Goal: Task Accomplishment & Management: Manage account settings

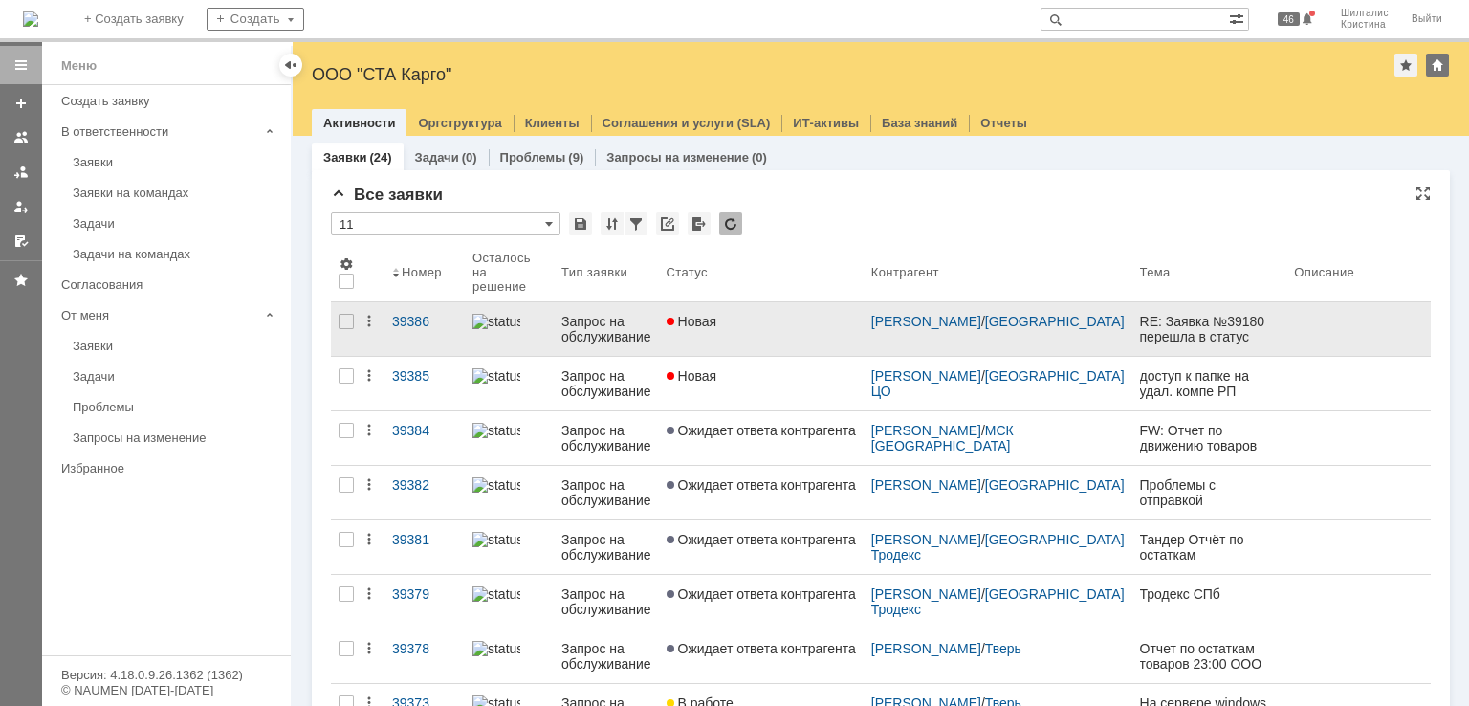
click at [736, 326] on div "Новая" at bounding box center [761, 321] width 189 height 15
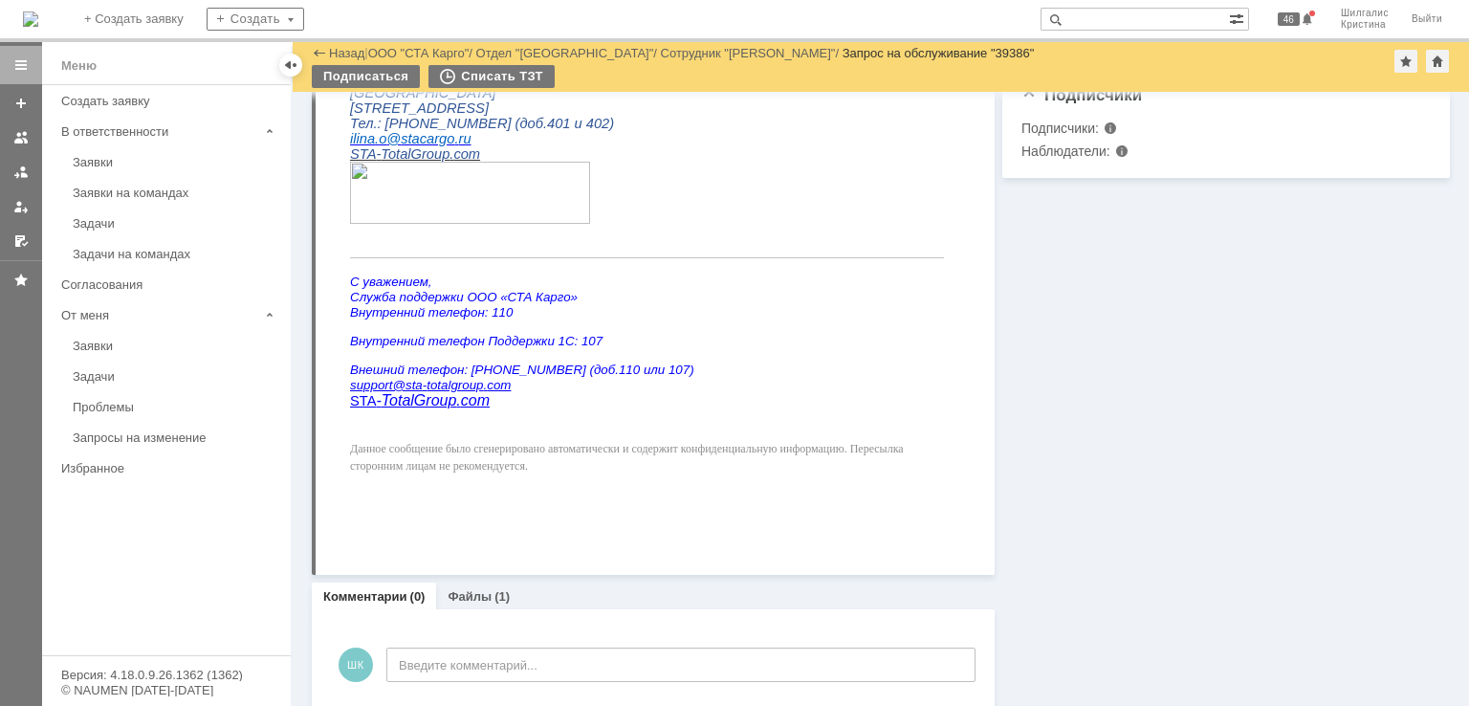
scroll to position [844, 0]
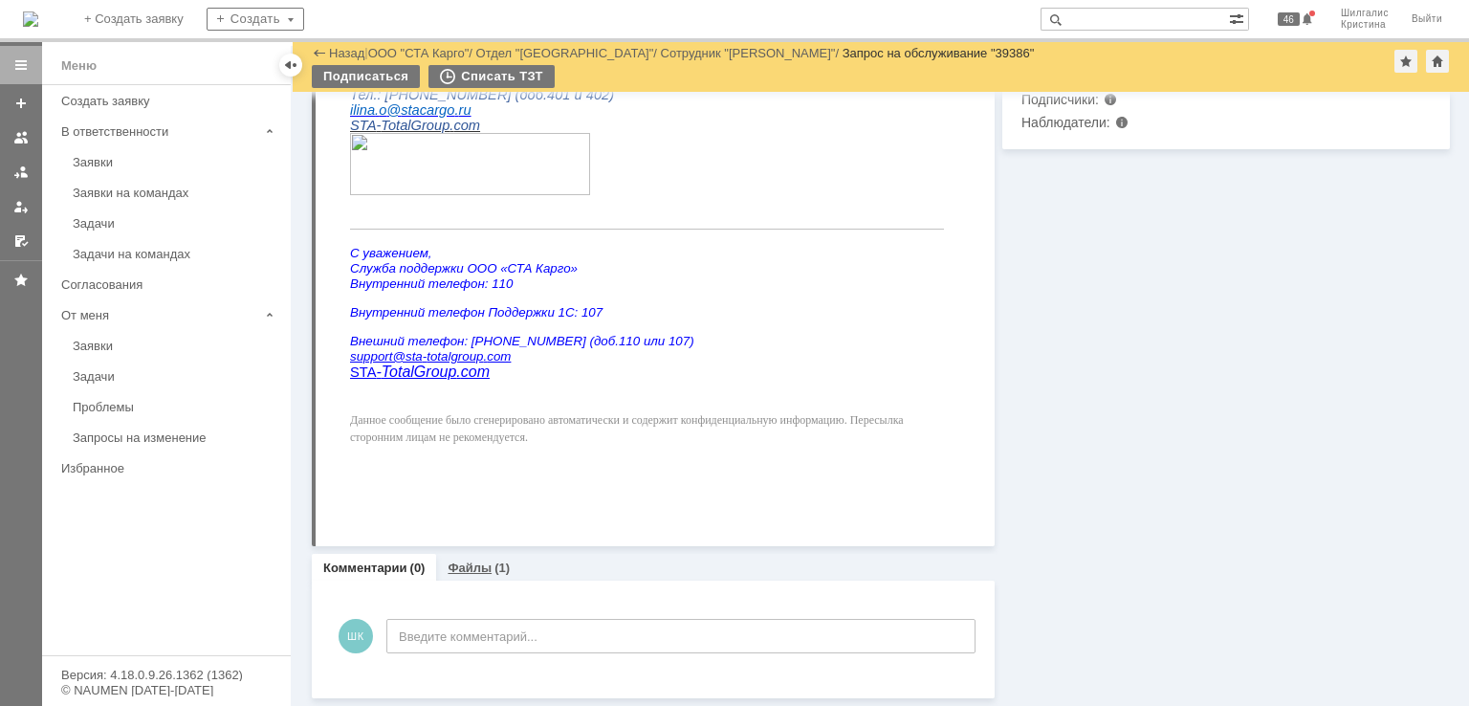
click at [472, 563] on link "Файлы" at bounding box center [470, 567] width 44 height 14
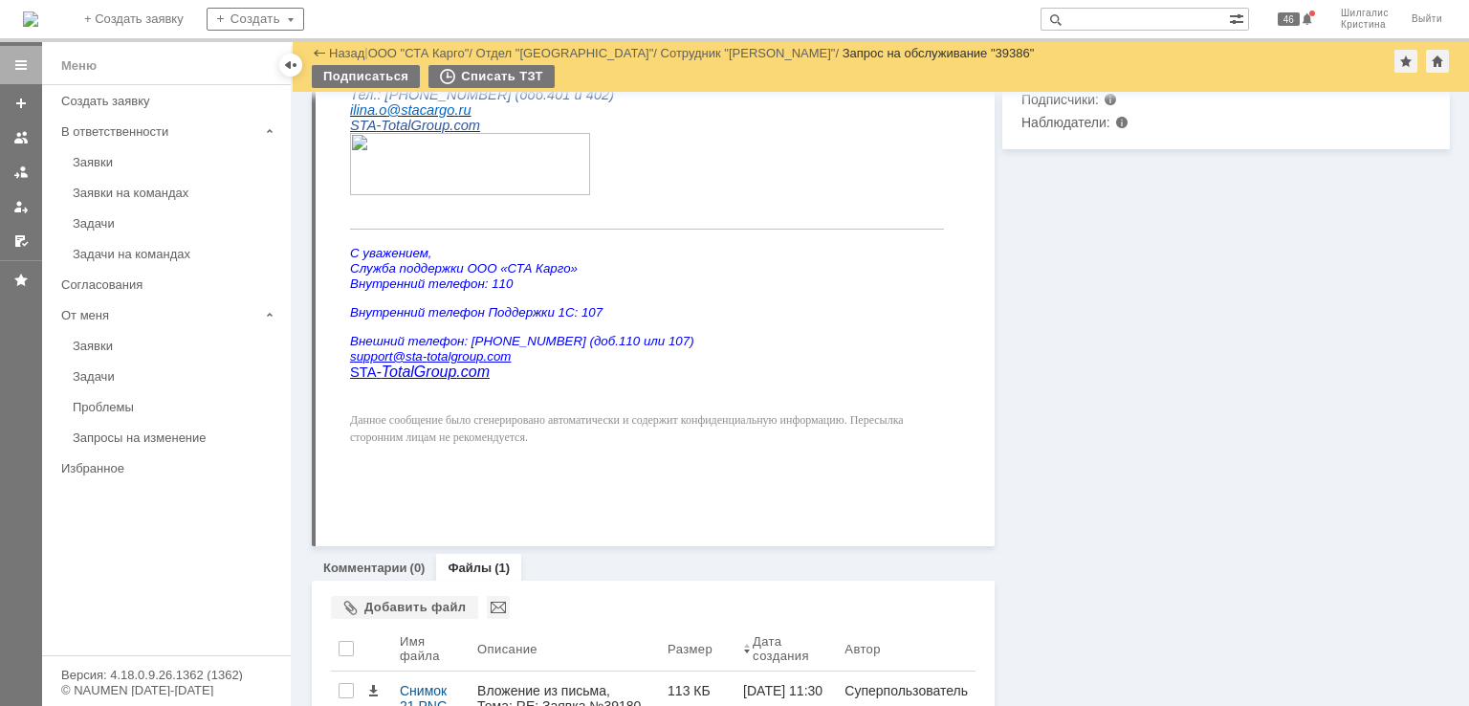
scroll to position [917, 0]
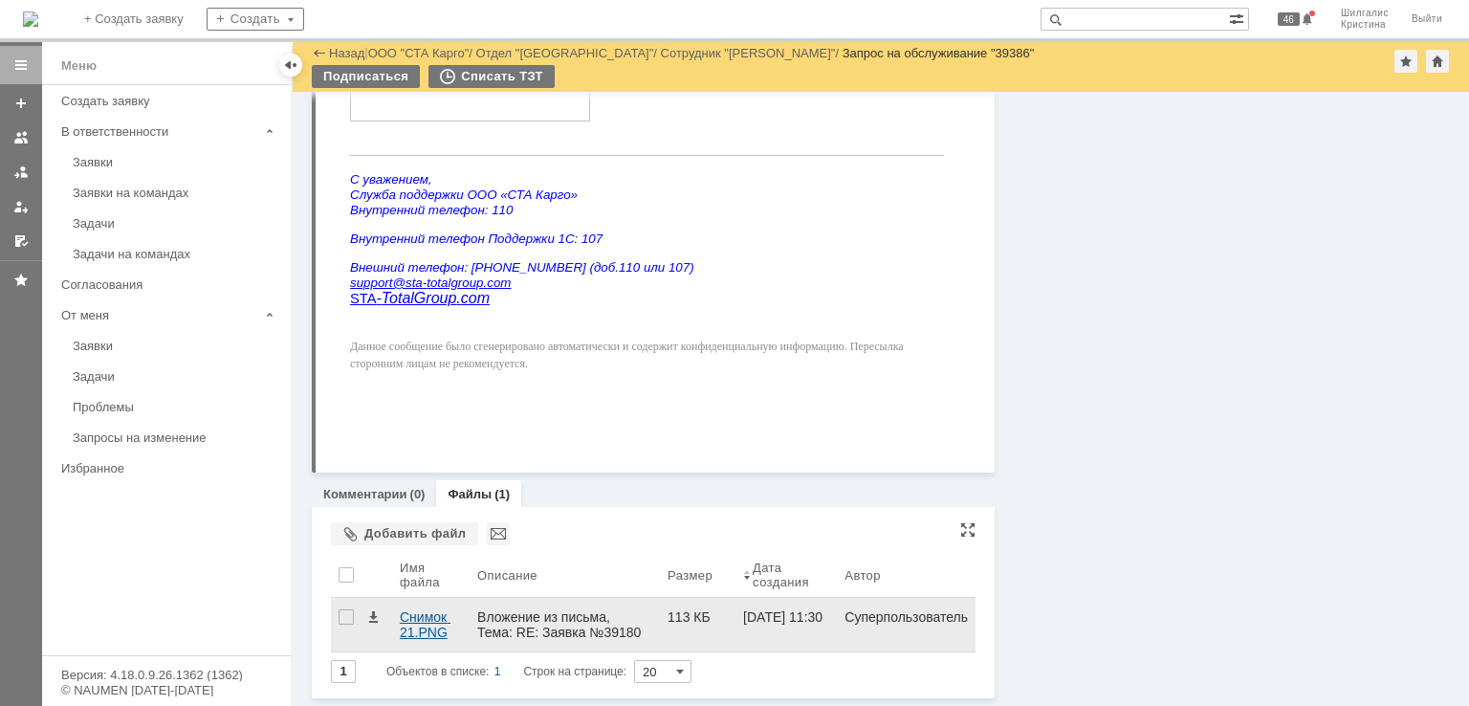
click at [417, 614] on div "Снимок 21.PNG" at bounding box center [431, 624] width 62 height 31
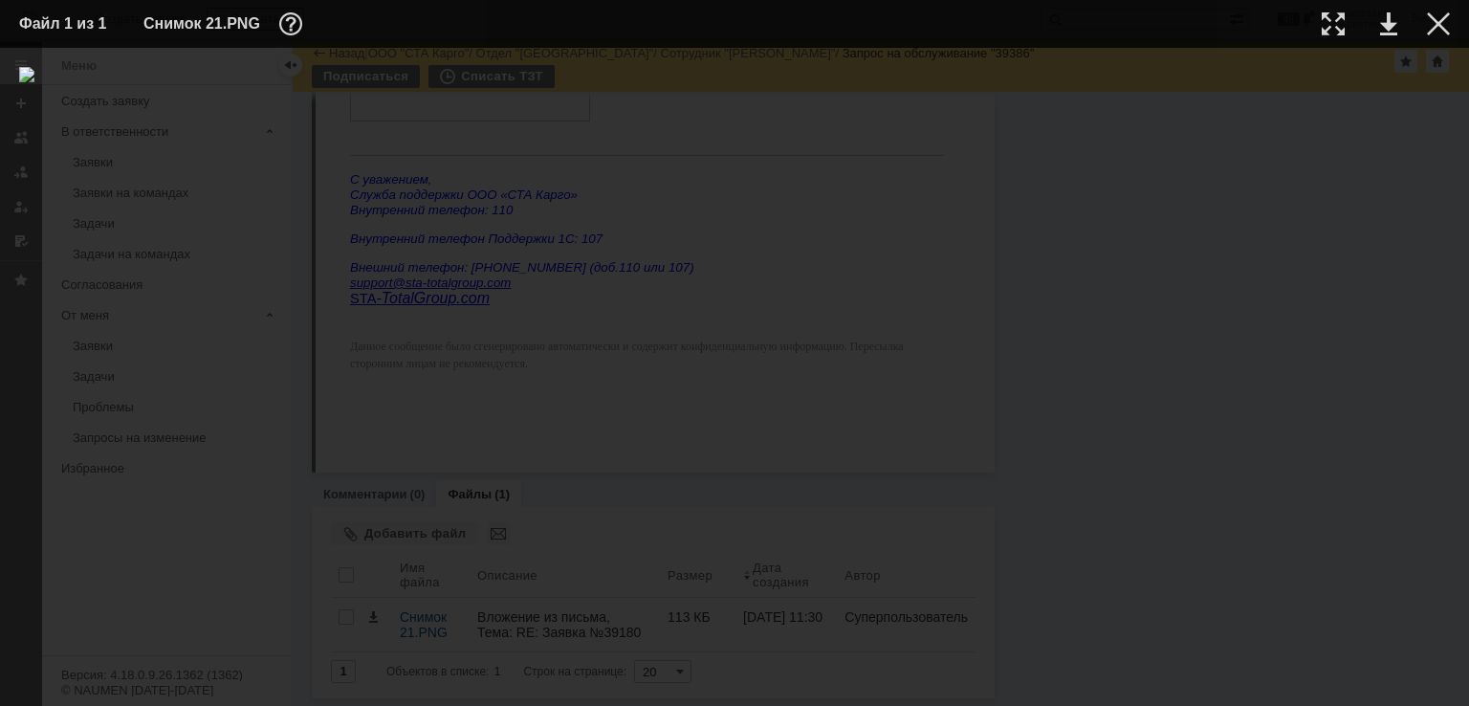
click at [1423, 24] on td at bounding box center [1423, 24] width 53 height 29
click at [1439, 25] on div at bounding box center [1438, 23] width 23 height 23
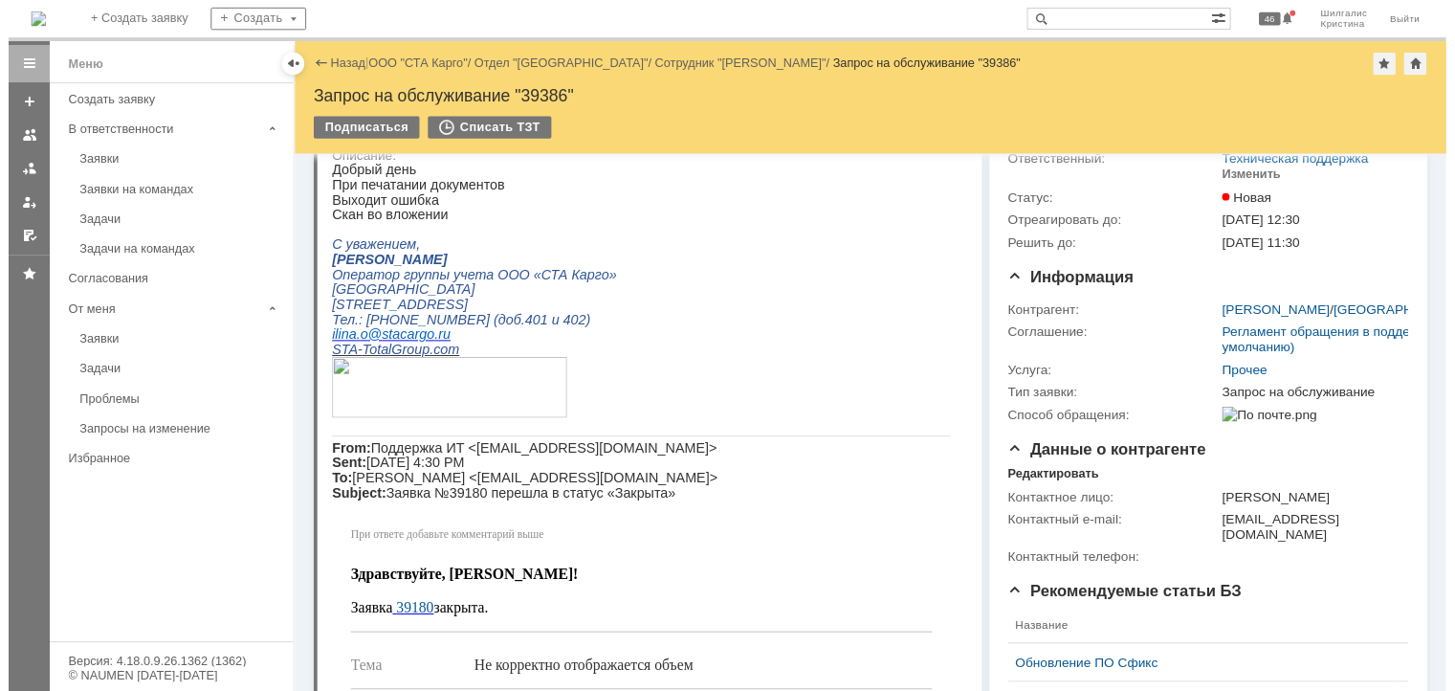
scroll to position [0, 0]
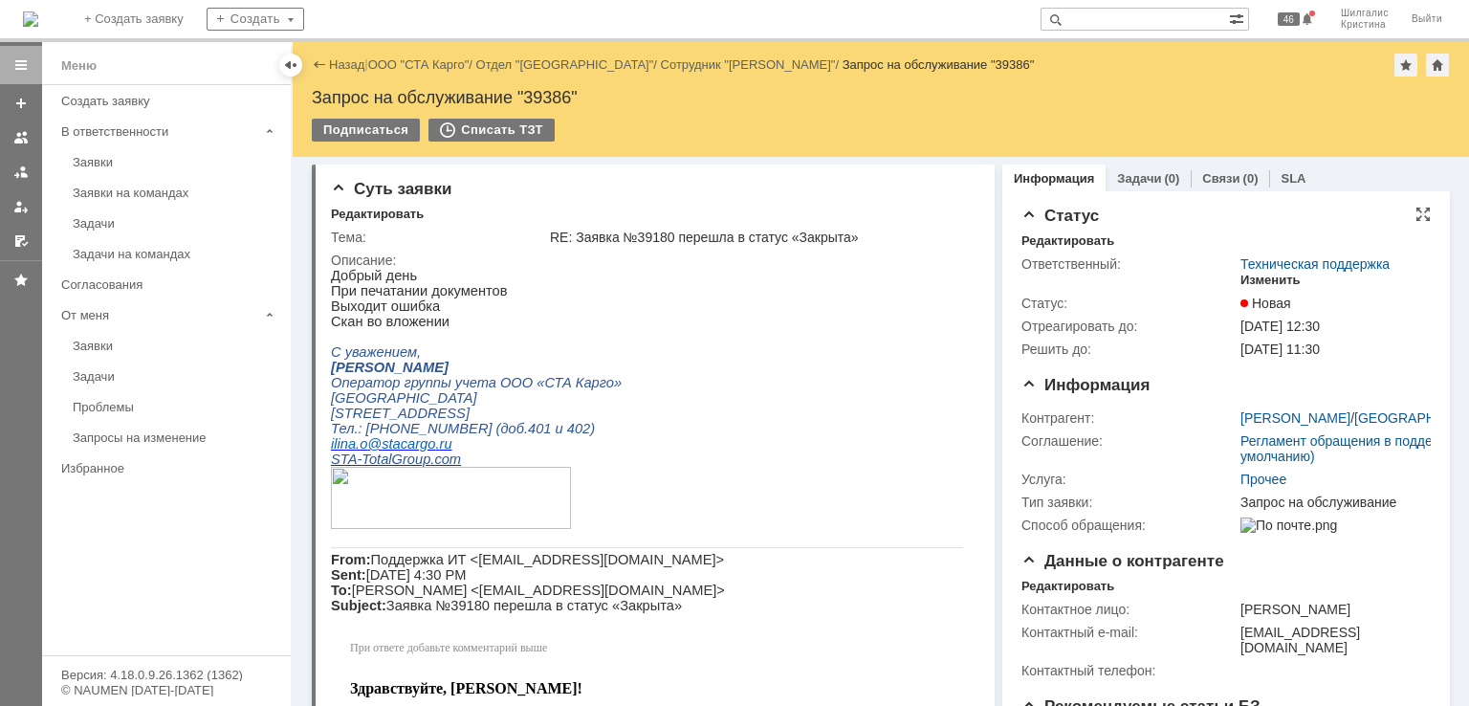
click at [1250, 278] on div "Изменить" at bounding box center [1271, 280] width 60 height 15
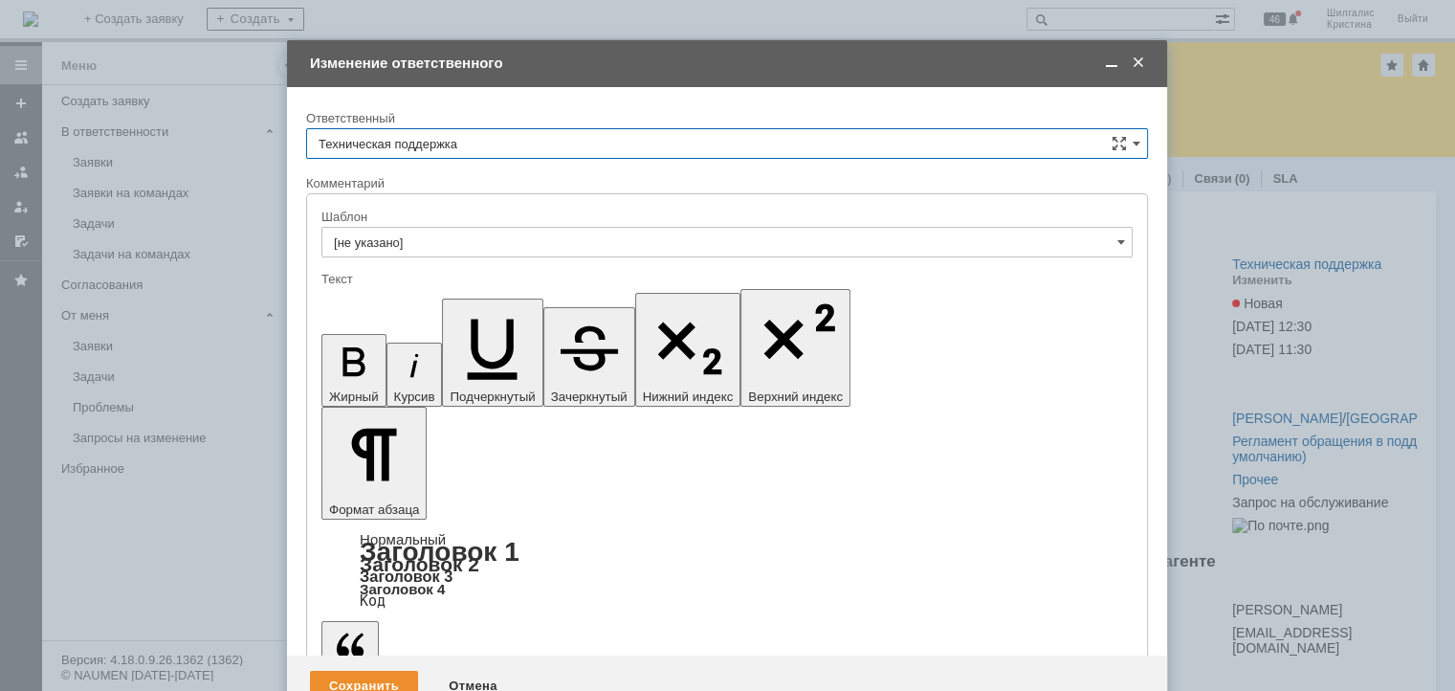
click at [444, 146] on input "Техническая поддержка" at bounding box center [727, 143] width 842 height 31
click at [438, 248] on span "[PERSON_NAME]" at bounding box center [726, 241] width 817 height 15
type input "[PERSON_NAME]"
click at [375, 670] on div "Сохранить" at bounding box center [364, 685] width 108 height 31
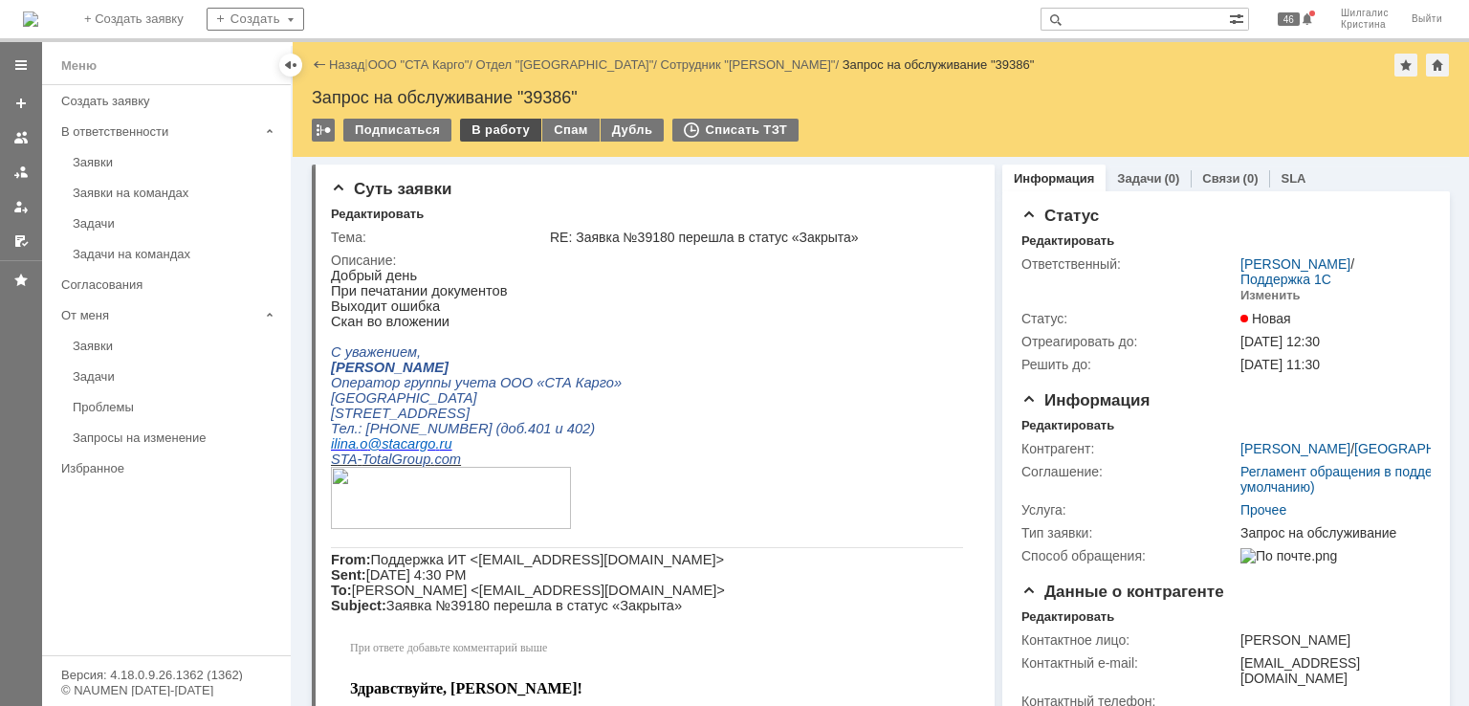
click at [500, 126] on div "В работу" at bounding box center [500, 130] width 81 height 23
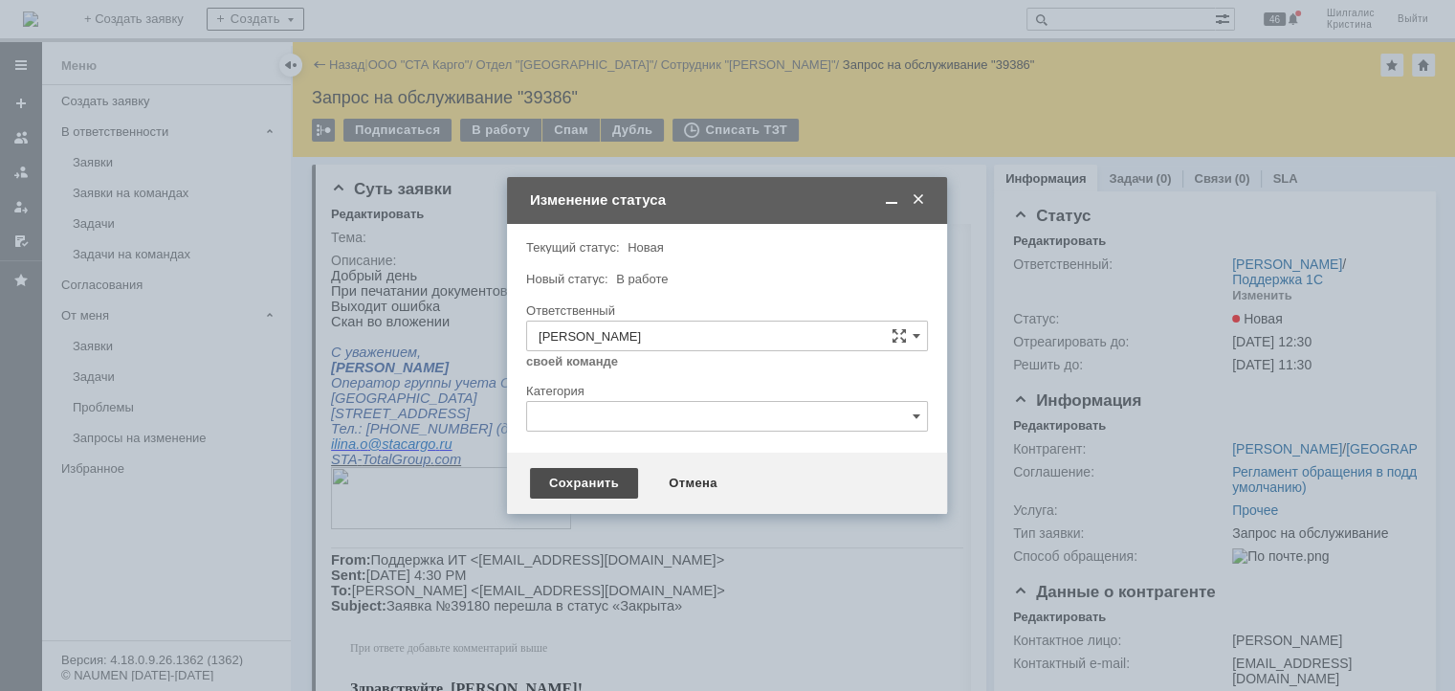
click at [562, 491] on div "Сохранить" at bounding box center [584, 483] width 108 height 31
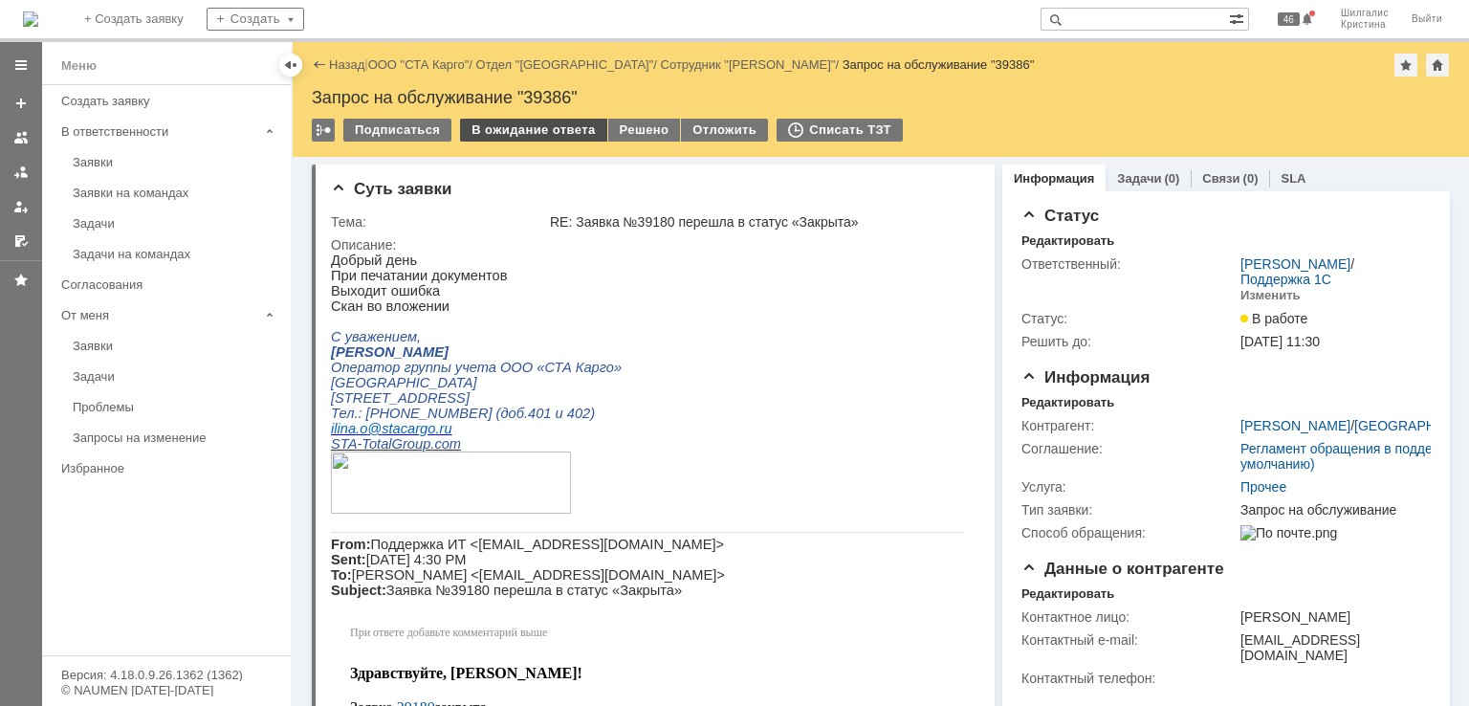
click at [536, 122] on div "В ожидание ответа" at bounding box center [533, 130] width 146 height 23
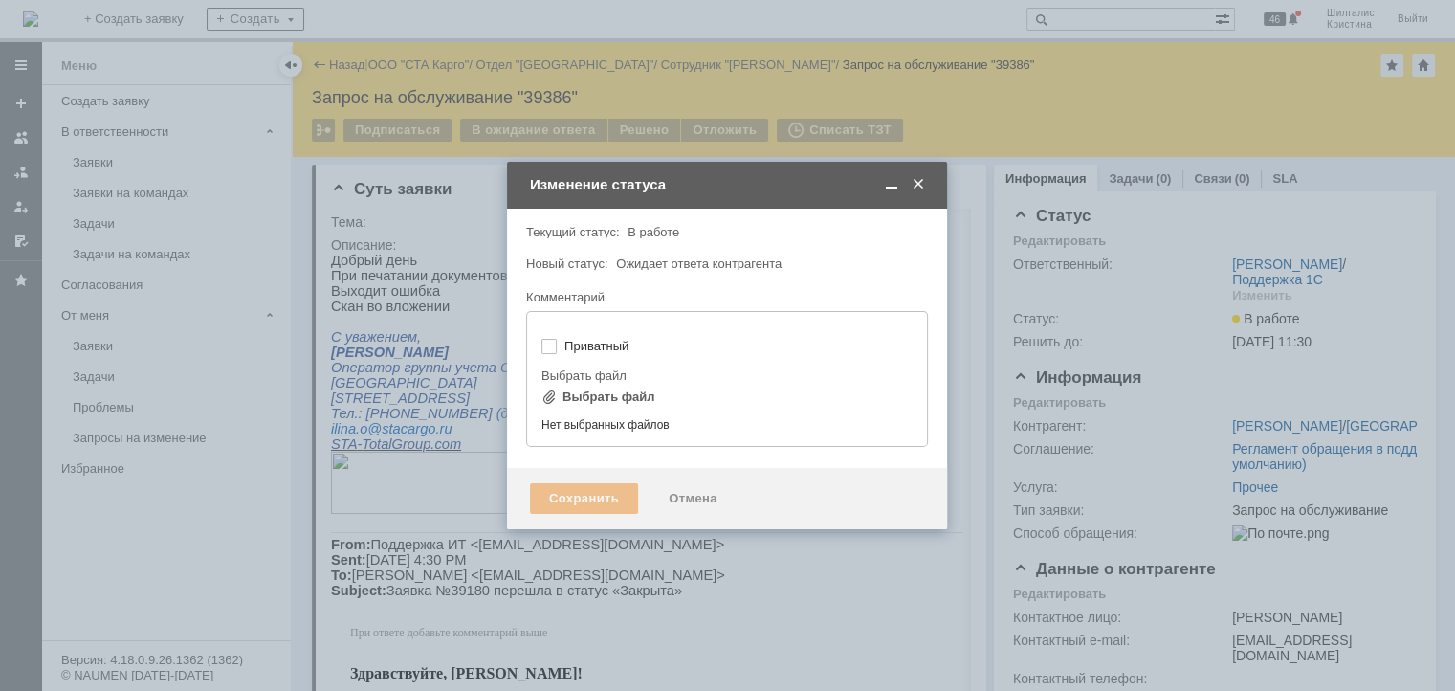
type input "[не указано]"
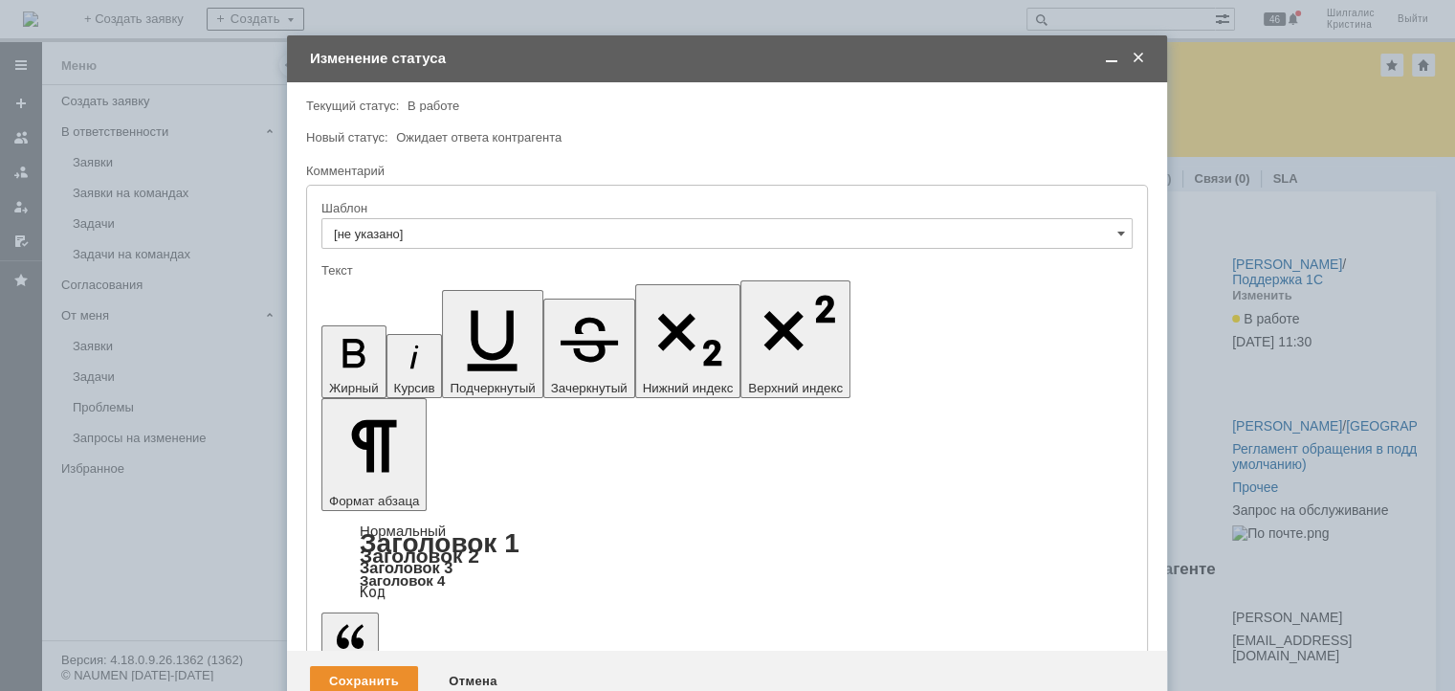
click at [348, 666] on div "Сохранить" at bounding box center [364, 681] width 108 height 31
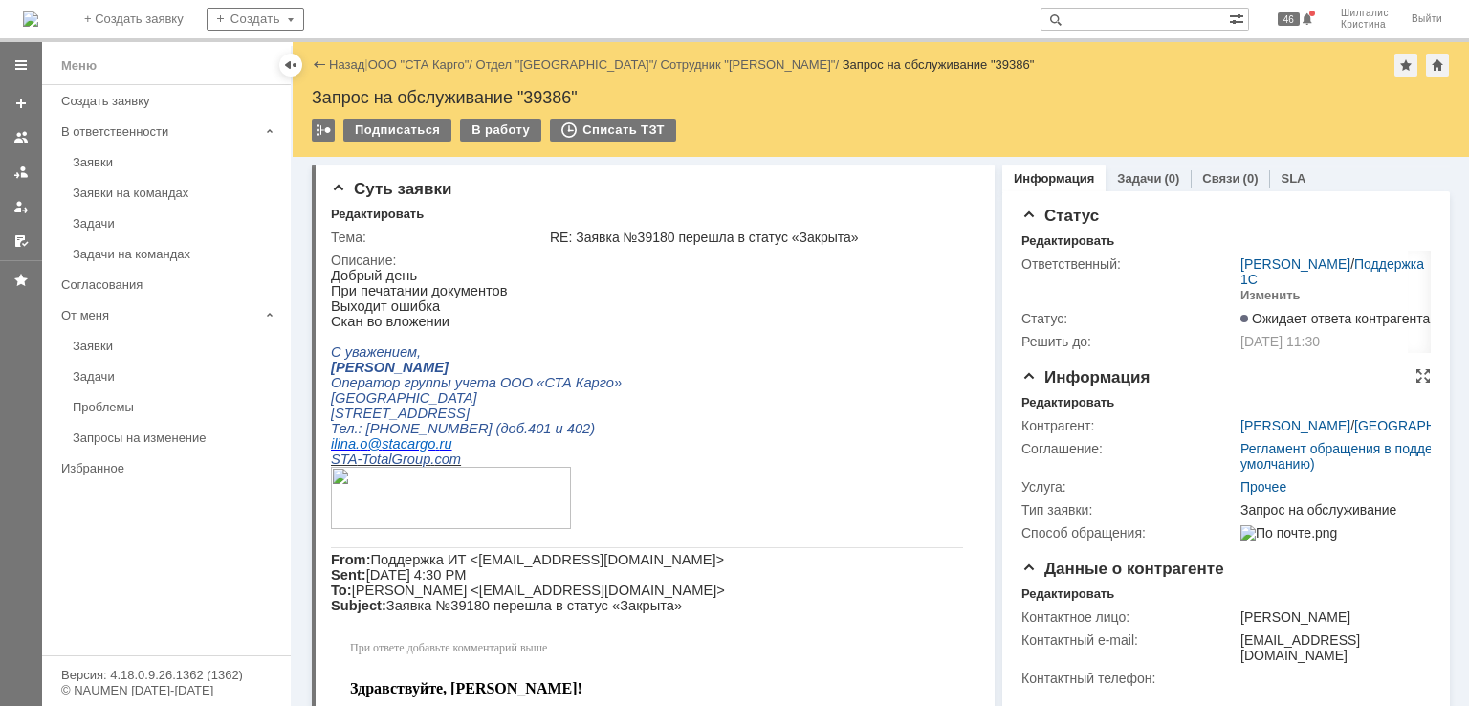
click at [1074, 402] on div "Редактировать" at bounding box center [1067, 402] width 93 height 15
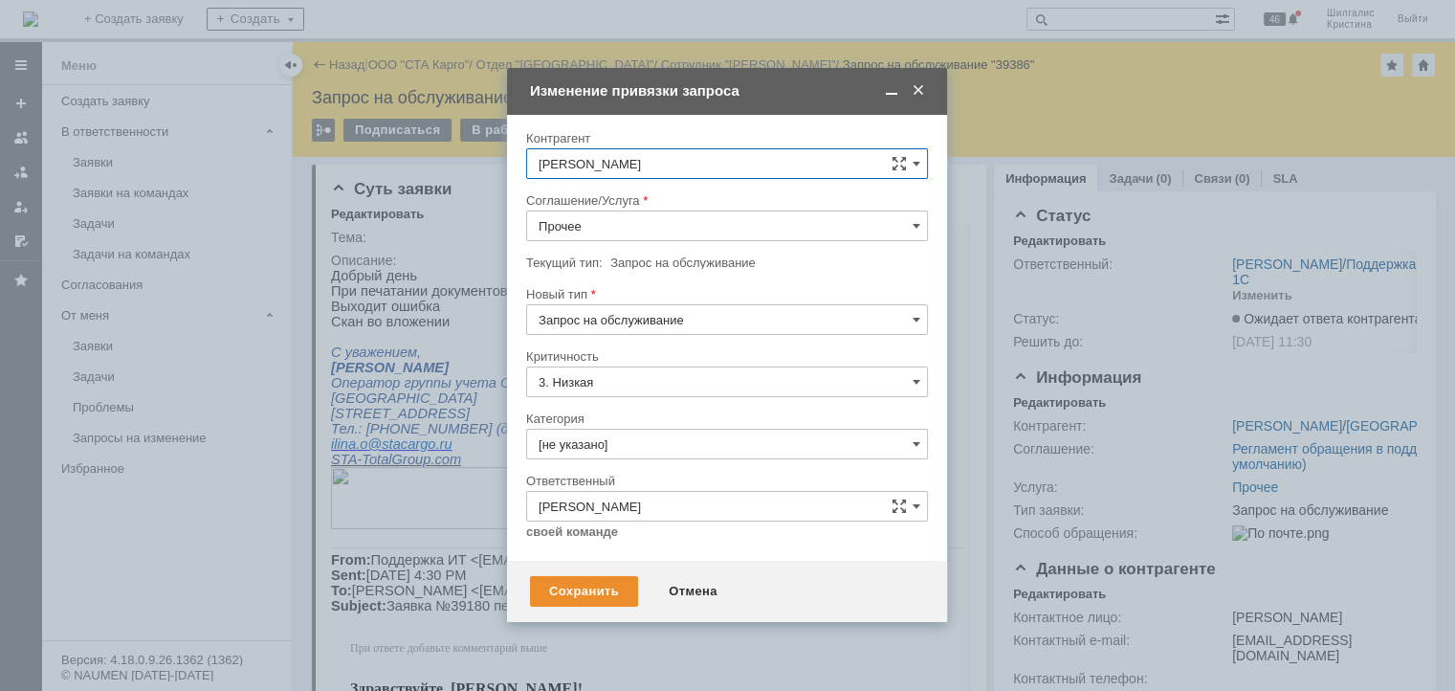
click at [598, 215] on input "Прочее" at bounding box center [727, 225] width 402 height 31
click at [618, 392] on span "WMS Прочее" at bounding box center [726, 399] width 377 height 15
type input "WMS Прочее"
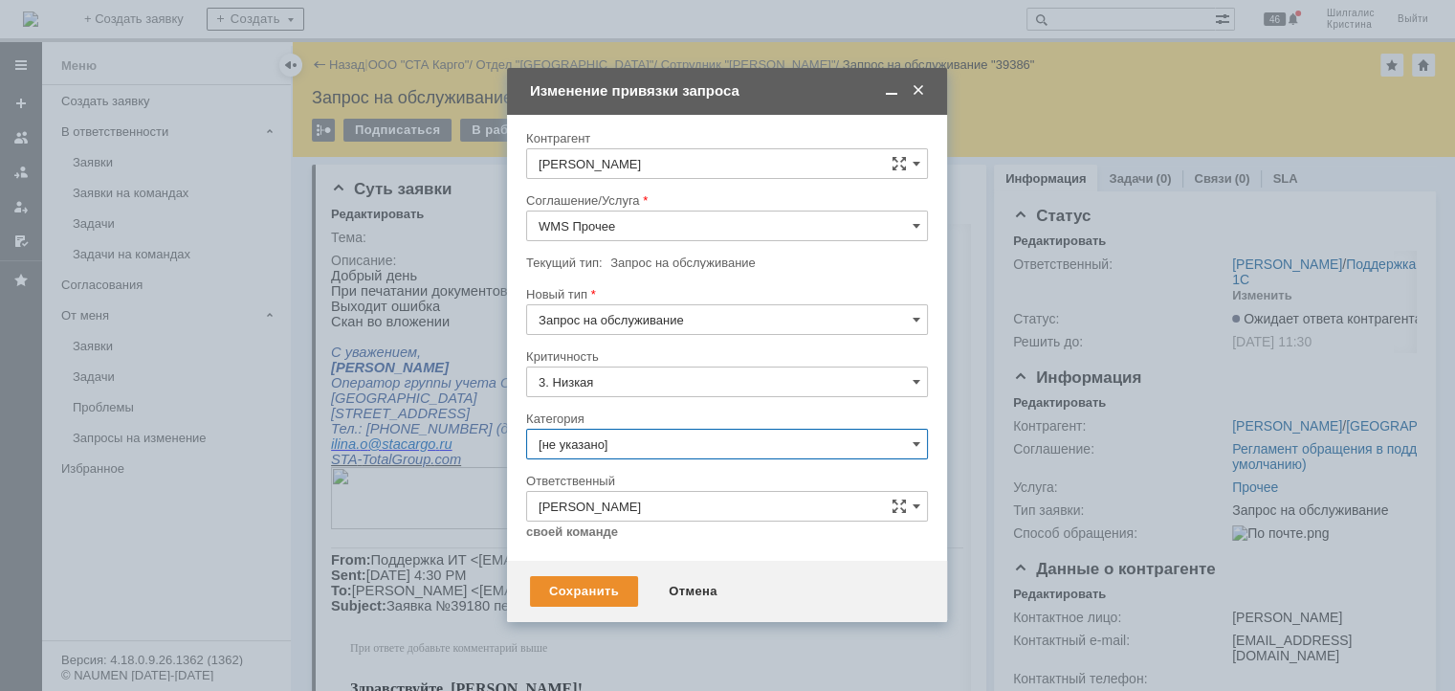
click at [619, 440] on input "[не указано]" at bounding box center [727, 443] width 402 height 31
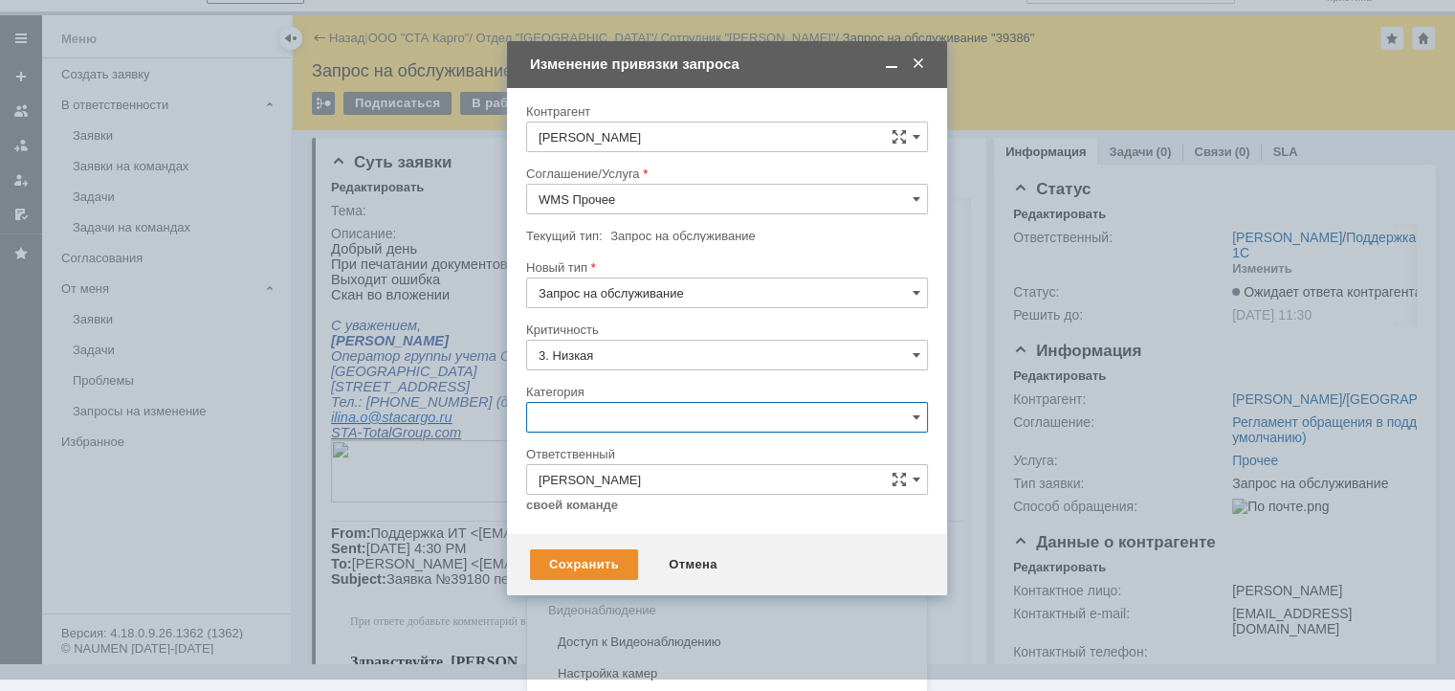
click at [596, 566] on div "Ошибка" at bounding box center [727, 578] width 400 height 31
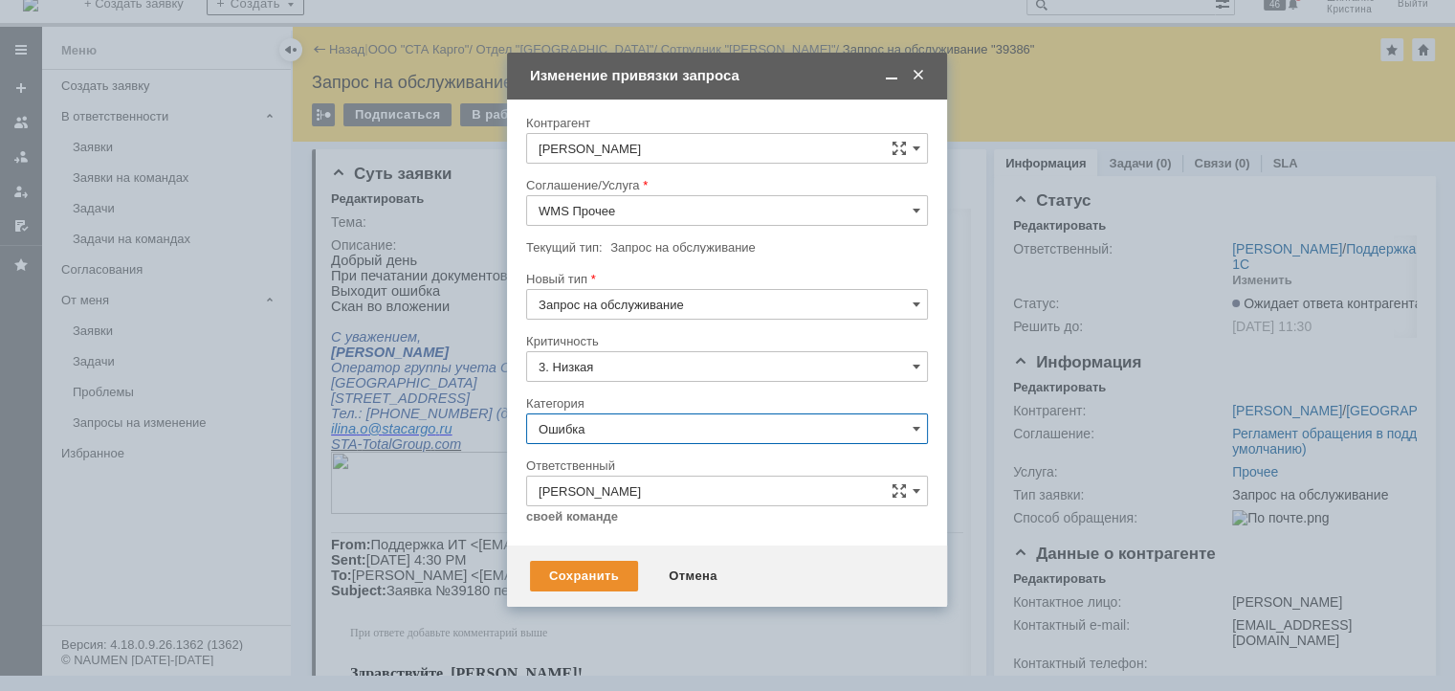
scroll to position [15, 0]
type input "Ошибка"
click at [585, 582] on div "Сохранить" at bounding box center [584, 575] width 108 height 31
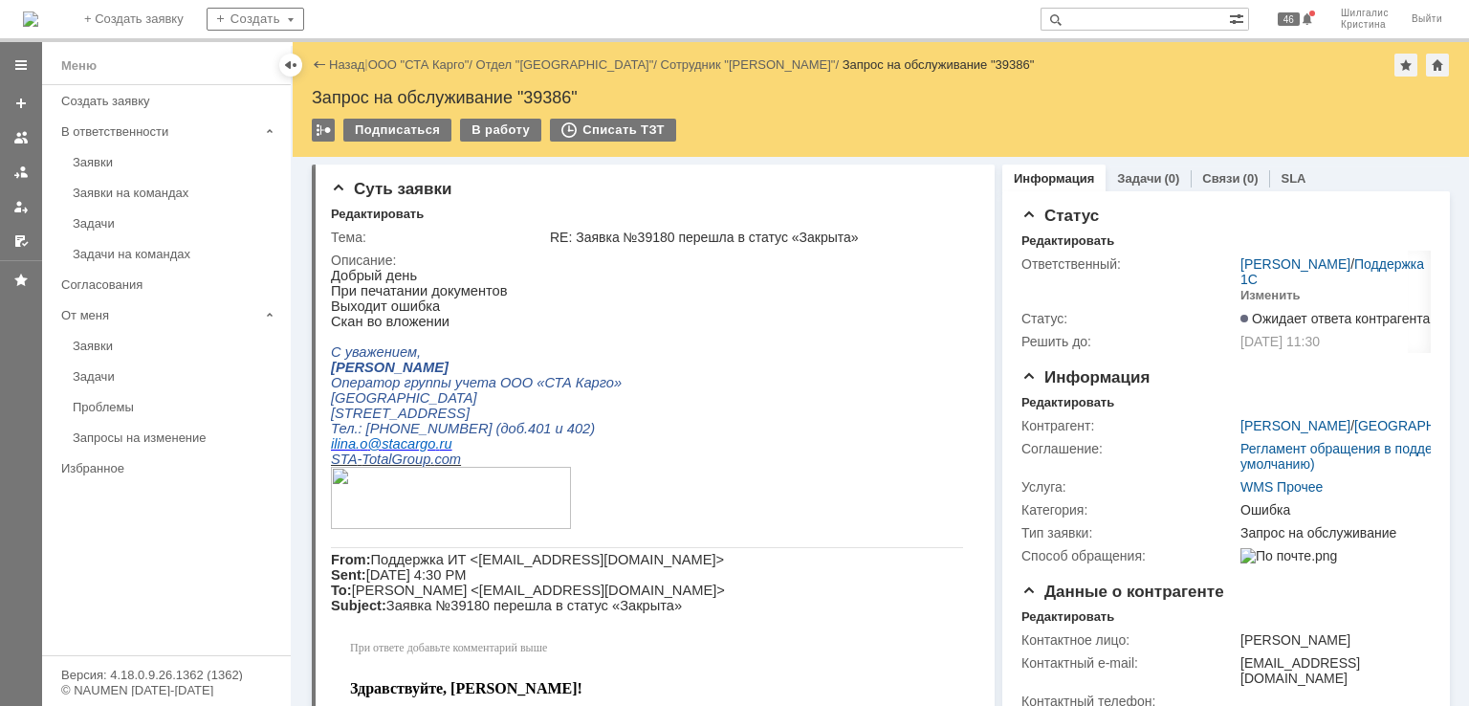
scroll to position [0, 0]
click at [431, 66] on link "ООО "СТА Карго"" at bounding box center [418, 64] width 101 height 14
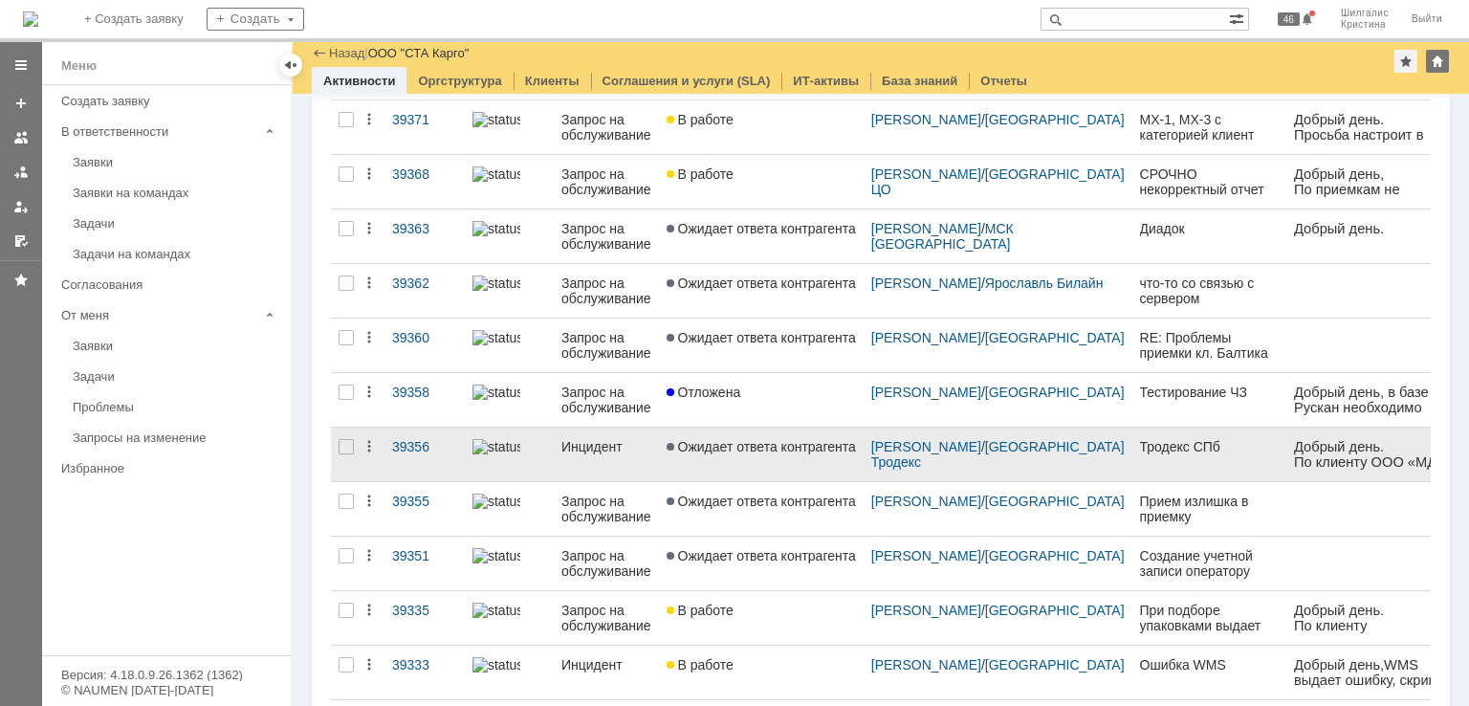
scroll to position [693, 0]
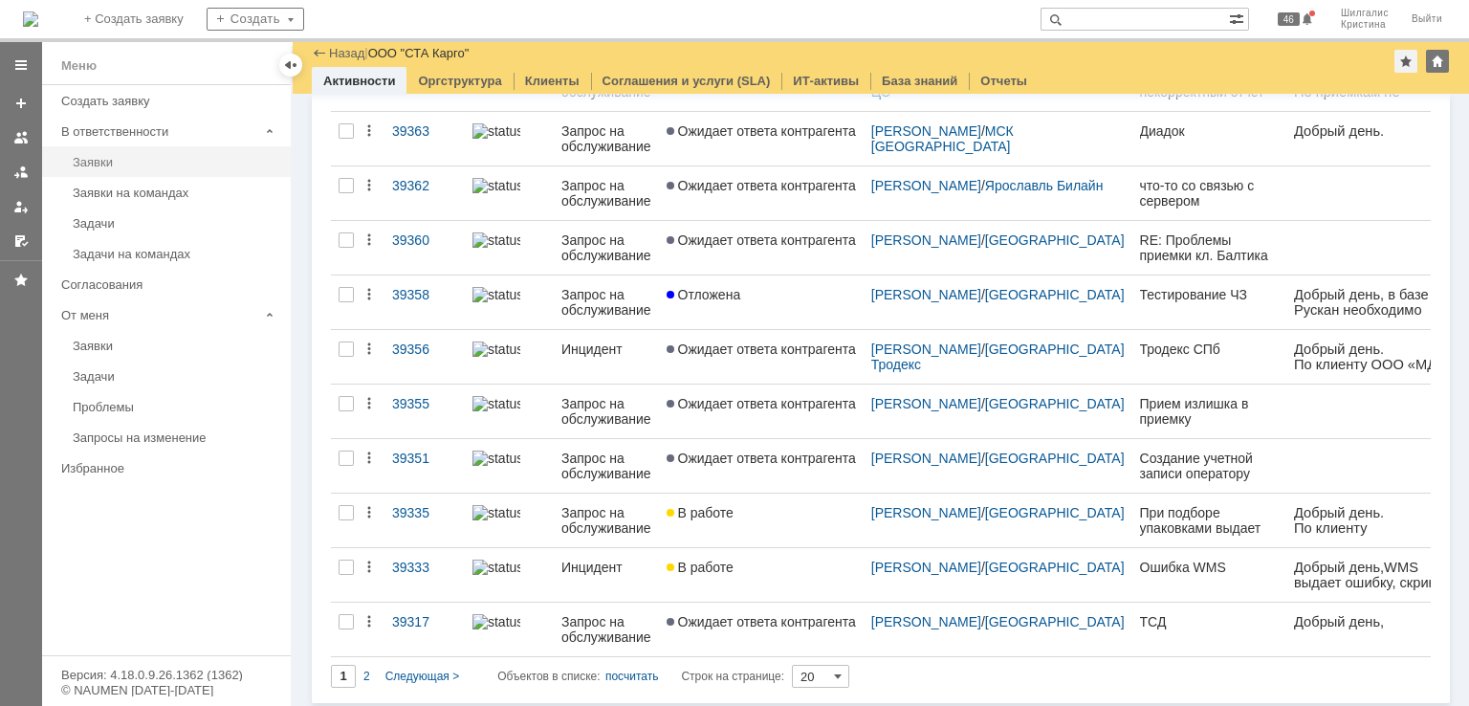
click at [113, 158] on div "Заявки" at bounding box center [176, 162] width 207 height 14
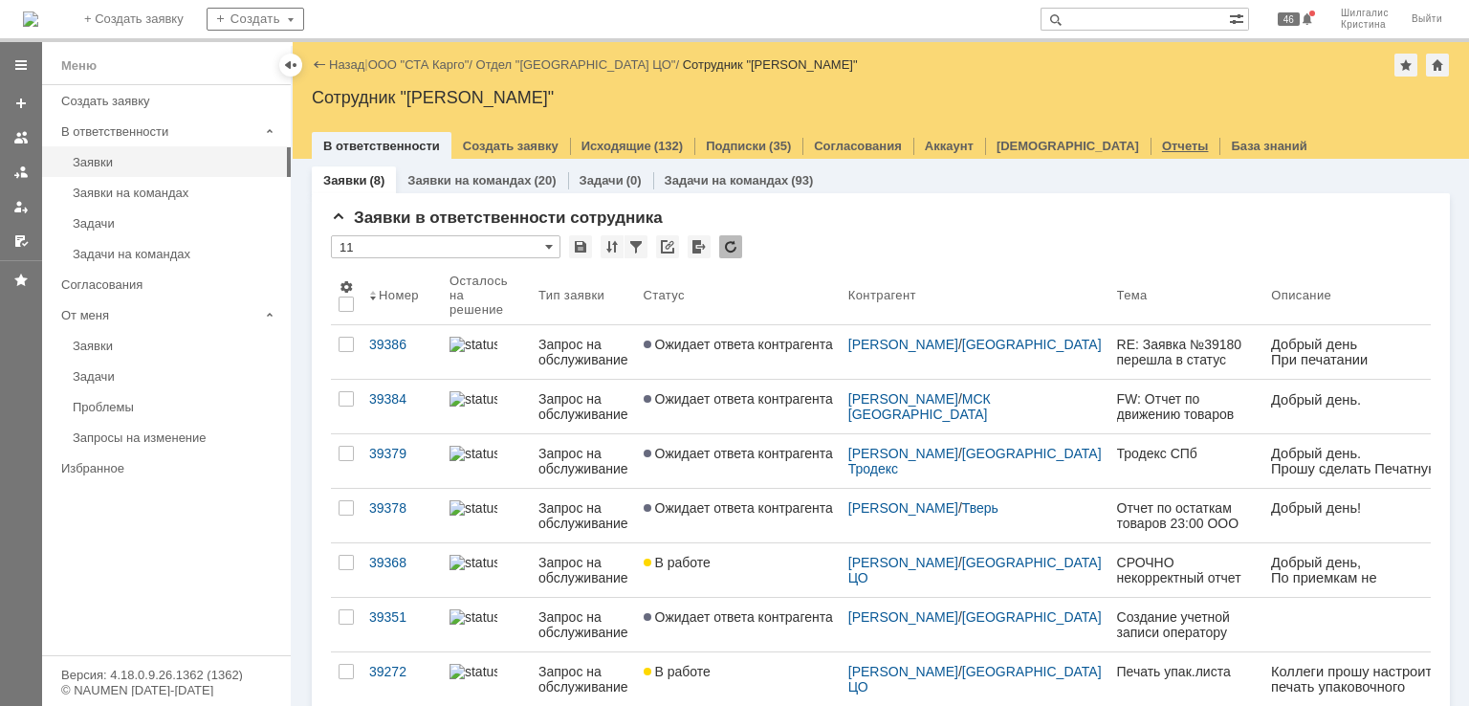
click at [1162, 141] on link "Отчеты" at bounding box center [1185, 146] width 47 height 14
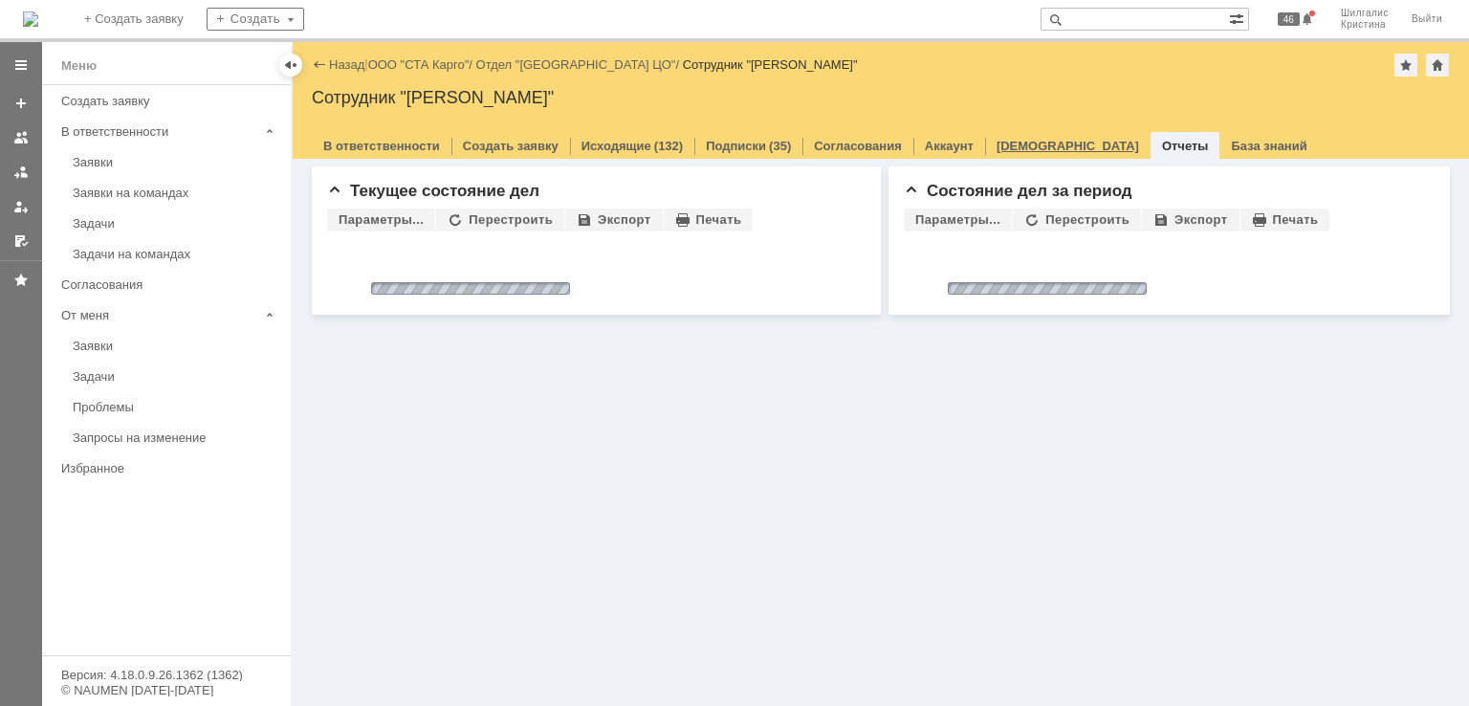
click at [1015, 146] on link "[DEMOGRAPHIC_DATA]" at bounding box center [1068, 146] width 143 height 14
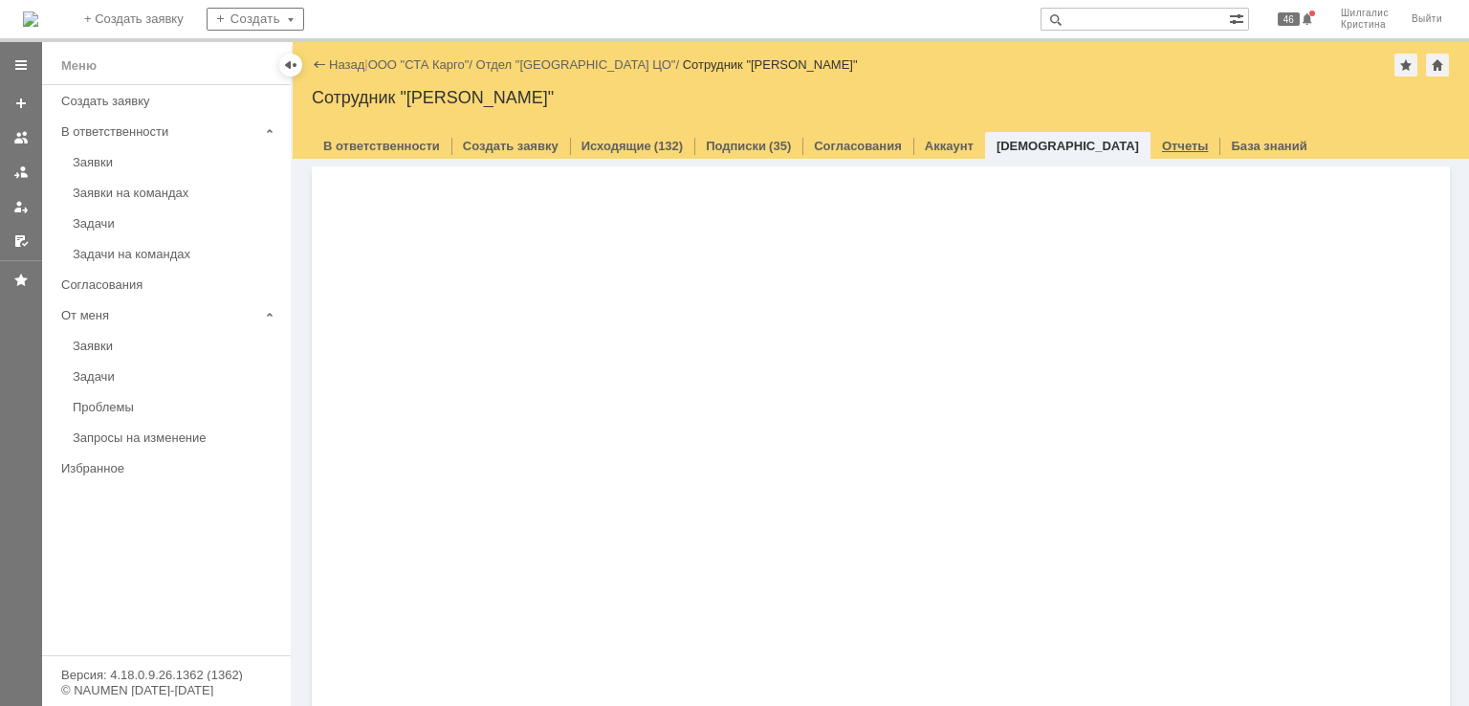
click at [1162, 145] on link "Отчеты" at bounding box center [1185, 146] width 47 height 14
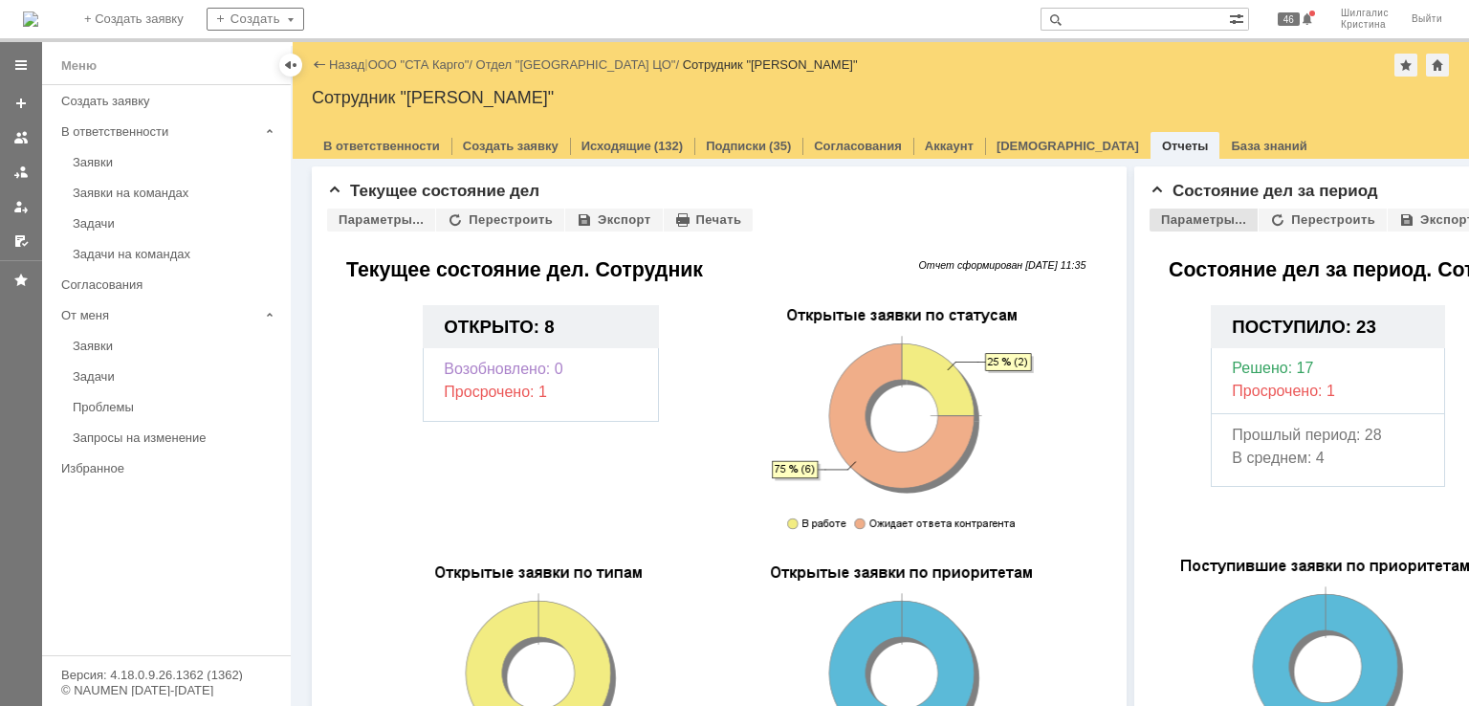
click at [1207, 227] on div "Параметры..." at bounding box center [1204, 220] width 108 height 23
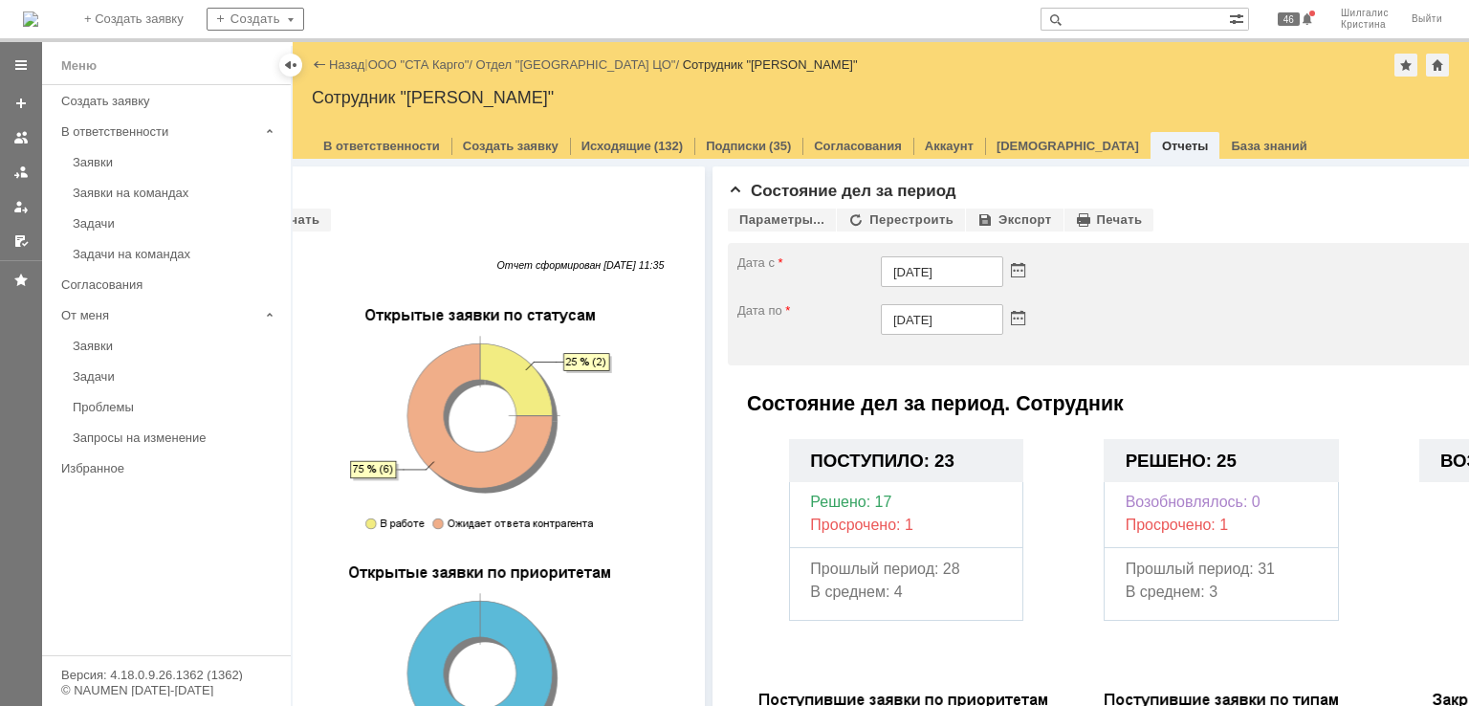
scroll to position [0, 435]
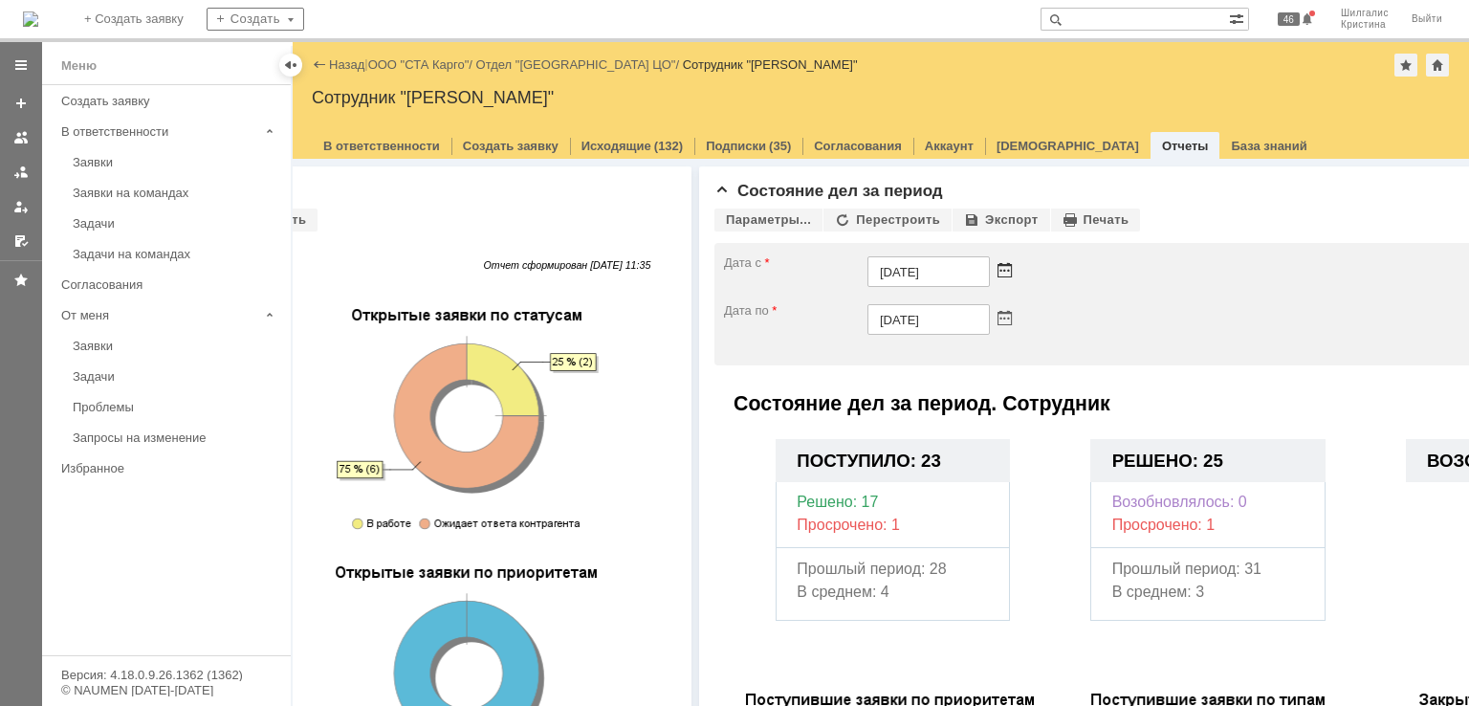
click at [1008, 273] on span at bounding box center [1005, 272] width 14 height 14
click at [859, 412] on div "25" at bounding box center [861, 420] width 19 height 16
type input "25.08.2025"
click at [1008, 318] on span at bounding box center [1005, 320] width 14 height 14
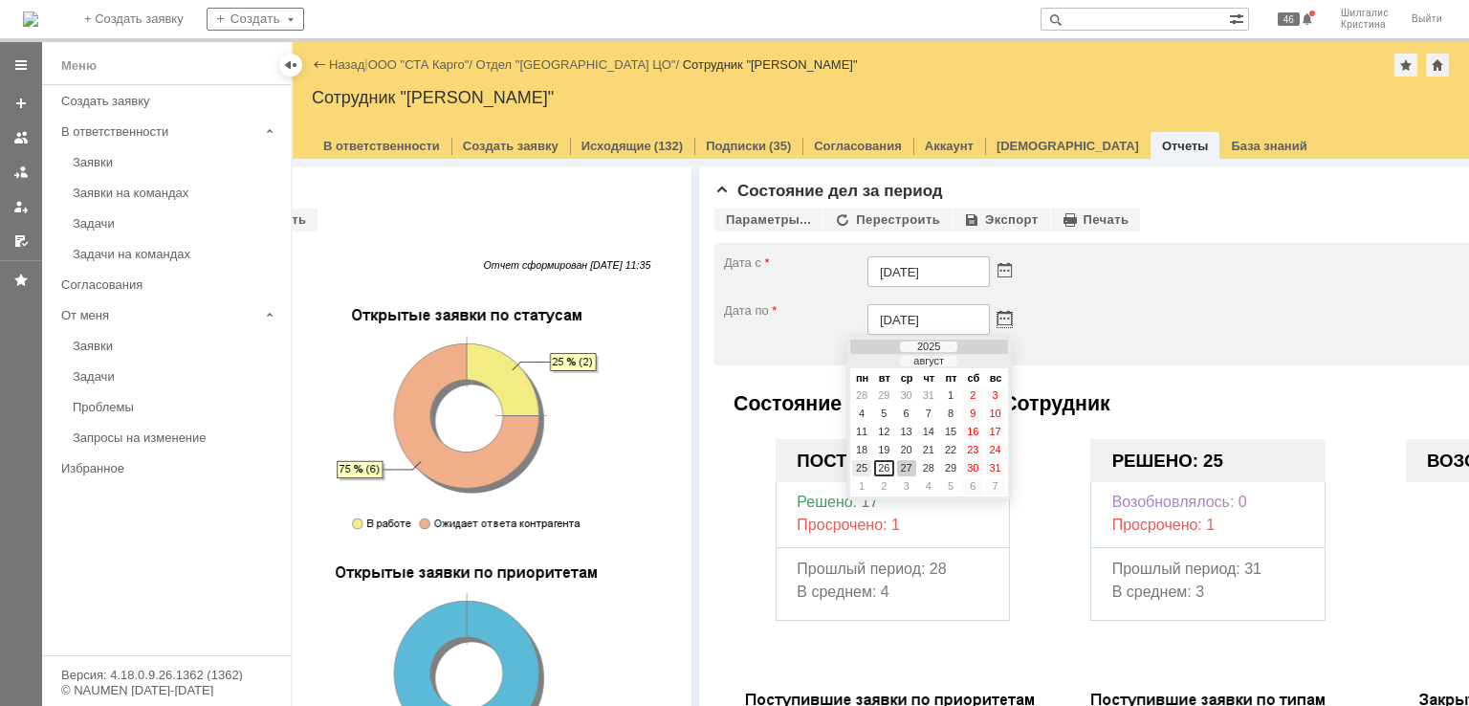
click at [861, 472] on div "25" at bounding box center [861, 468] width 19 height 16
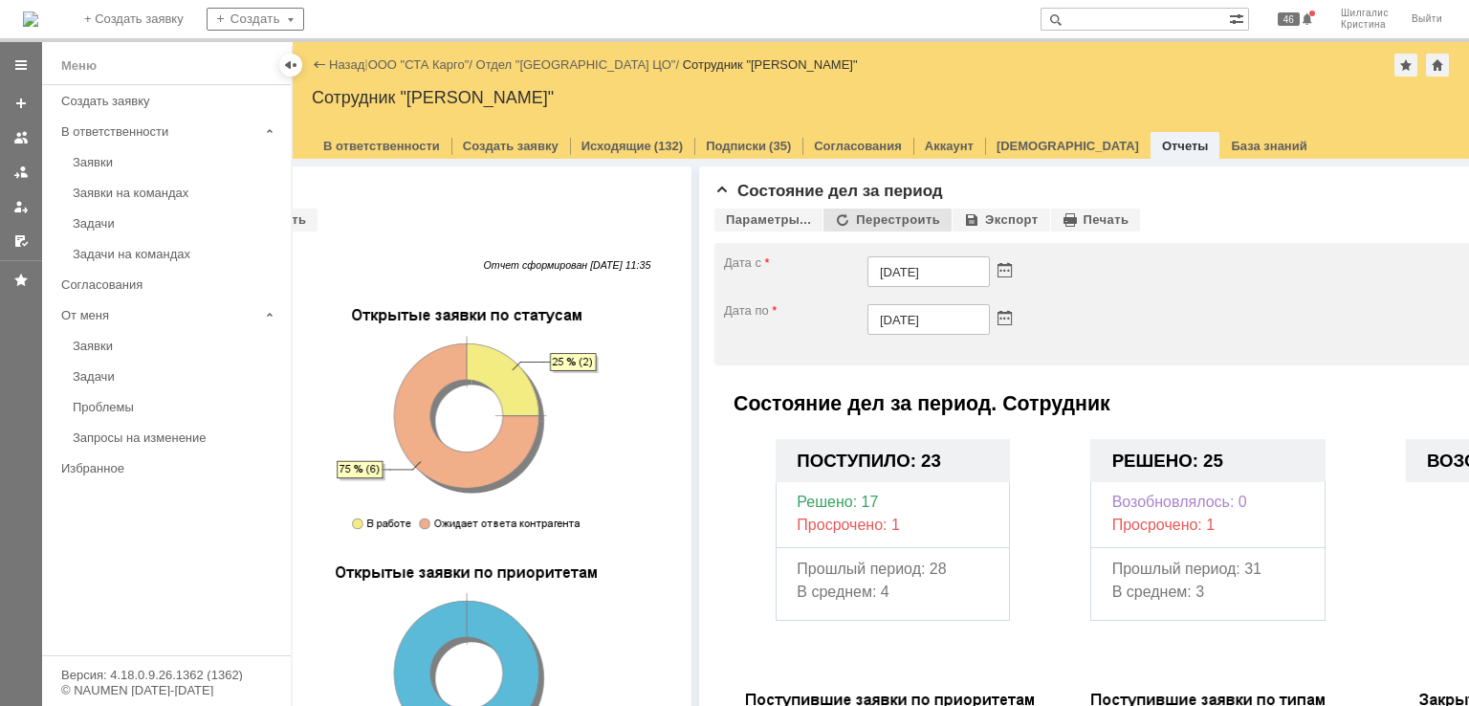
click at [866, 220] on div "Перестроить" at bounding box center [887, 220] width 128 height 23
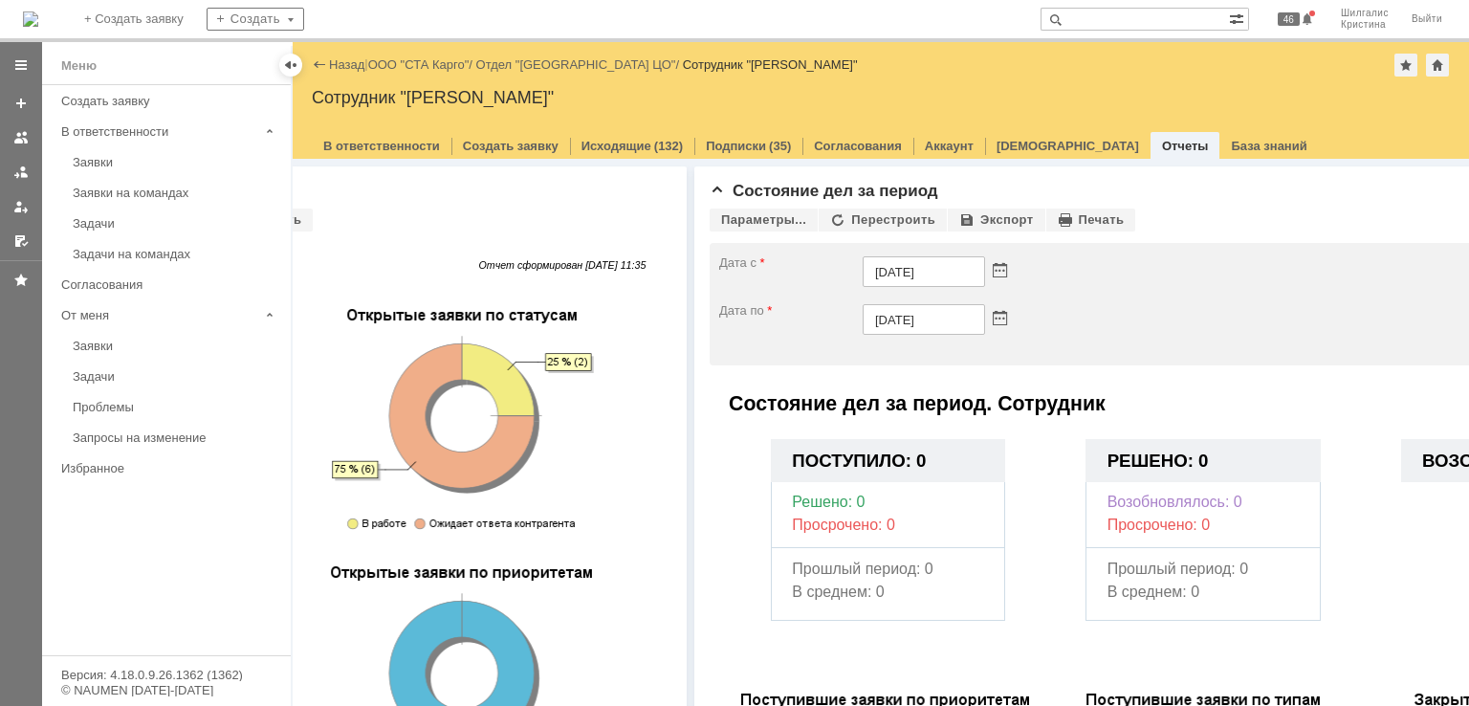
scroll to position [0, 442]
click at [999, 314] on span at bounding box center [998, 320] width 14 height 14
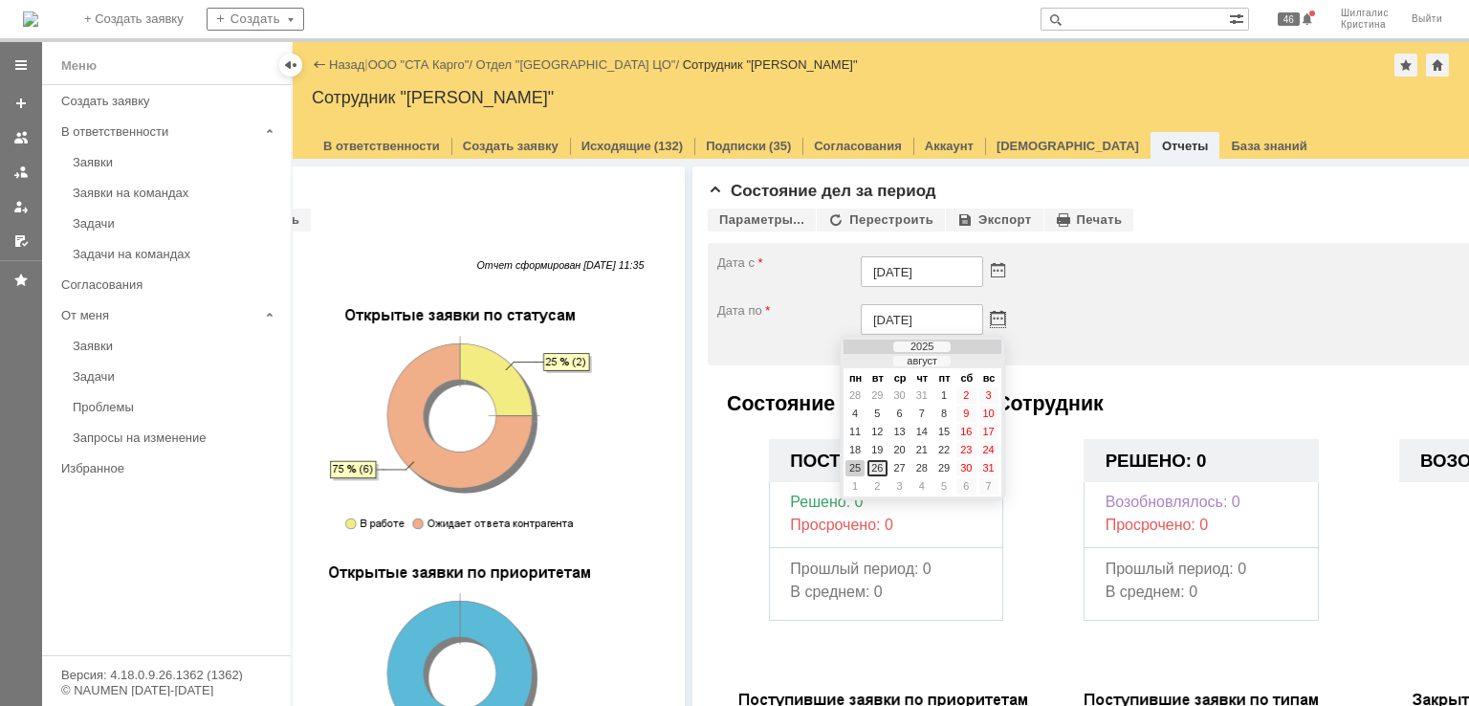
click at [879, 464] on div "26" at bounding box center [876, 468] width 19 height 16
type input "[DATE]"
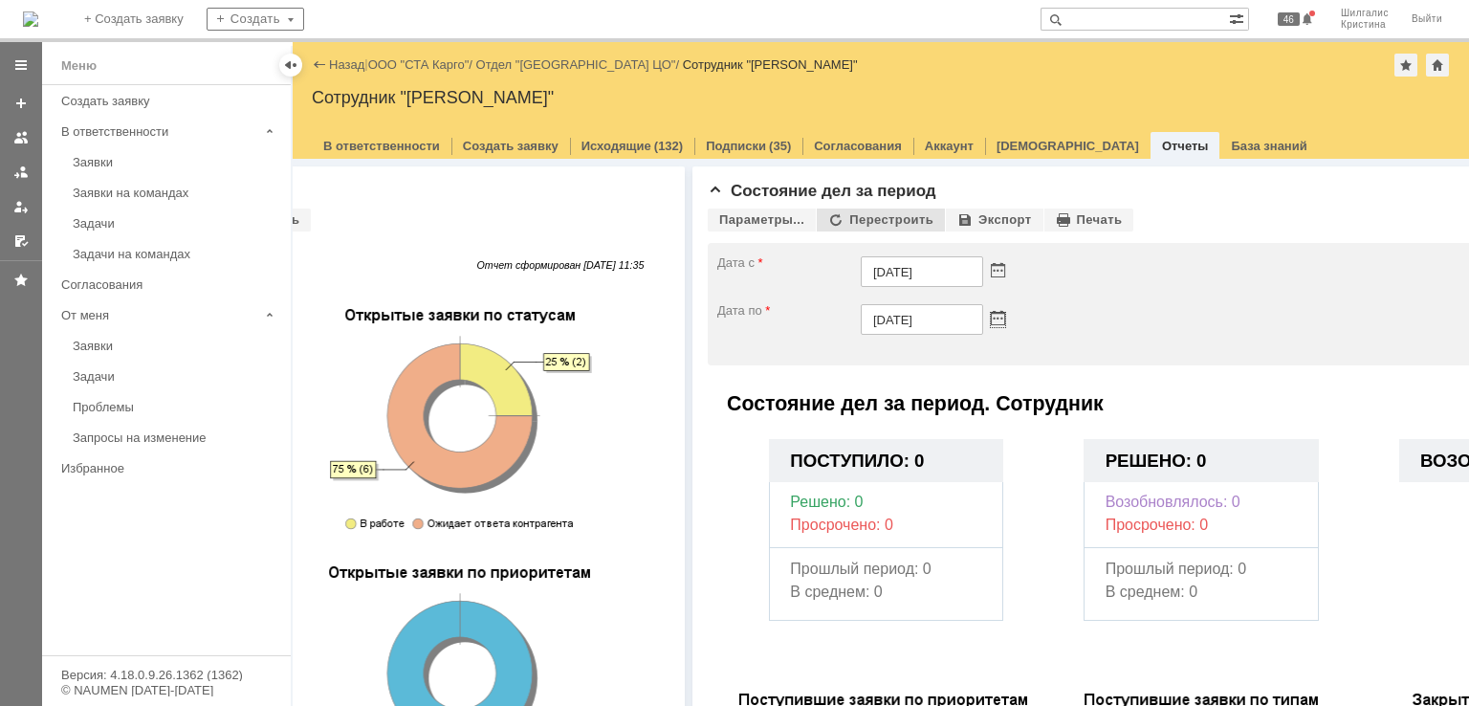
click at [833, 220] on div "Перестроить" at bounding box center [881, 220] width 128 height 23
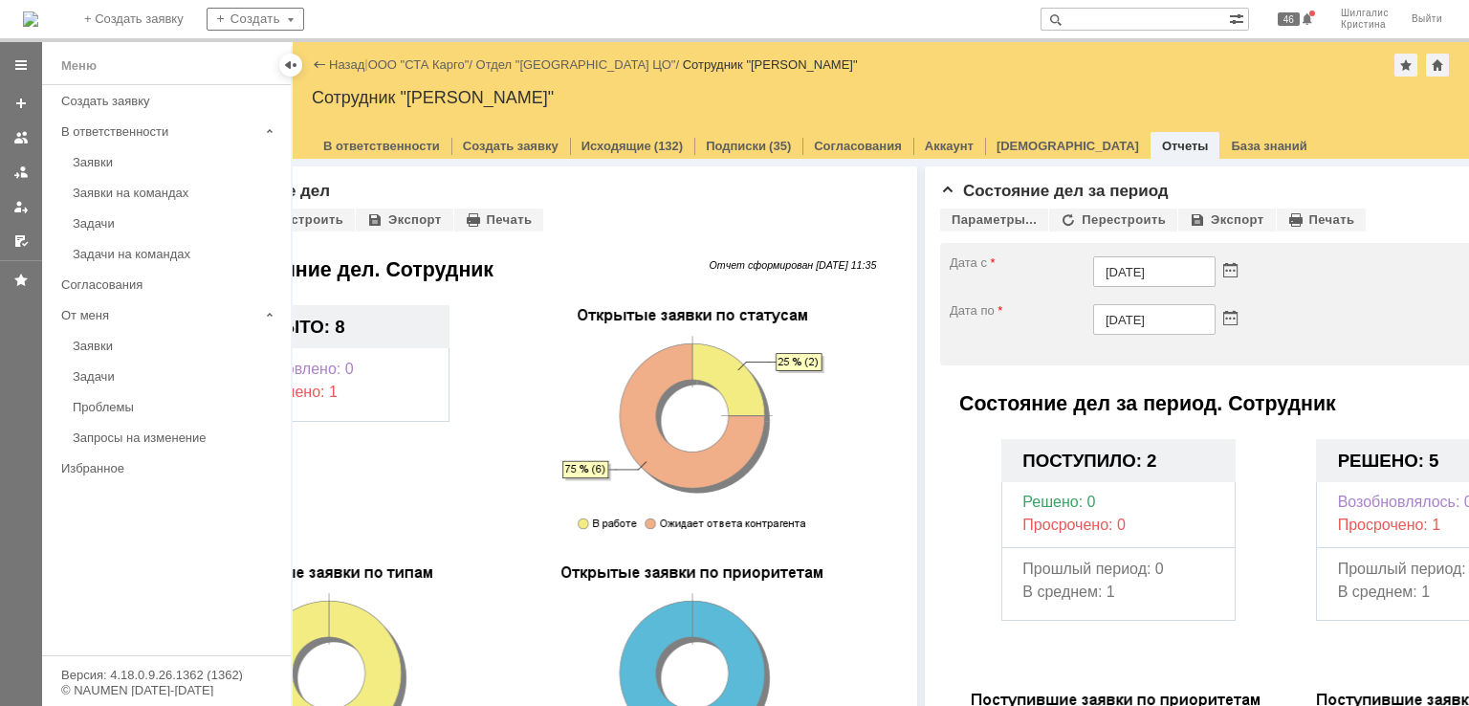
scroll to position [0, 0]
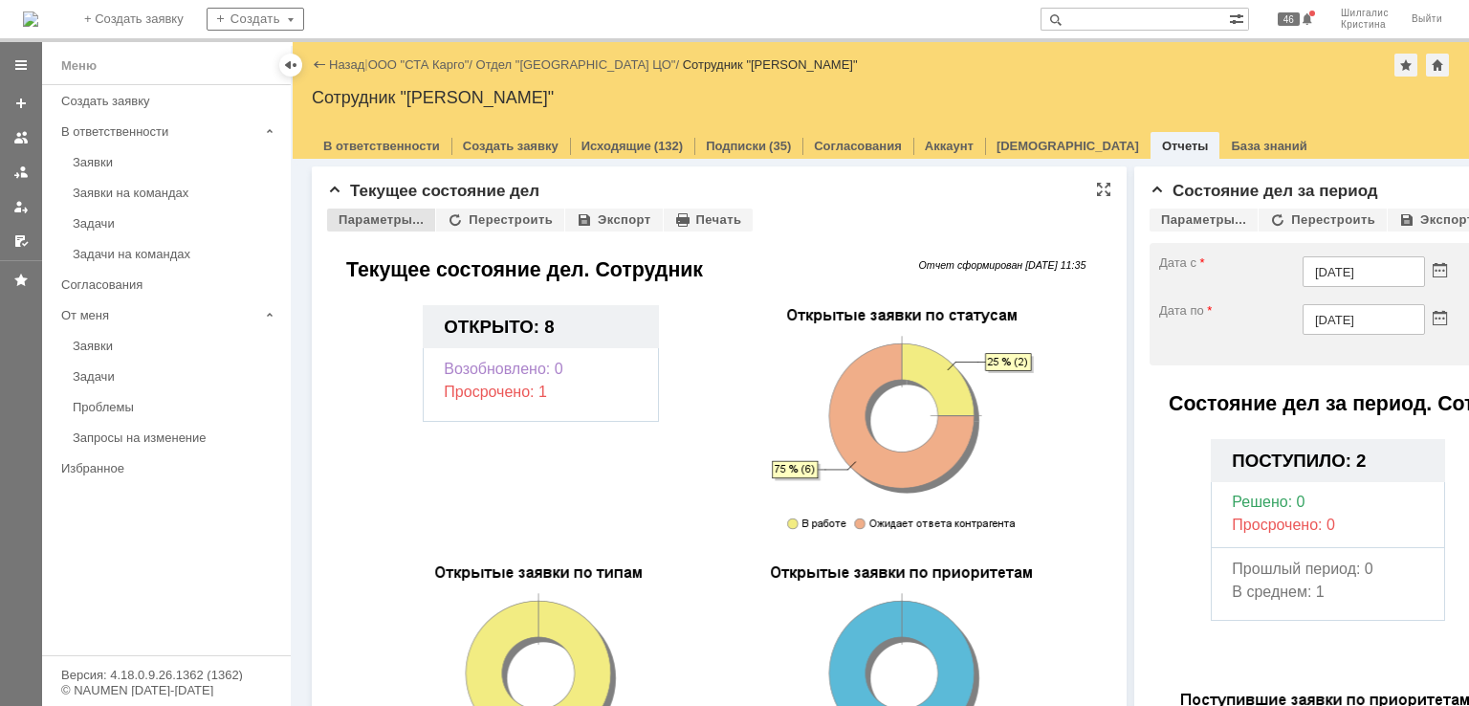
click at [362, 227] on div "Параметры..." at bounding box center [381, 220] width 108 height 23
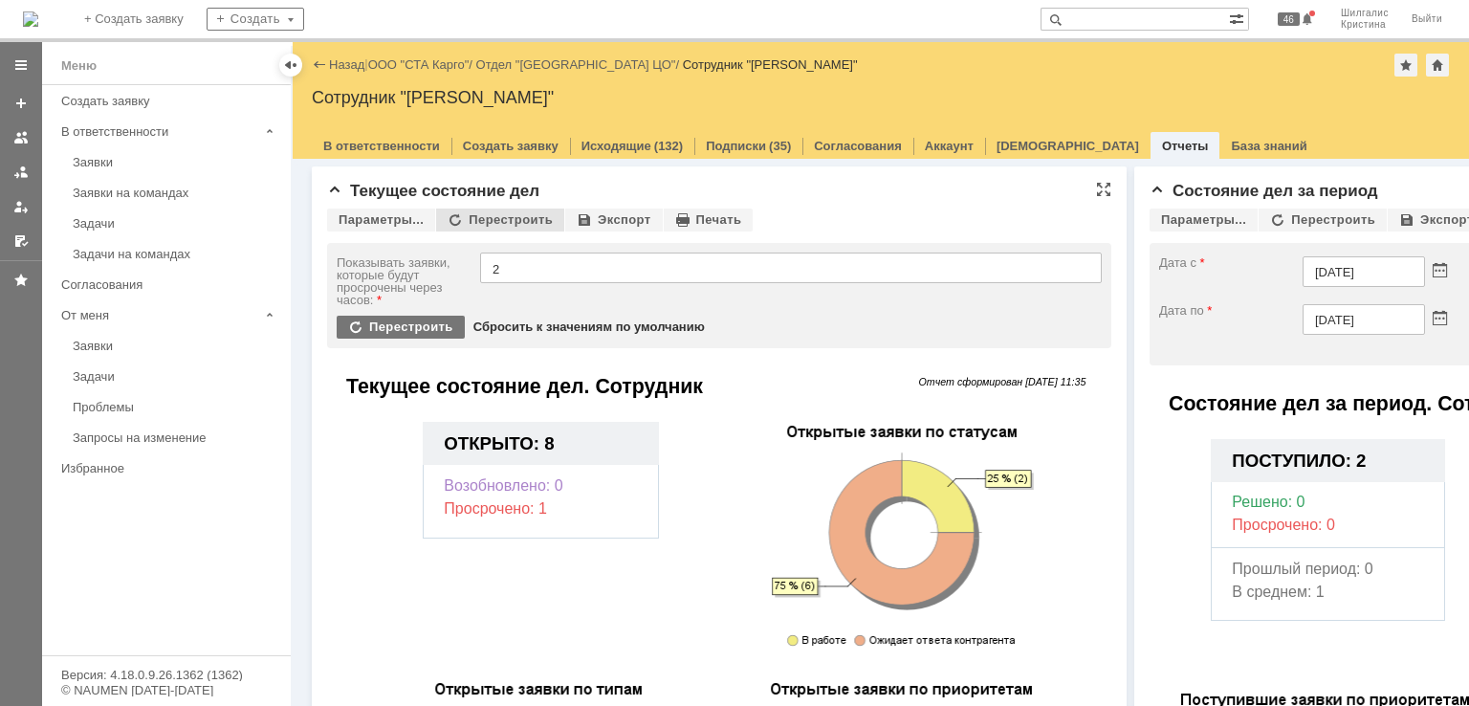
click at [511, 220] on div "Перестроить" at bounding box center [500, 220] width 128 height 23
click at [132, 168] on link "Заявки" at bounding box center [176, 162] width 222 height 30
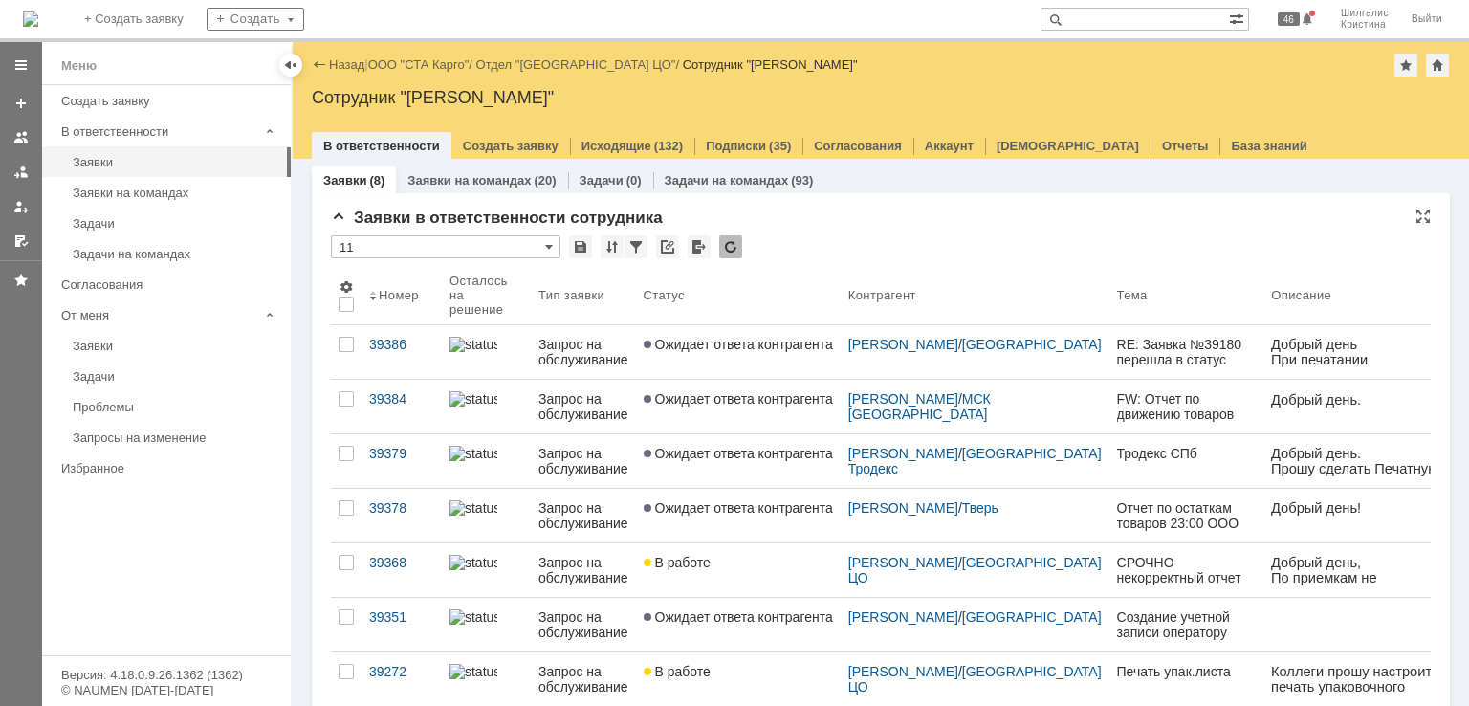
click at [482, 251] on input "11" at bounding box center [446, 246] width 230 height 23
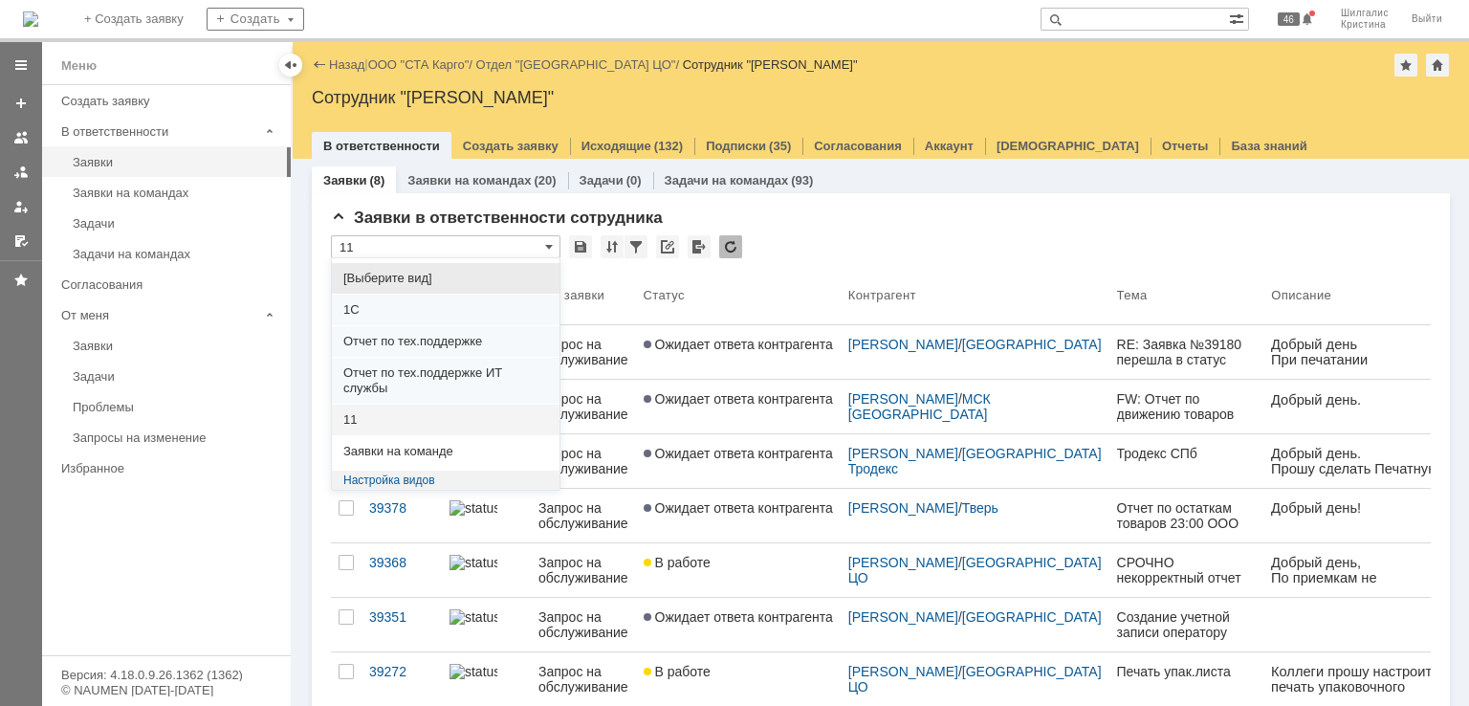
click at [403, 272] on span "[Выберите вид]" at bounding box center [445, 278] width 205 height 15
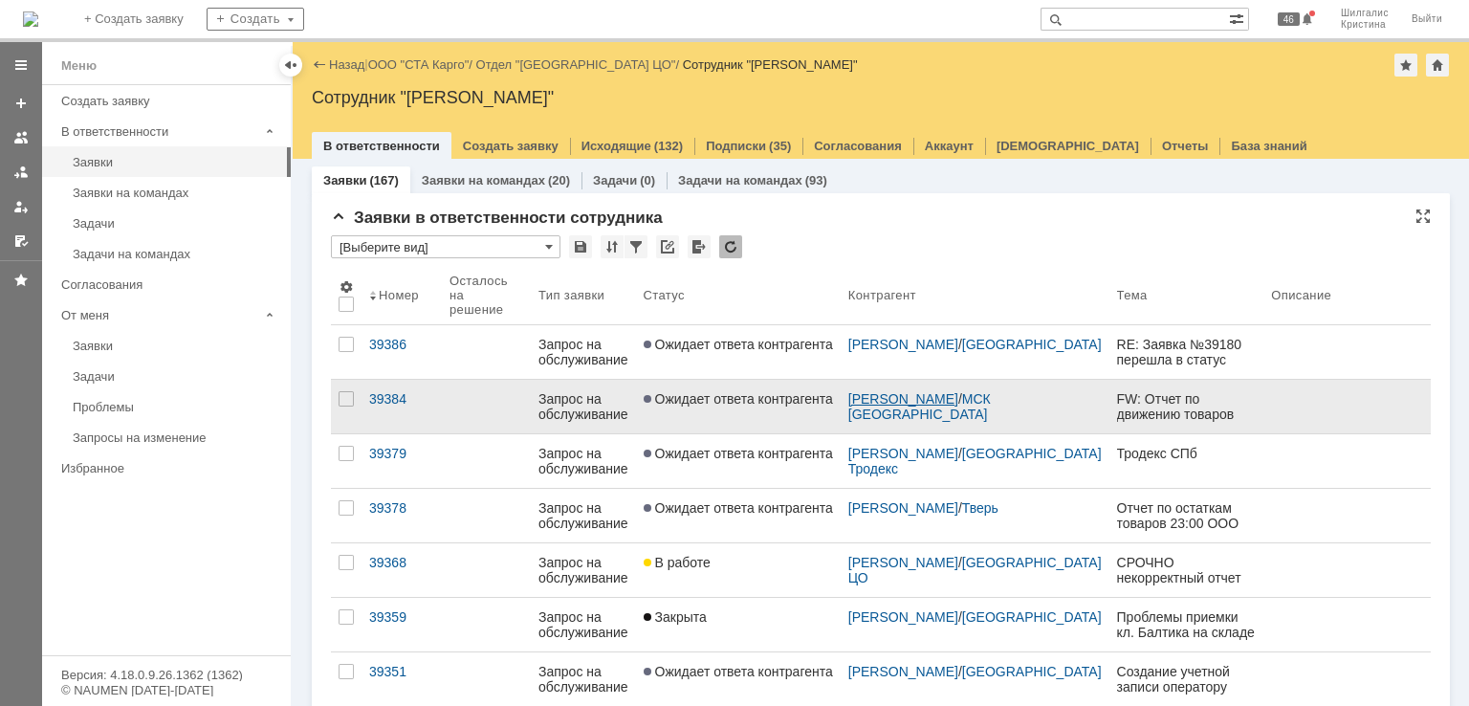
type input "[Выберите вид]"
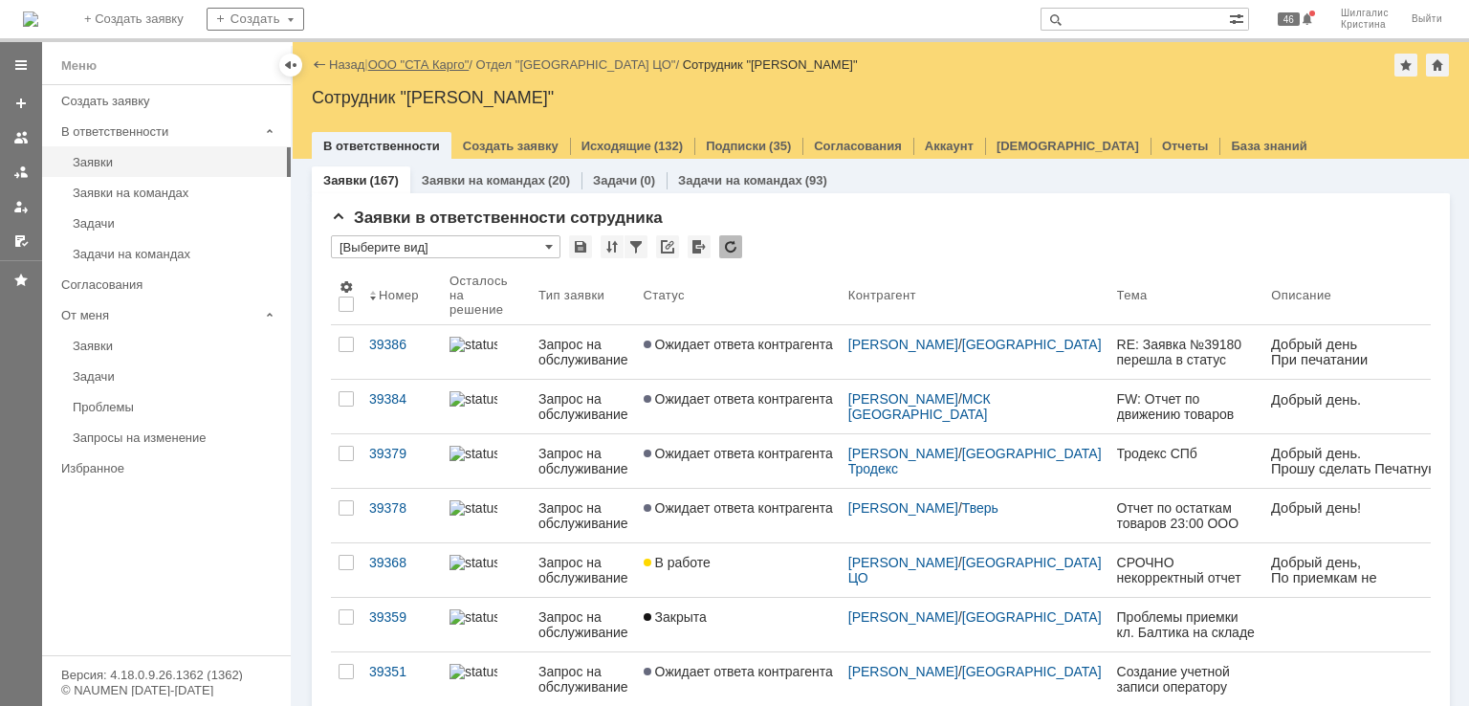
click at [428, 70] on link "ООО "СТА Карго"" at bounding box center [418, 64] width 101 height 14
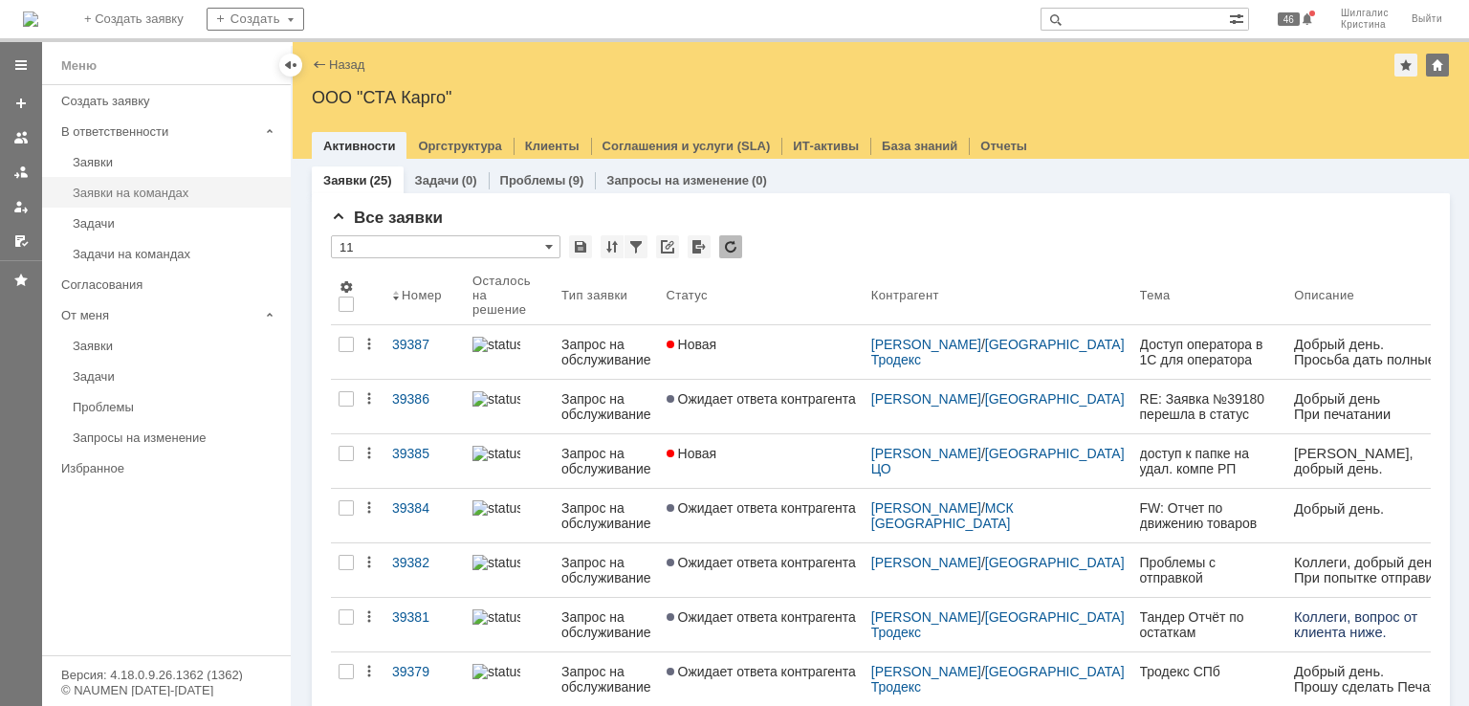
click at [135, 192] on div "Заявки на командах" at bounding box center [176, 193] width 207 height 14
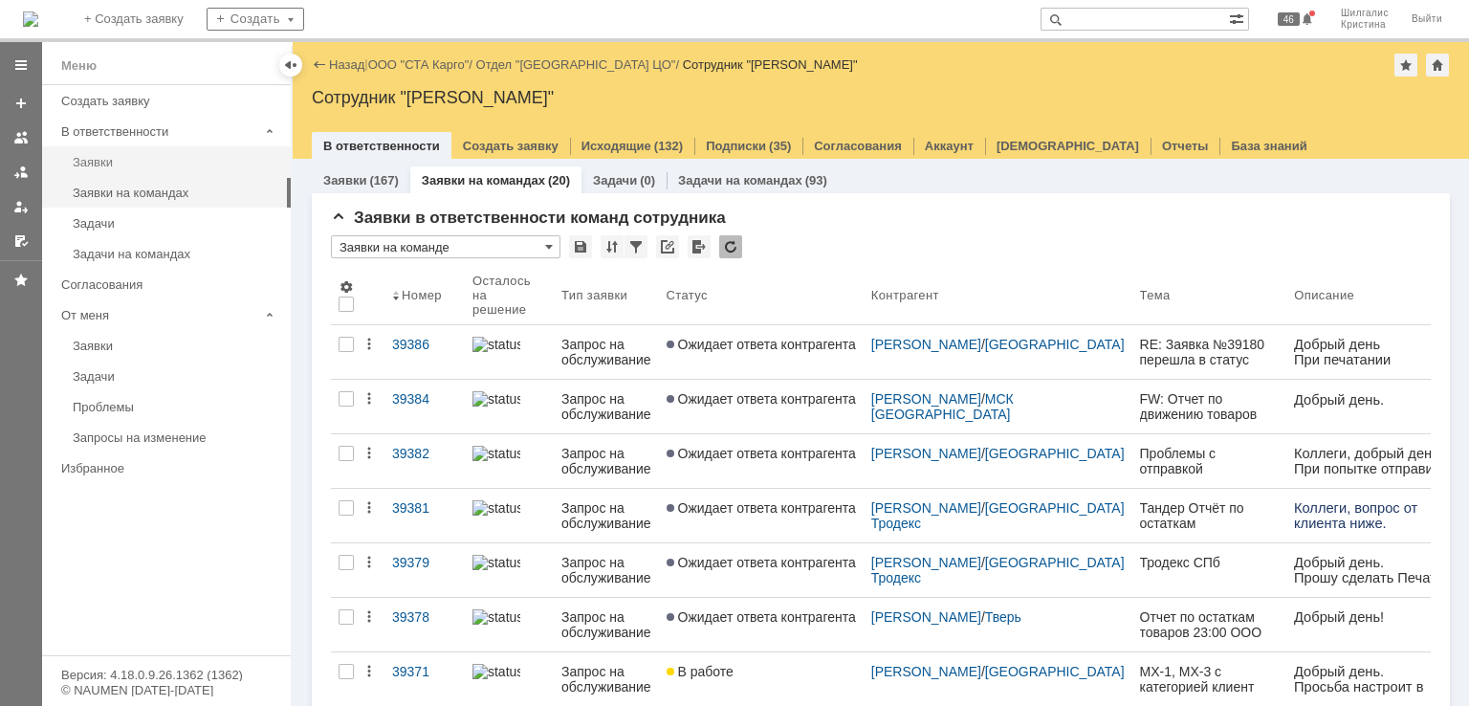
click at [108, 165] on div "Заявки" at bounding box center [176, 162] width 207 height 14
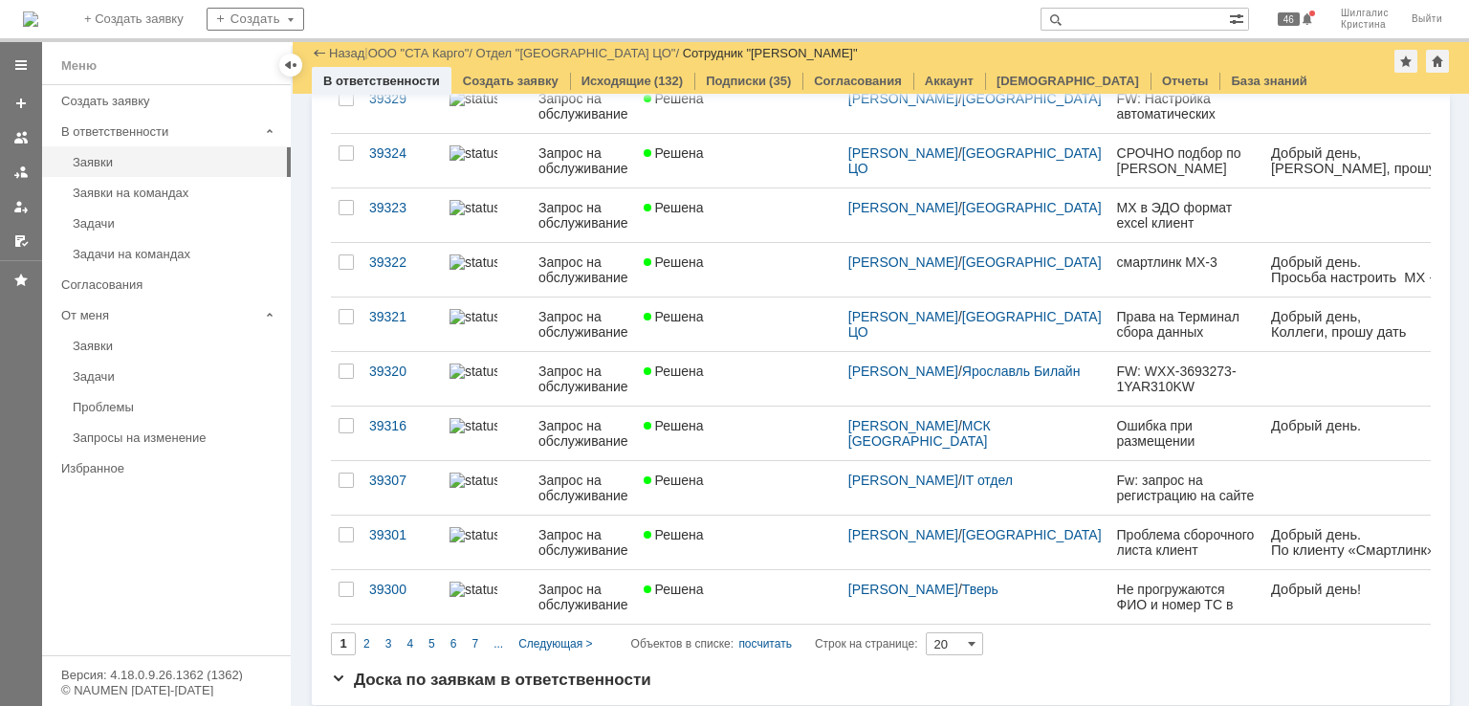
scroll to position [728, 0]
click at [366, 641] on span "2" at bounding box center [366, 641] width 7 height 13
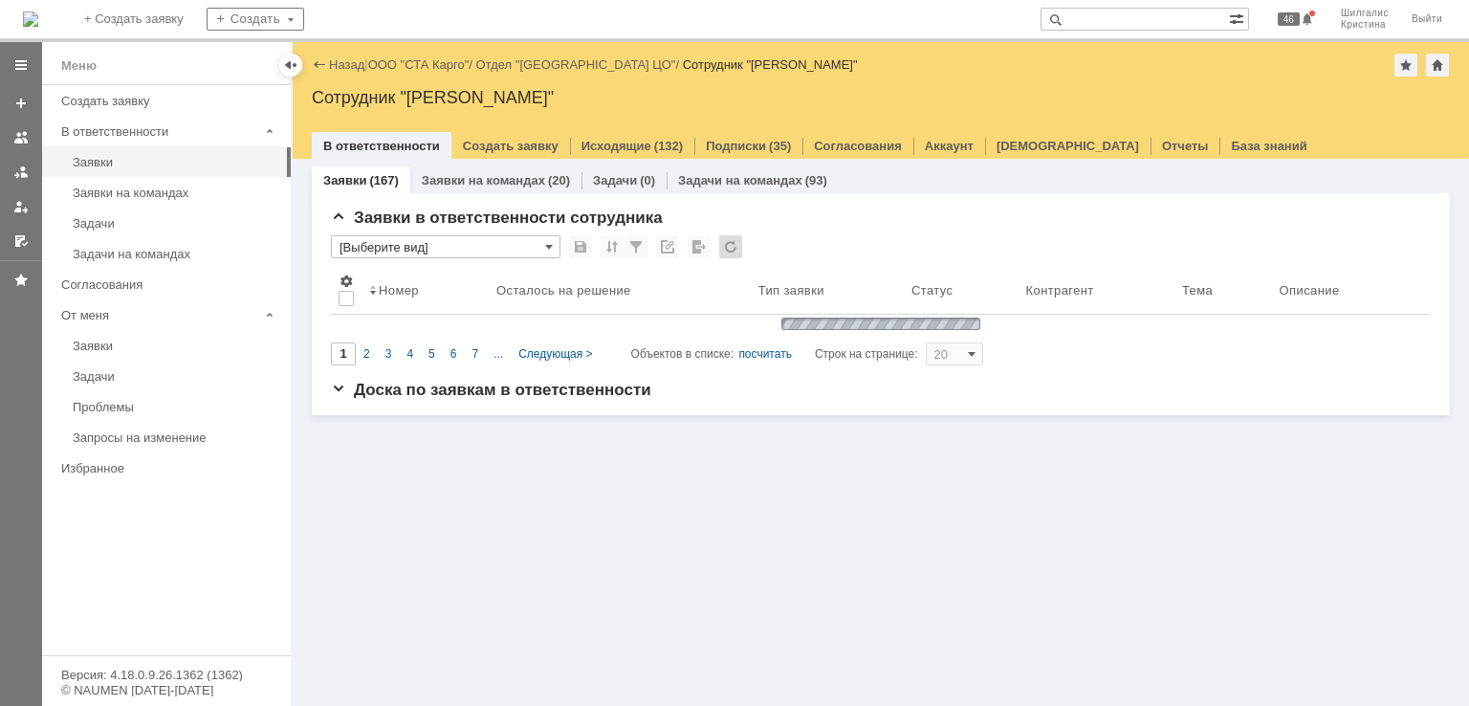
scroll to position [0, 0]
type input "2"
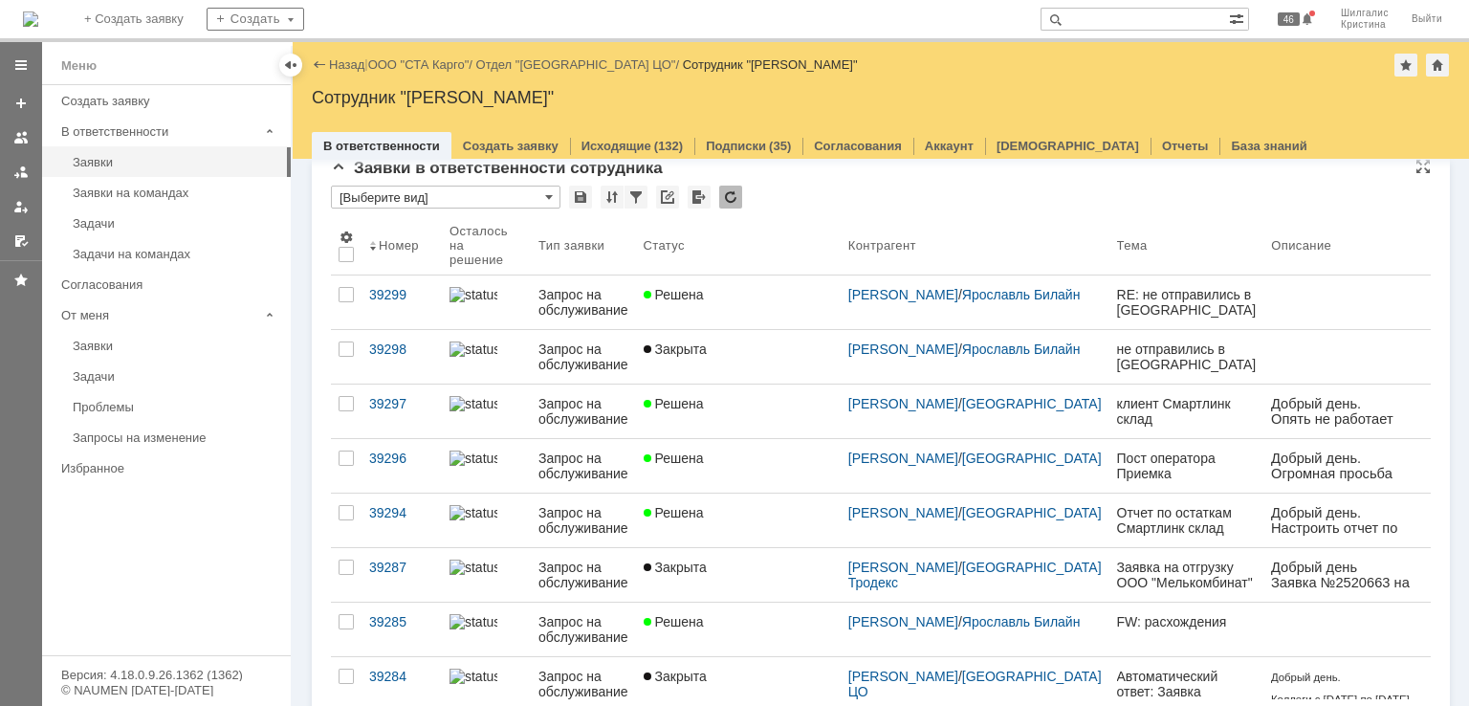
click at [422, 194] on input "[Выберите вид]" at bounding box center [446, 197] width 230 height 23
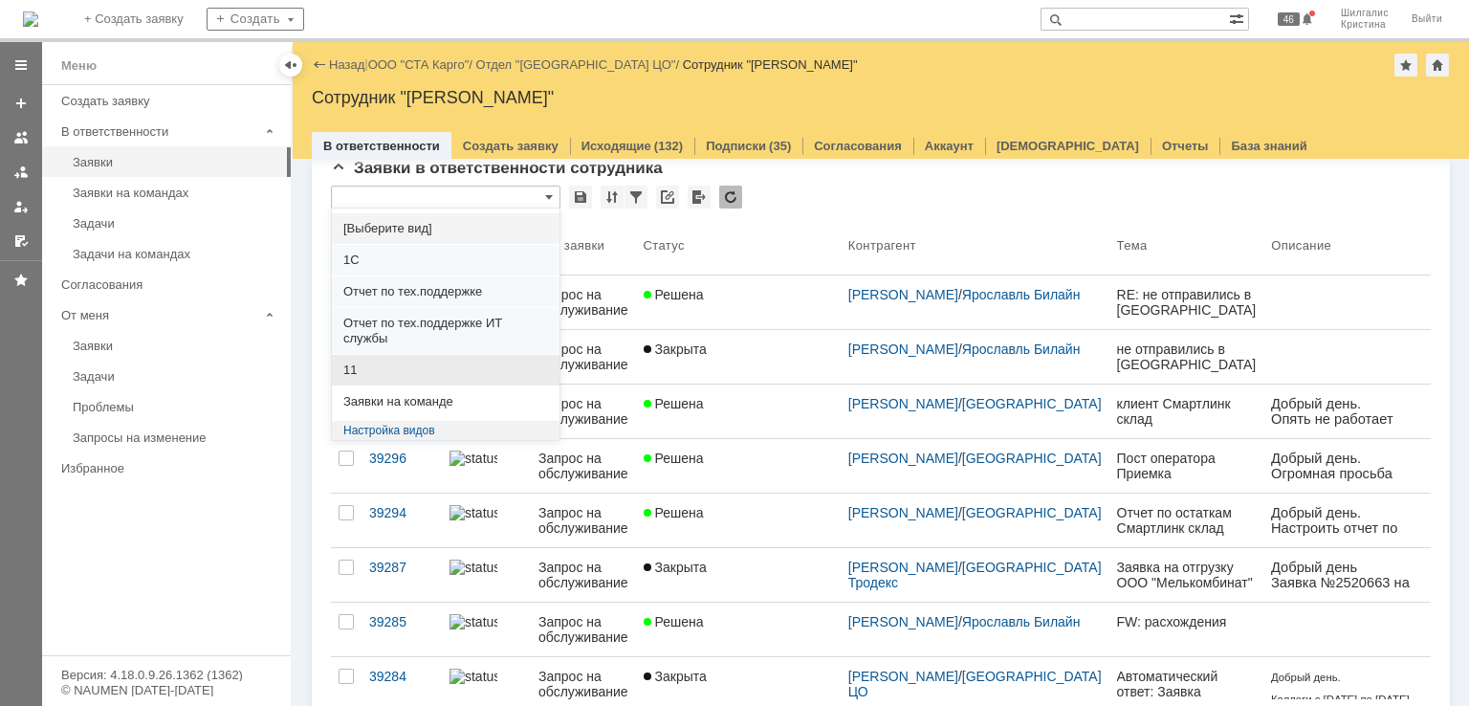
click at [367, 364] on span "11" at bounding box center [445, 369] width 205 height 15
type input "11"
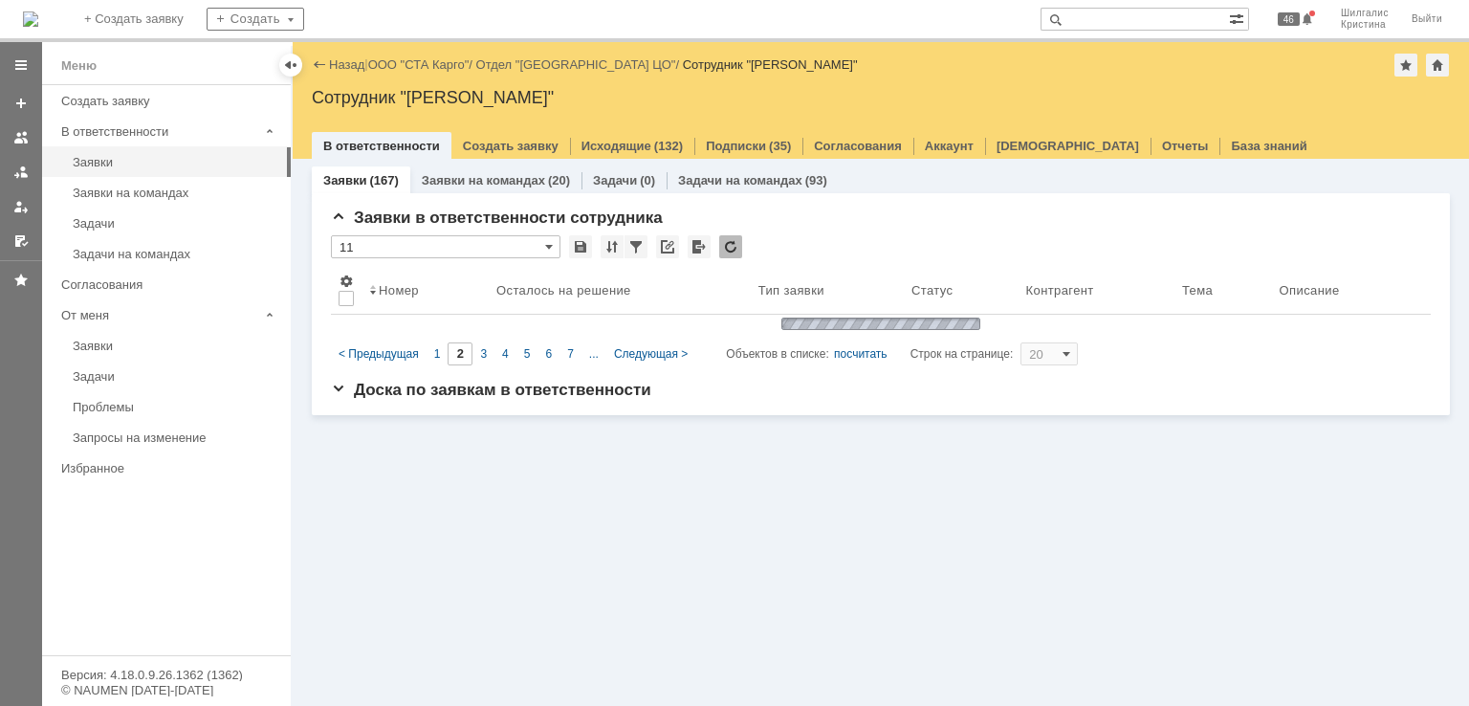
type input "1"
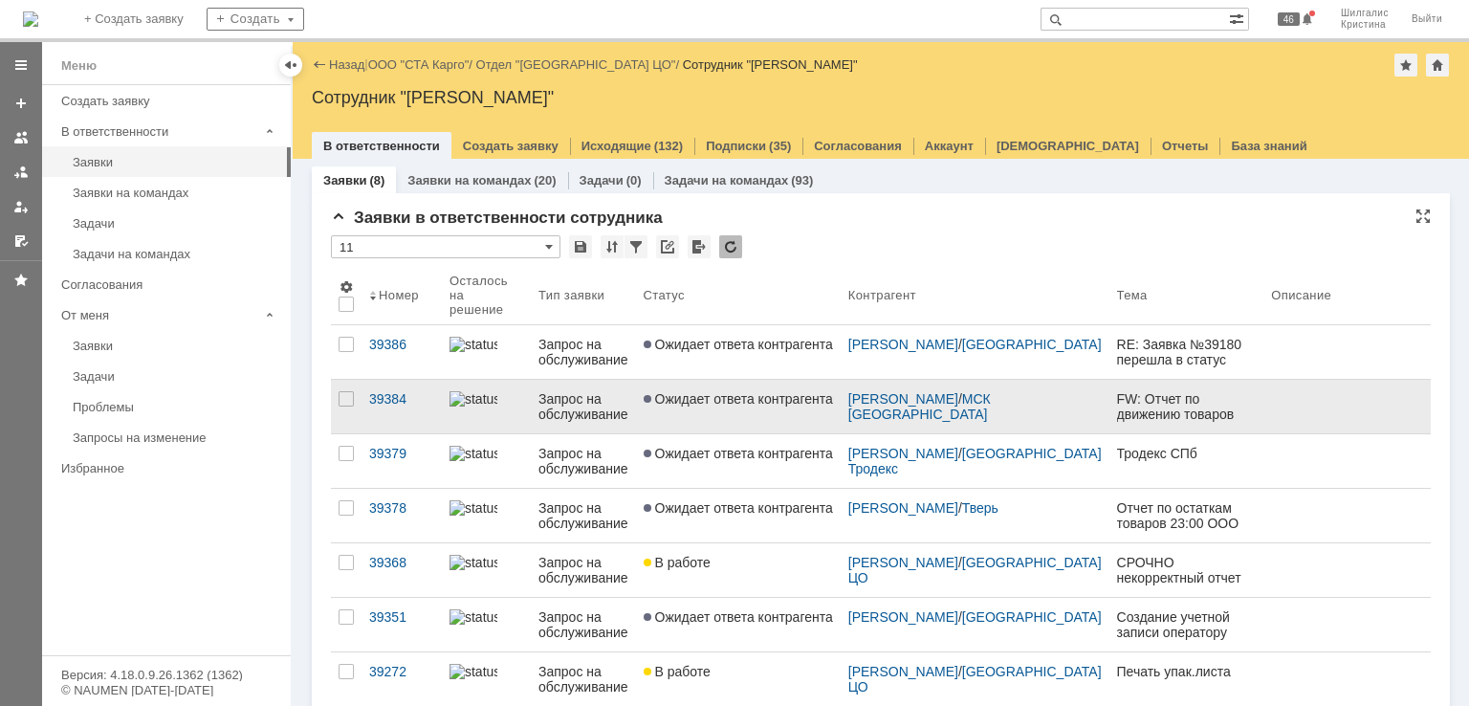
type input "11"
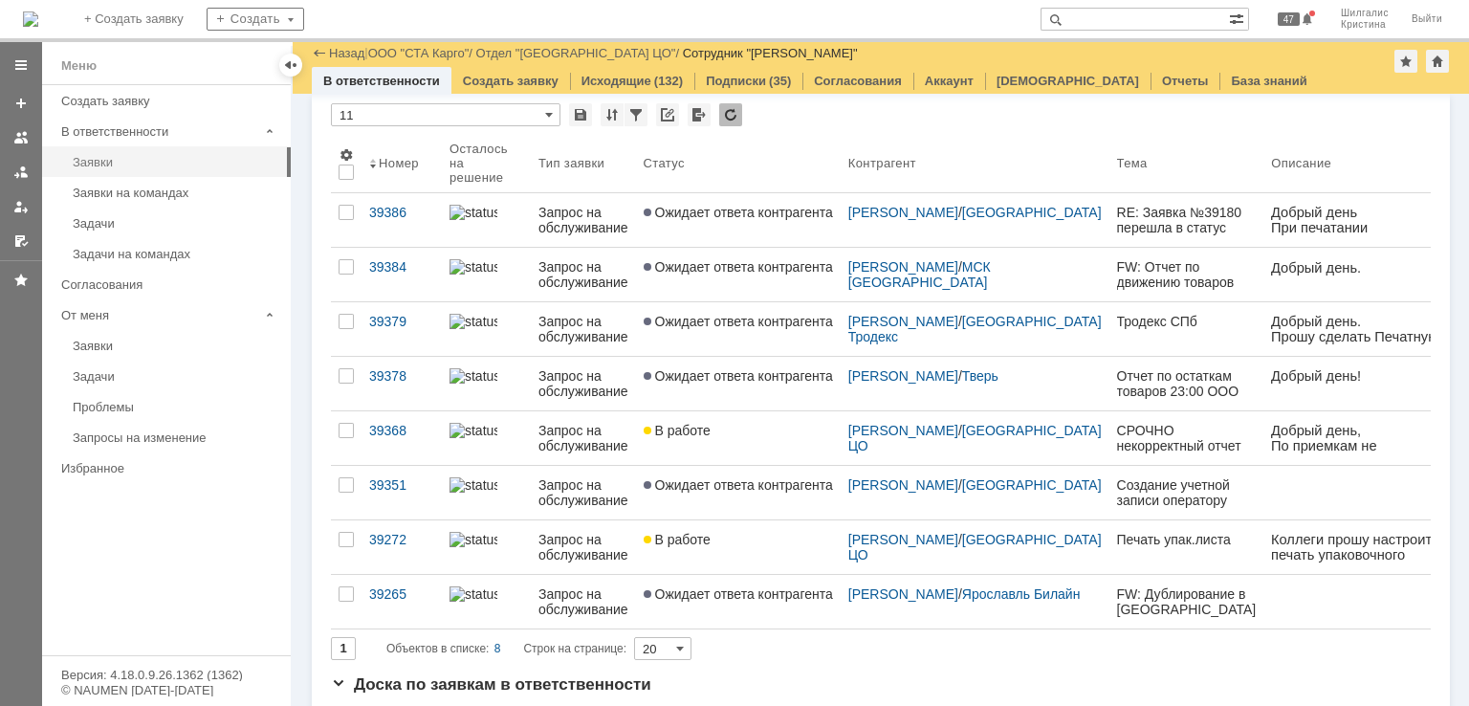
scroll to position [66, 0]
click at [428, 54] on link "ООО "СТА Карго"" at bounding box center [418, 53] width 101 height 14
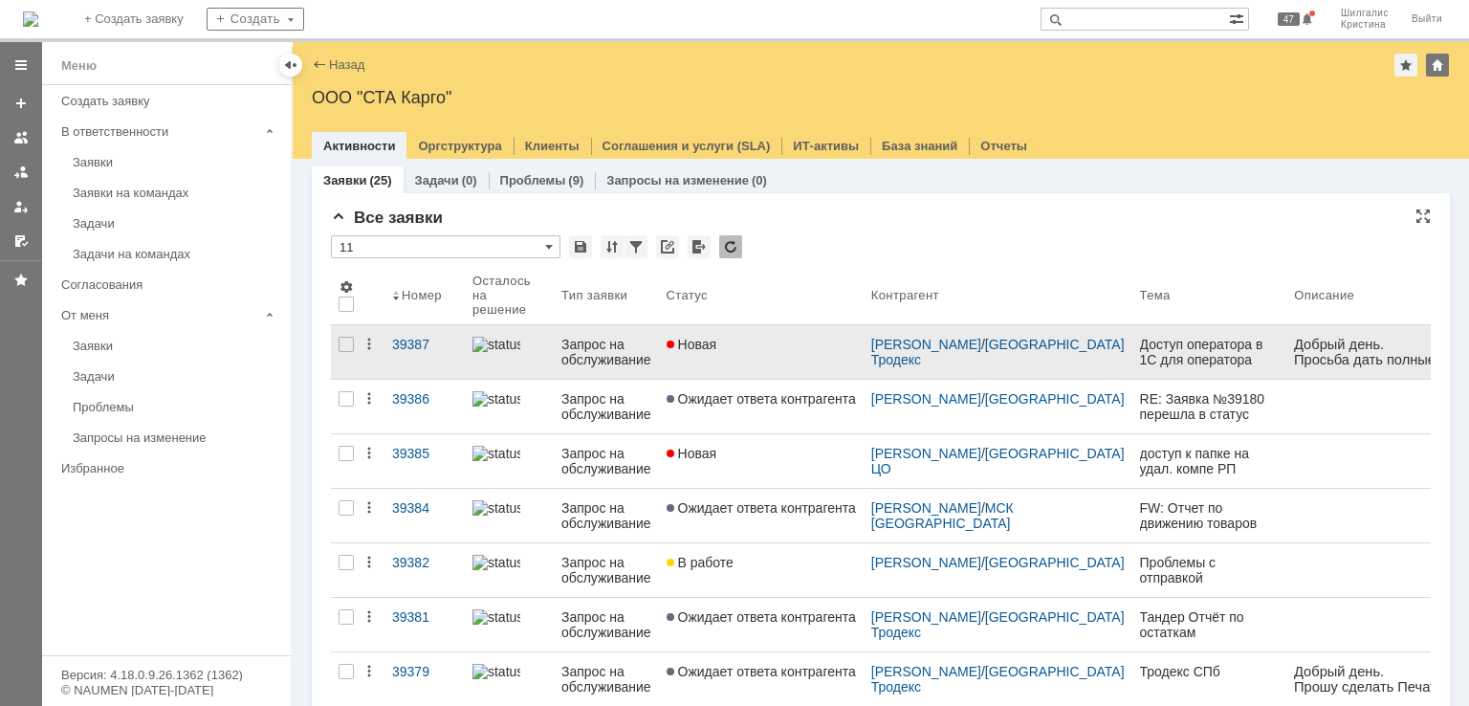
click at [744, 352] on link "Новая" at bounding box center [761, 352] width 205 height 54
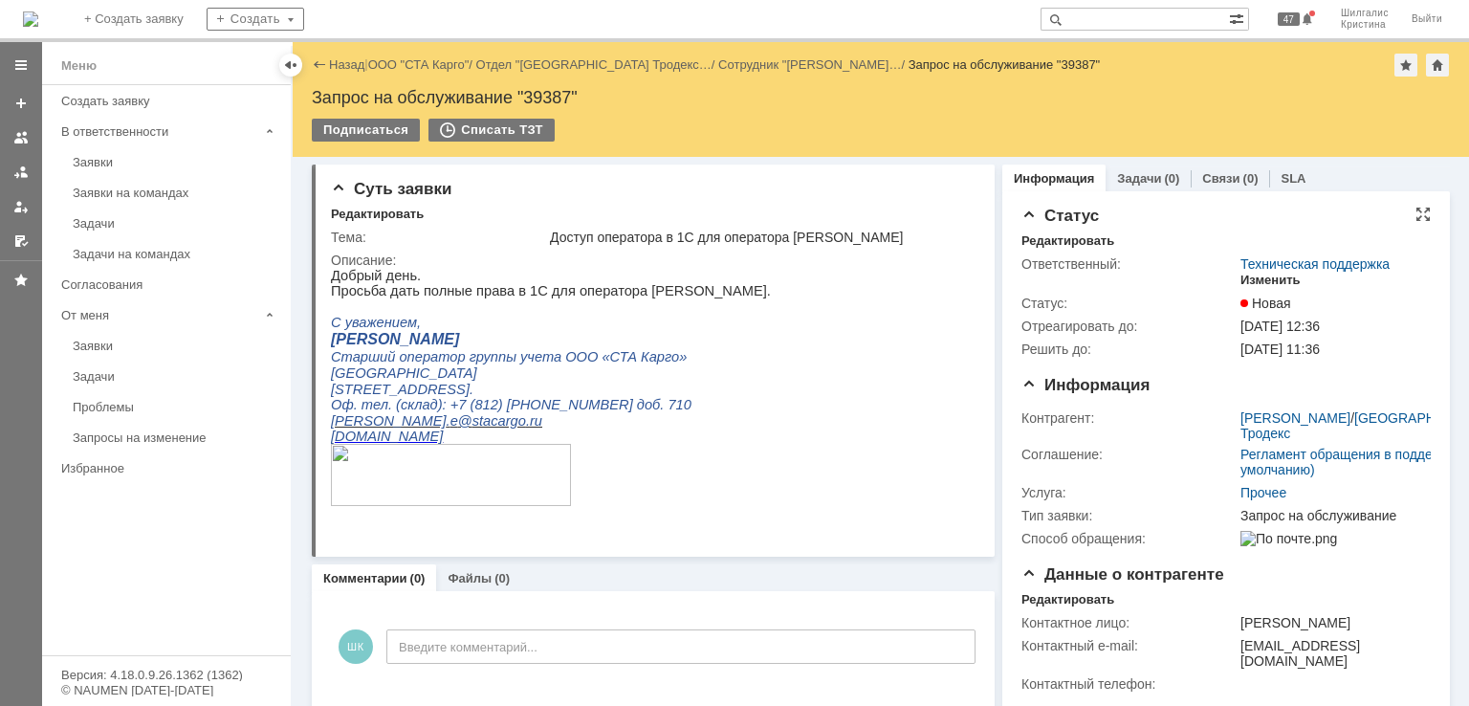
click at [1260, 277] on div "Изменить" at bounding box center [1271, 280] width 60 height 15
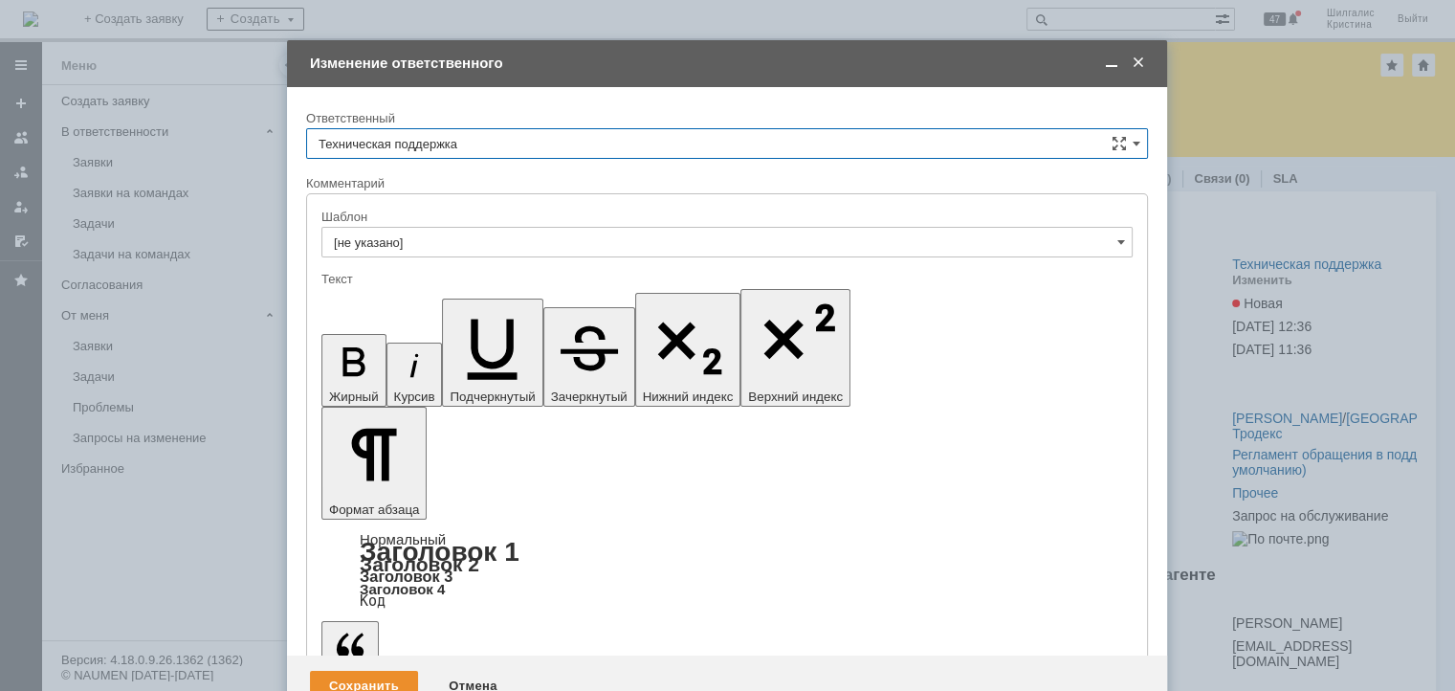
drag, startPoint x: 450, startPoint y: 144, endPoint x: 444, endPoint y: 154, distance: 11.2
click at [449, 144] on input "Техническая поддержка" at bounding box center [727, 143] width 842 height 31
click at [412, 247] on span "[PERSON_NAME]" at bounding box center [726, 241] width 817 height 15
type input "[PERSON_NAME]"
click at [374, 670] on div "Сохранить" at bounding box center [364, 685] width 108 height 31
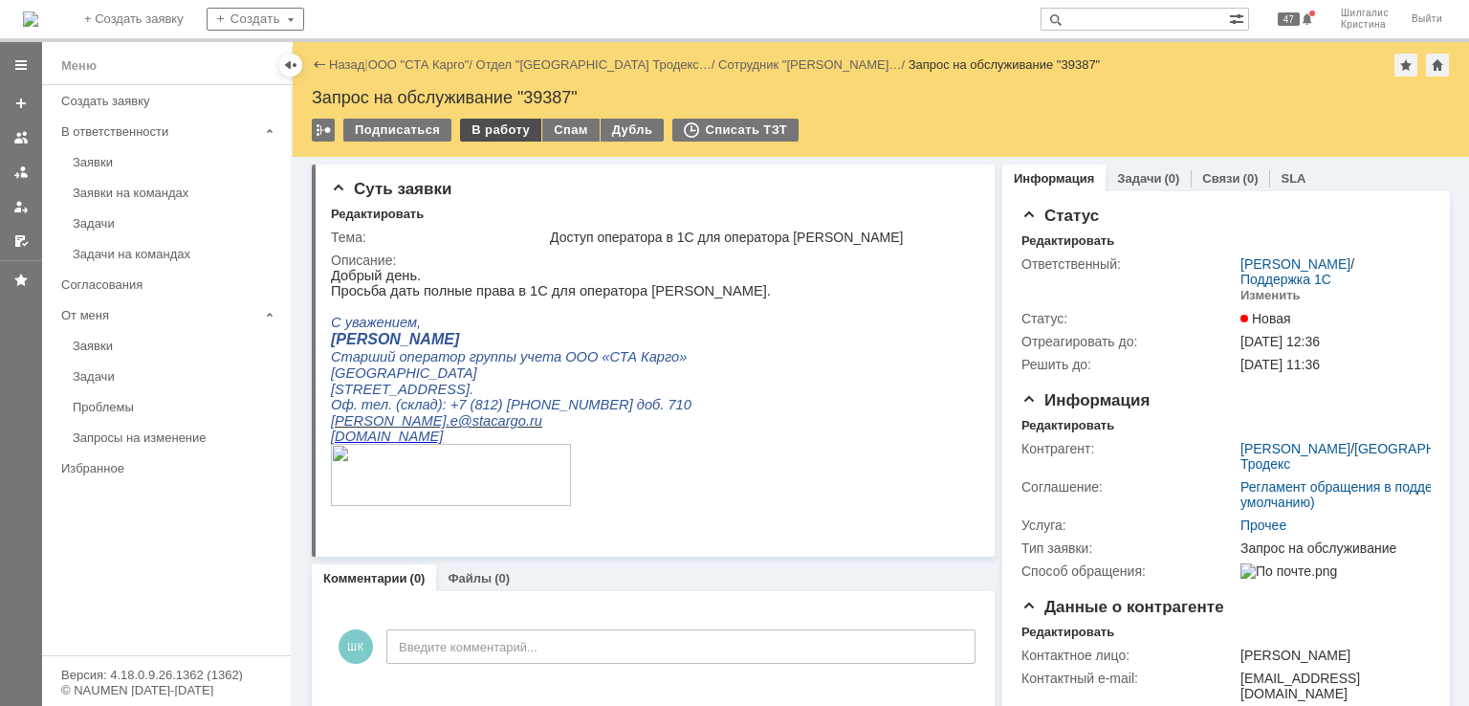
click at [498, 130] on div "В работу" at bounding box center [500, 130] width 81 height 23
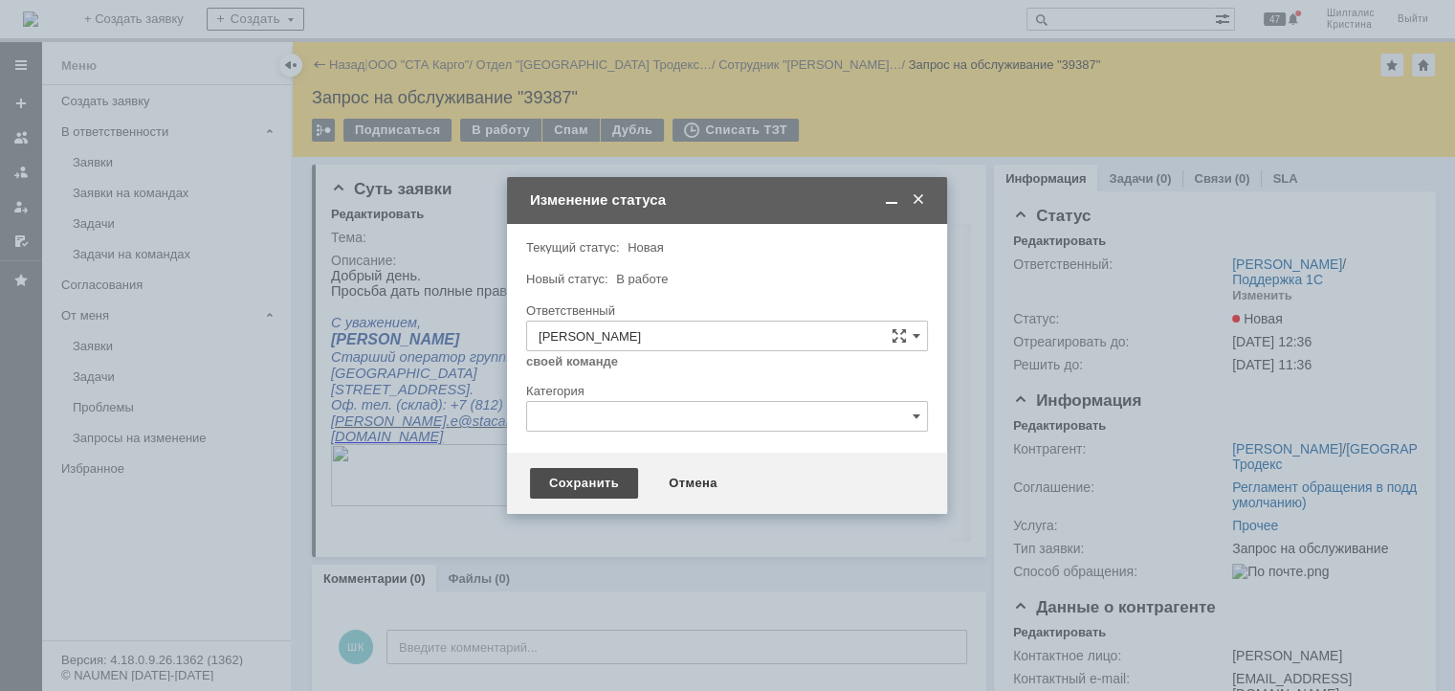
click at [587, 472] on div "Сохранить" at bounding box center [584, 483] width 108 height 31
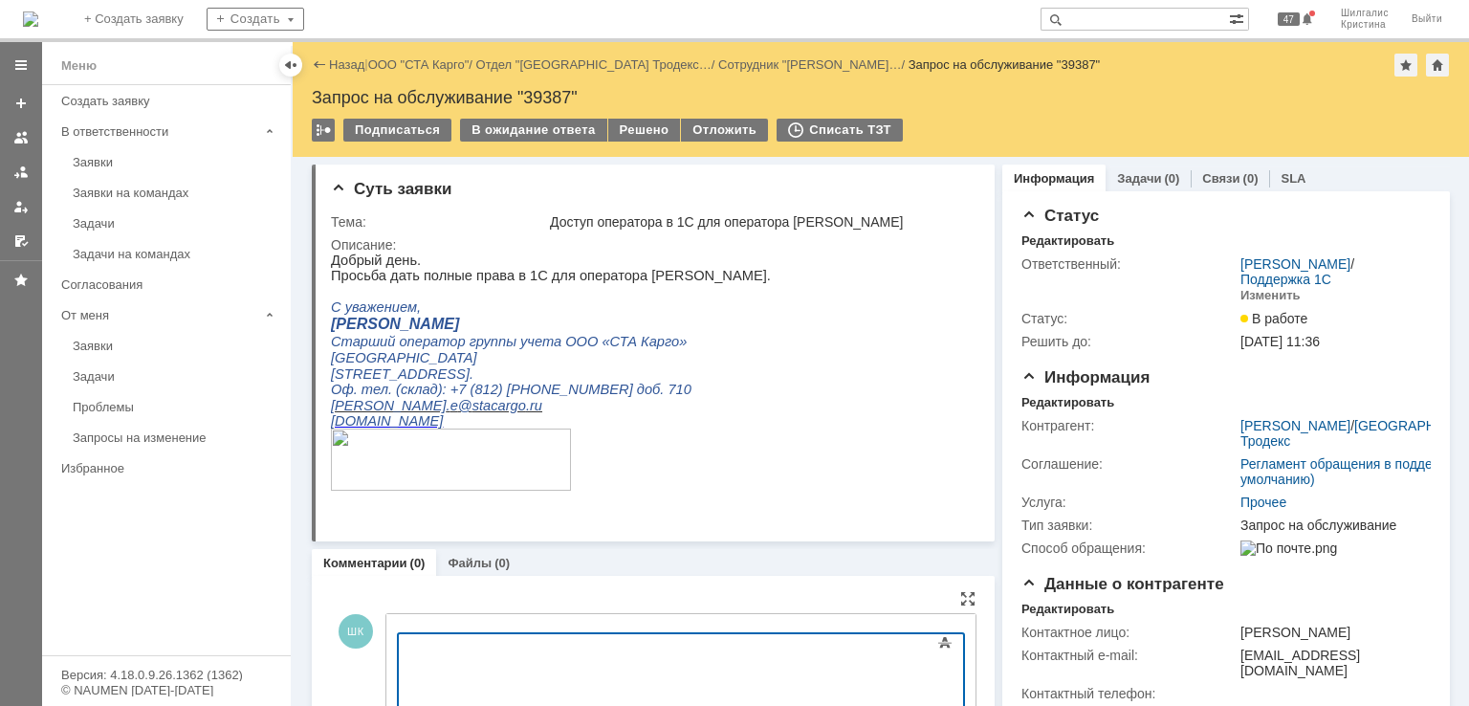
scroll to position [24, 0]
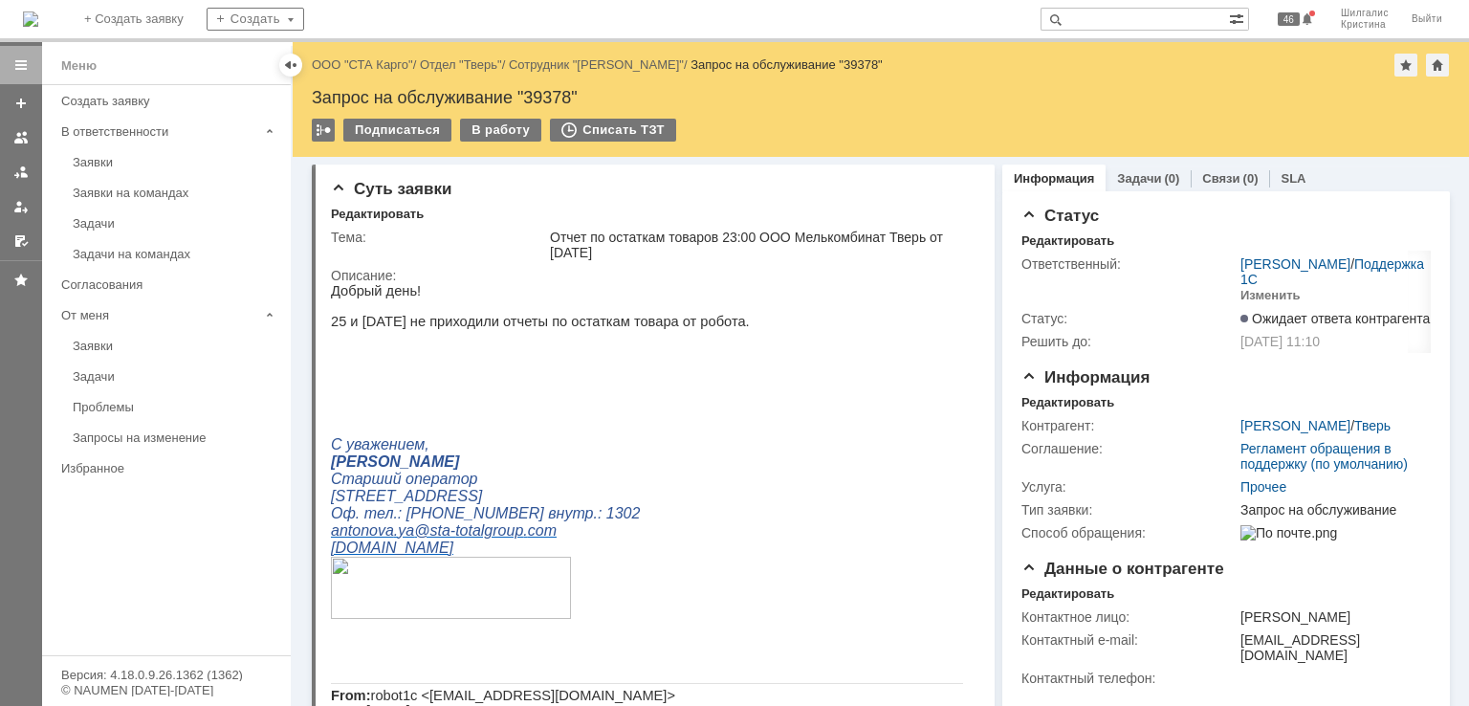
click at [372, 72] on div "Назад | ООО "СТА Карго" / Отдел "Тверь" / Сотрудник "Антонова Яна" / Запрос на …" at bounding box center [881, 65] width 1138 height 23
click at [374, 62] on link "ООО "СТА Карго"" at bounding box center [362, 64] width 101 height 14
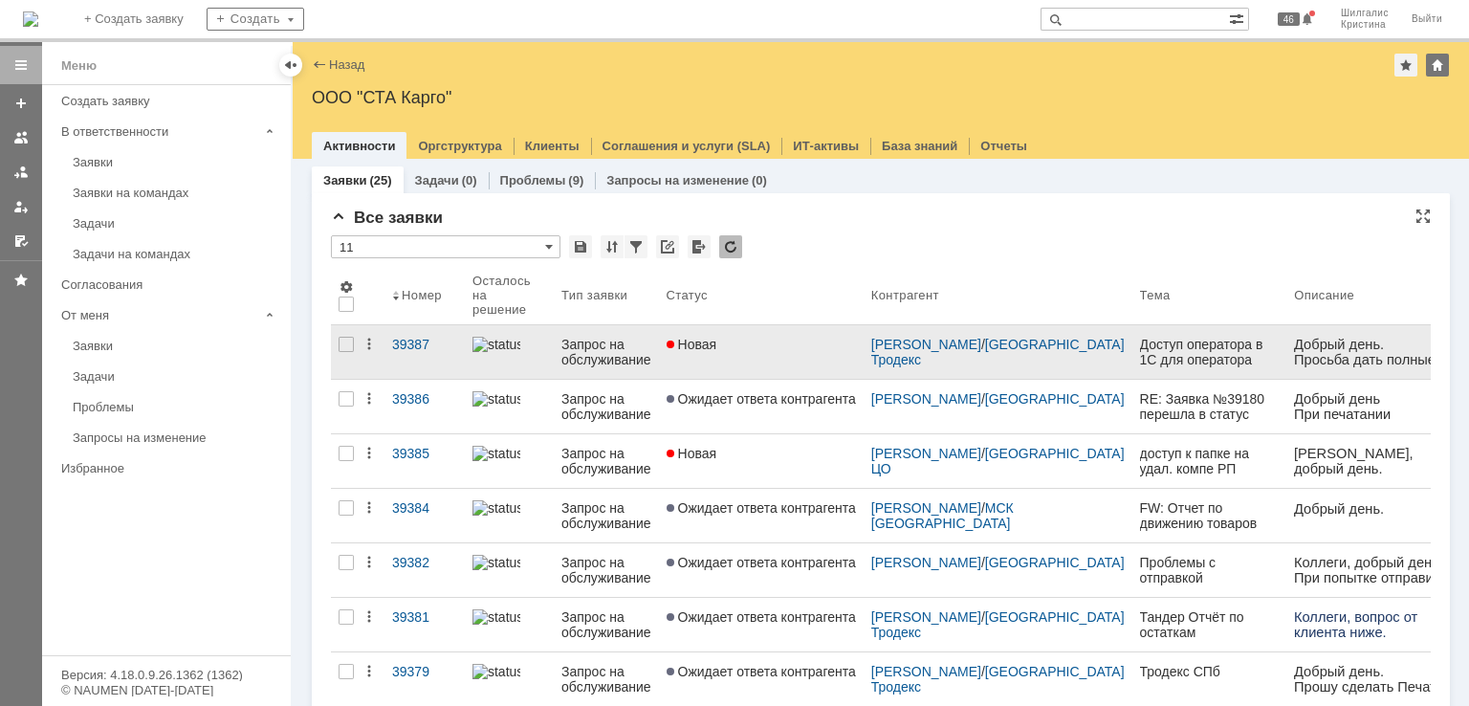
click at [762, 349] on div "Новая" at bounding box center [761, 344] width 189 height 15
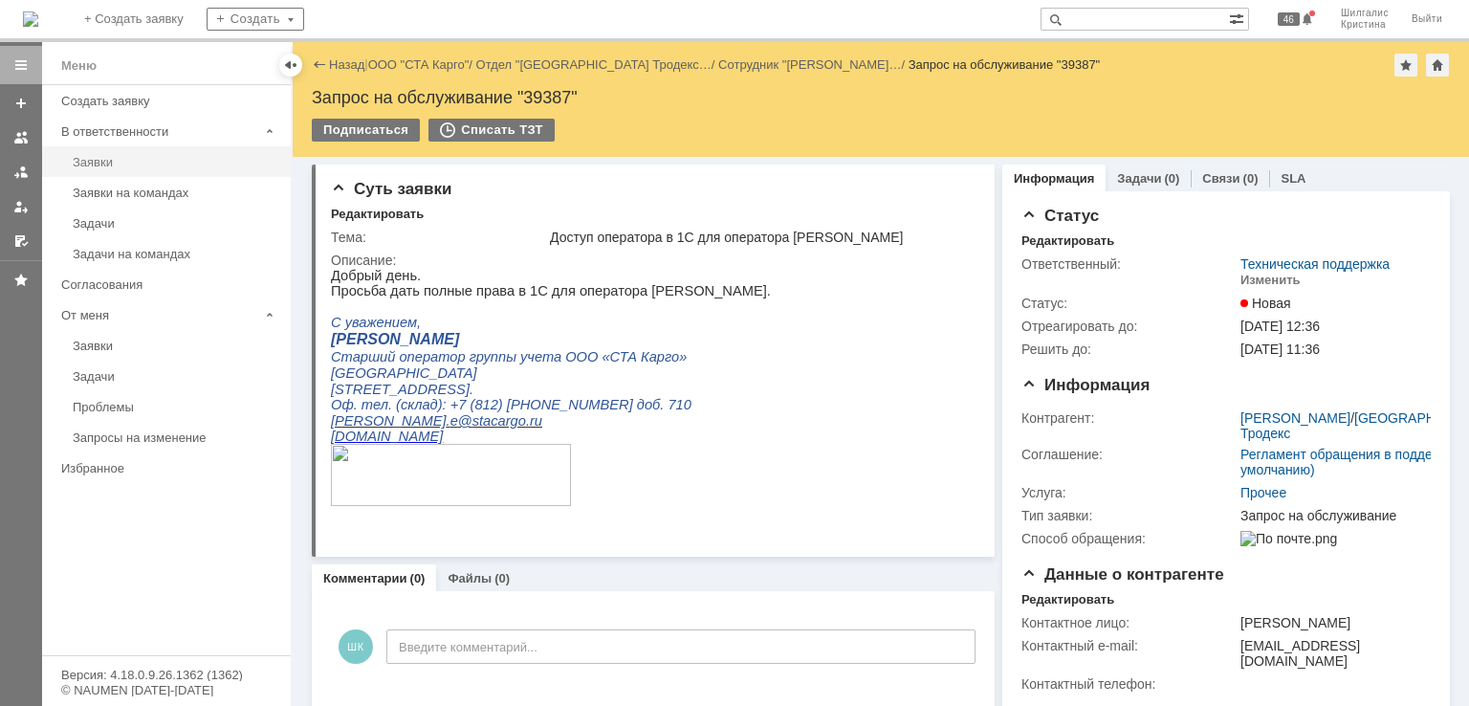
click at [121, 162] on div "Заявки" at bounding box center [176, 162] width 207 height 14
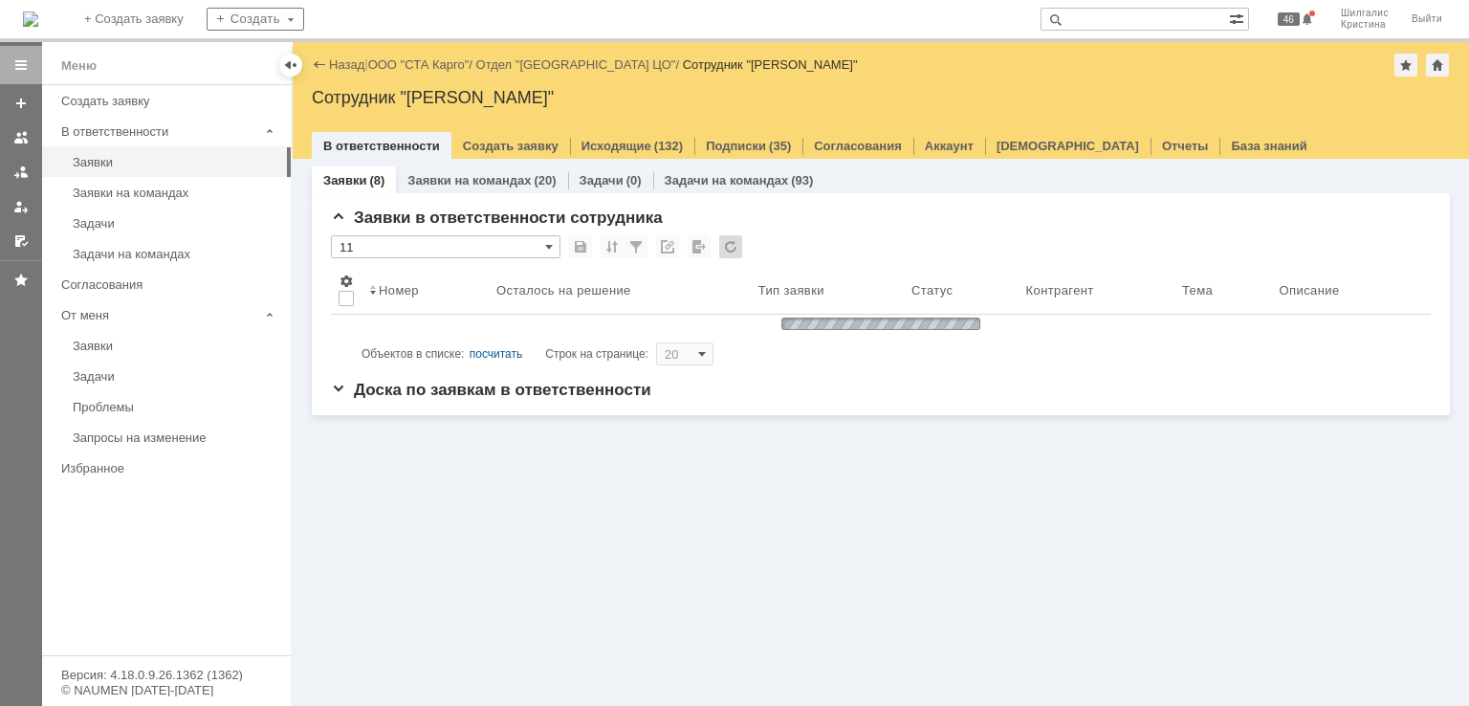
click at [1111, 19] on input "text" at bounding box center [1135, 19] width 188 height 23
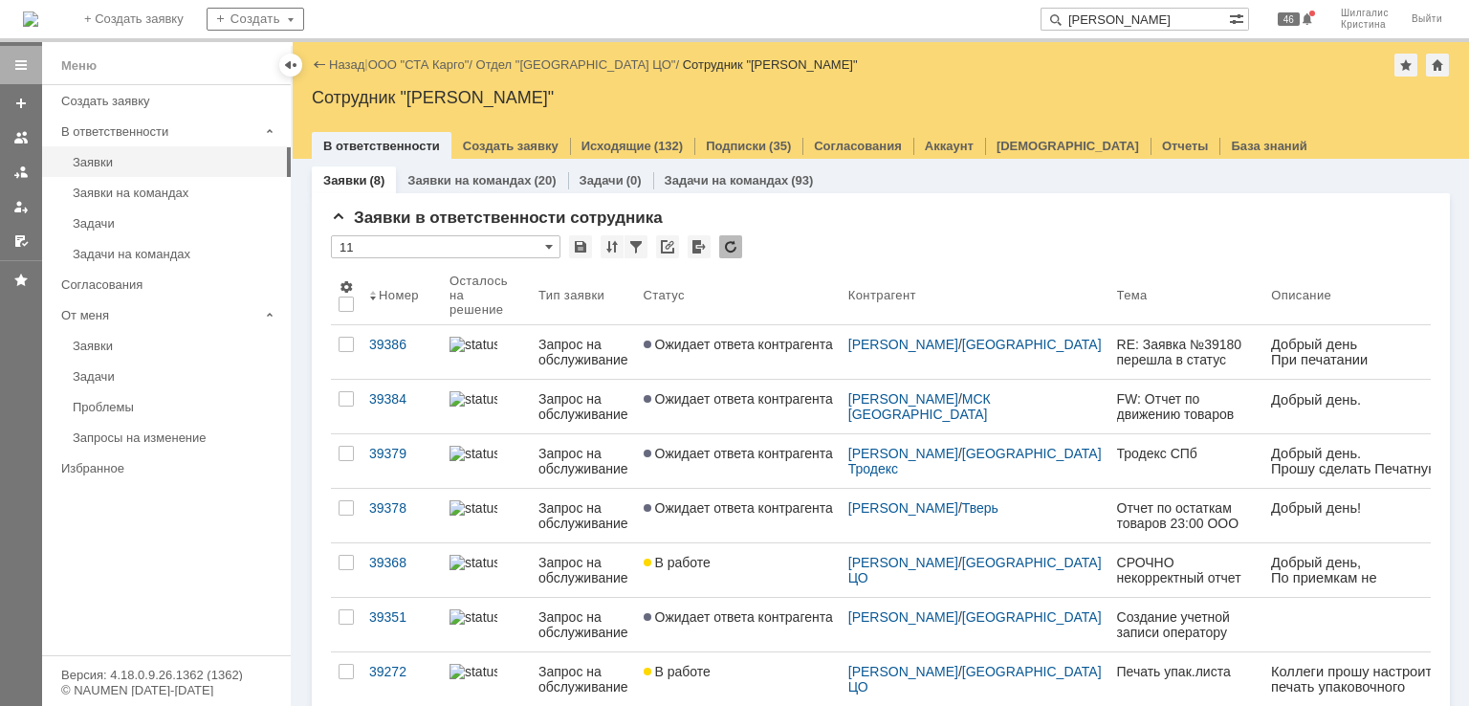
type input "лаврешкина"
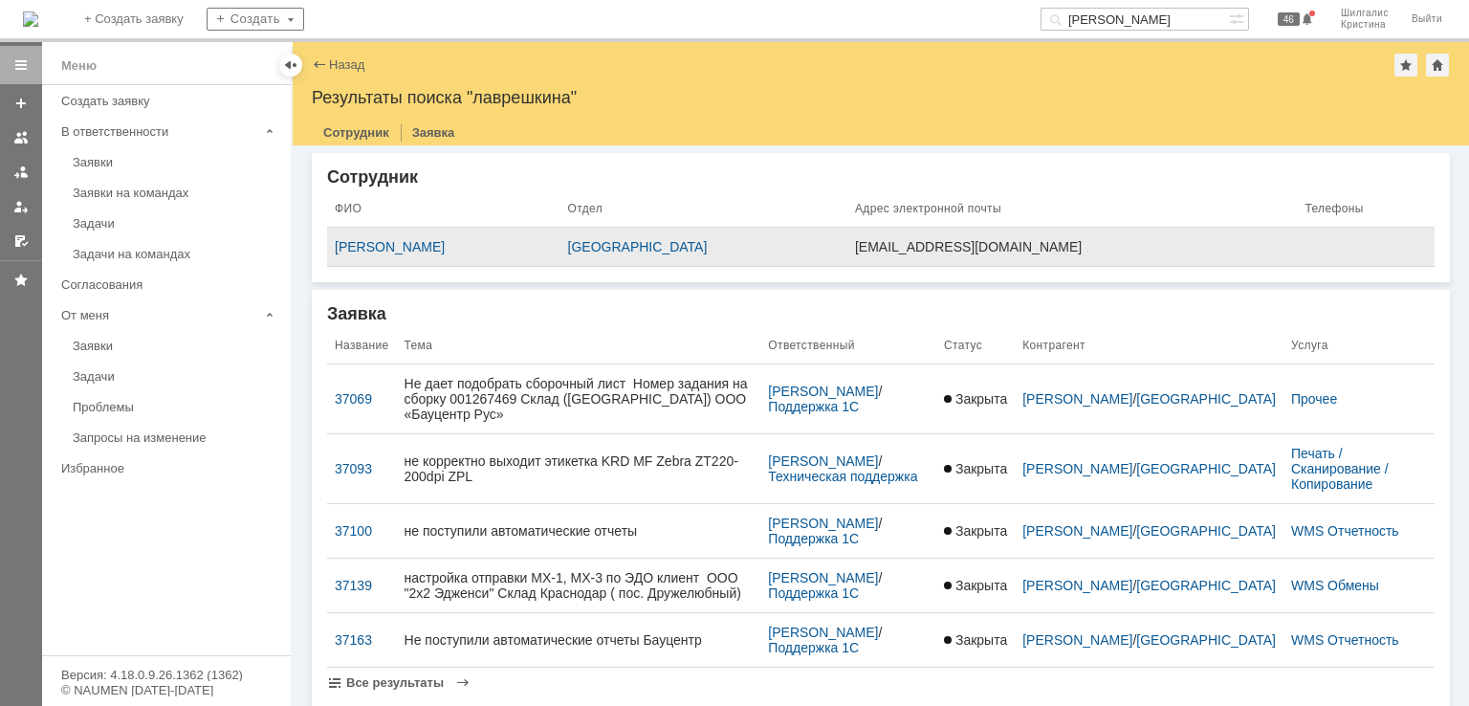
click at [474, 231] on td "[PERSON_NAME]" at bounding box center [443, 247] width 233 height 39
click at [454, 247] on div "[PERSON_NAME]" at bounding box center [444, 246] width 218 height 15
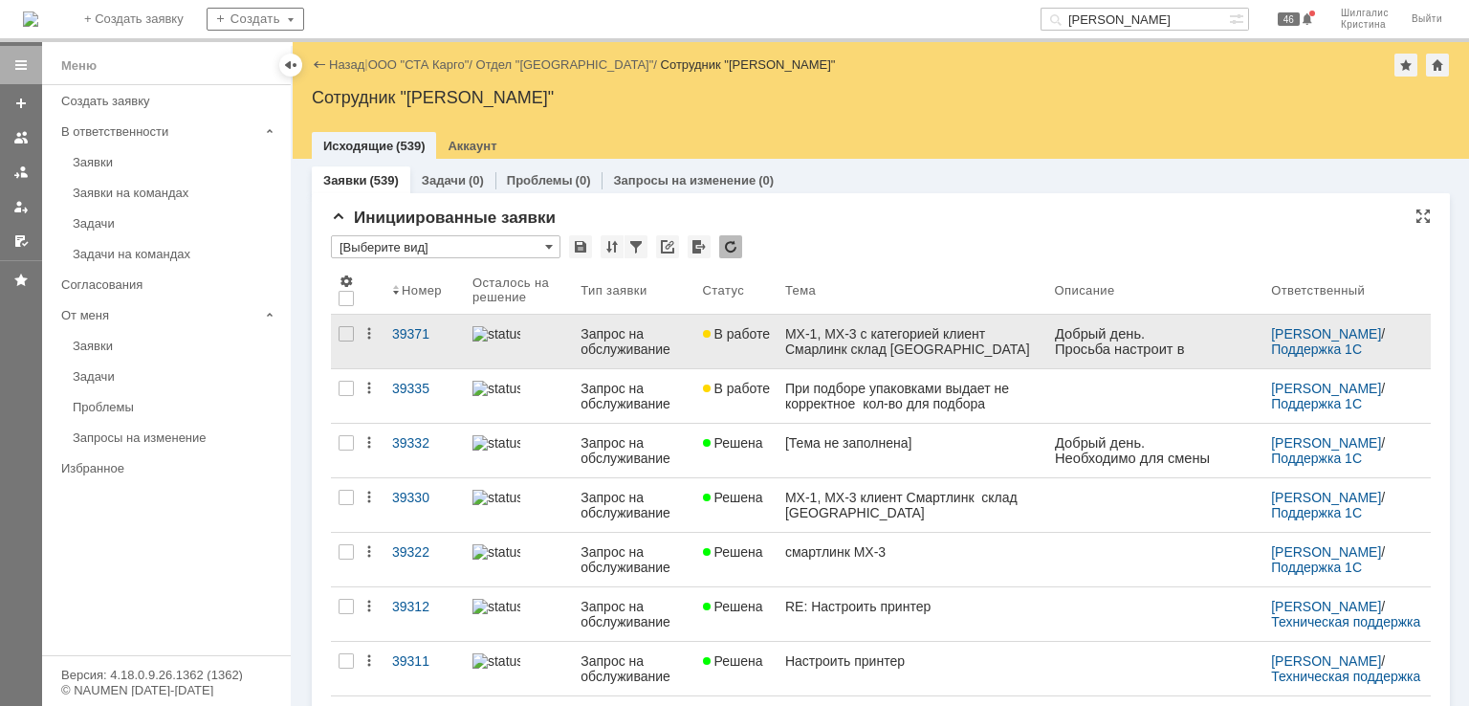
click at [866, 341] on div "МХ-1, МХ-3 с категорией клиент Смарлинк склад [GEOGRAPHIC_DATA]" at bounding box center [912, 341] width 254 height 31
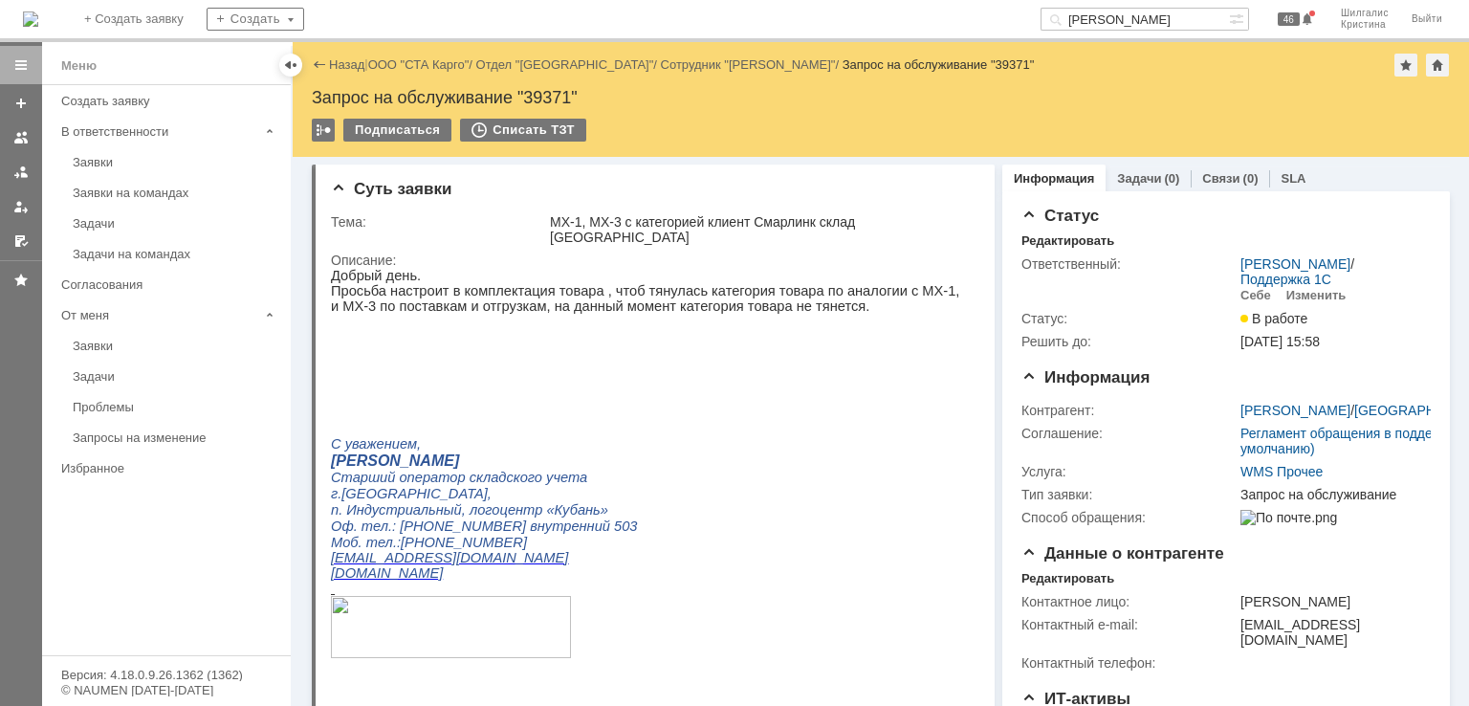
click at [555, 103] on div "Запрос на обслуживание "39371"" at bounding box center [881, 97] width 1138 height 19
copy div "39371"
click at [703, 360] on p at bounding box center [647, 351] width 632 height 15
click at [415, 59] on link "ООО "СТА Карго"" at bounding box center [418, 64] width 101 height 14
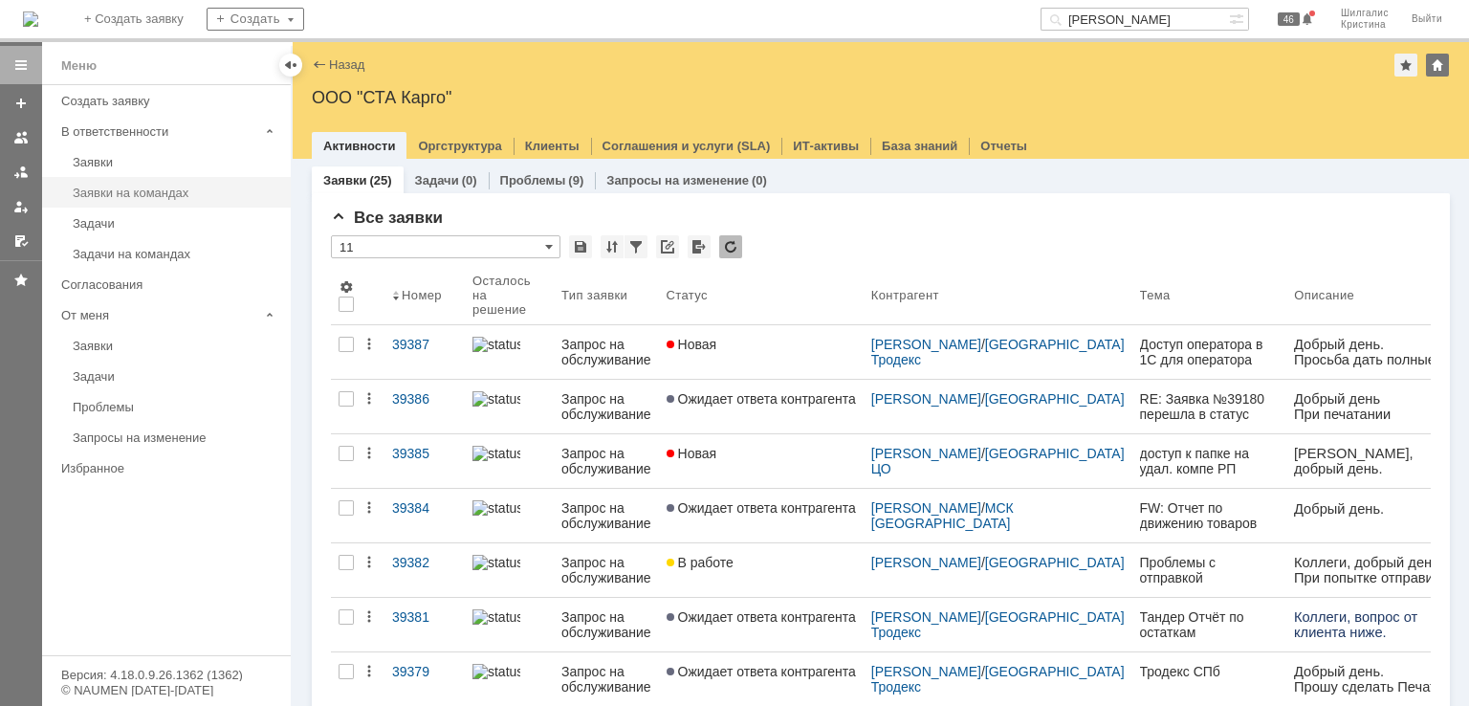
click at [143, 188] on div "Заявки на командах" at bounding box center [176, 193] width 207 height 14
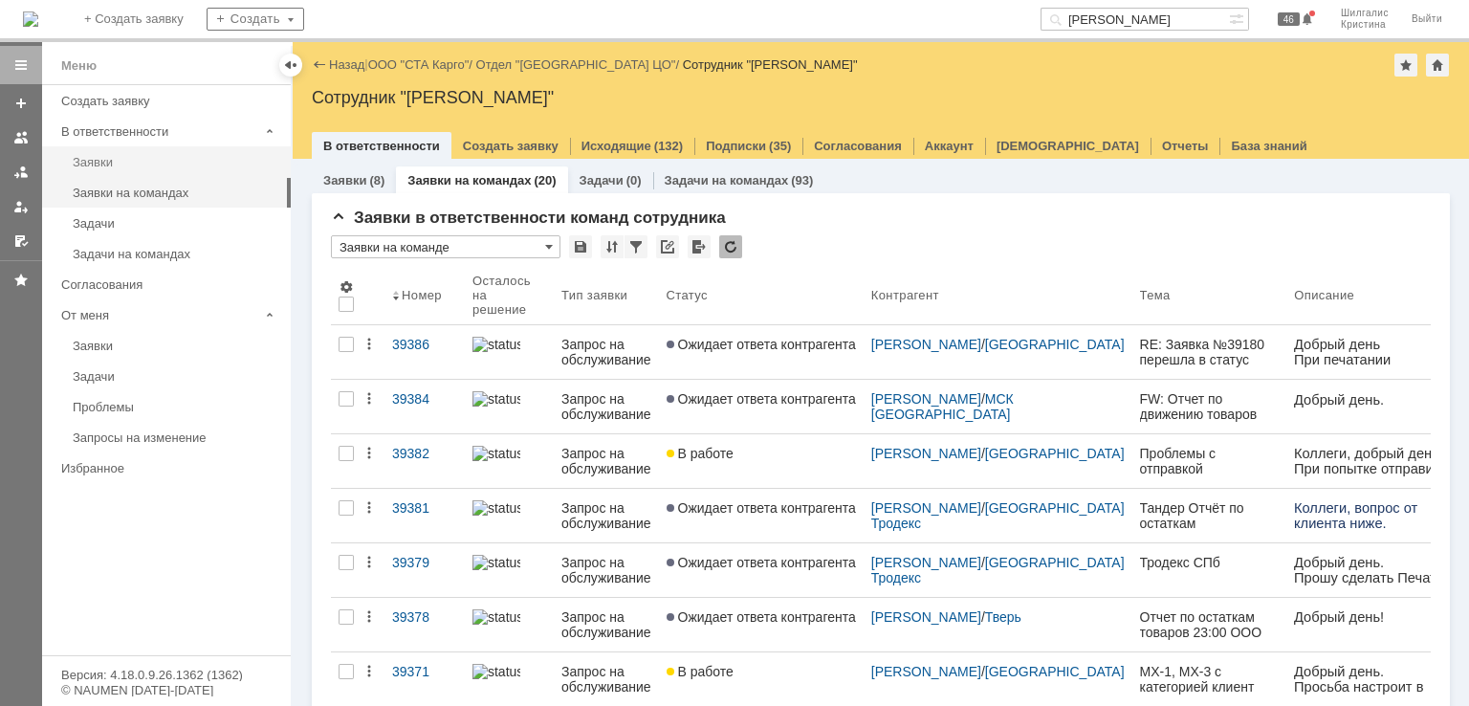
click at [140, 150] on link "Заявки" at bounding box center [176, 162] width 222 height 30
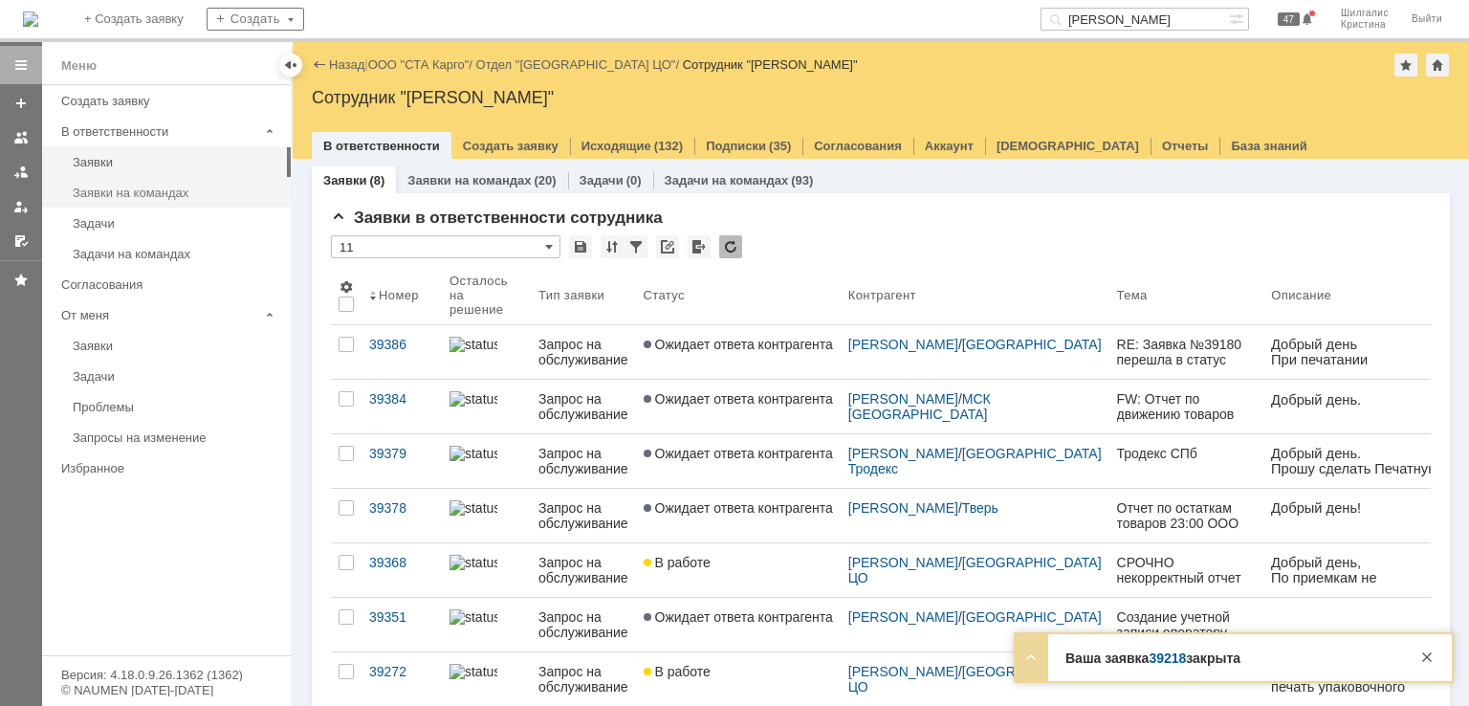
click at [149, 191] on div "Заявки на командах" at bounding box center [176, 193] width 207 height 14
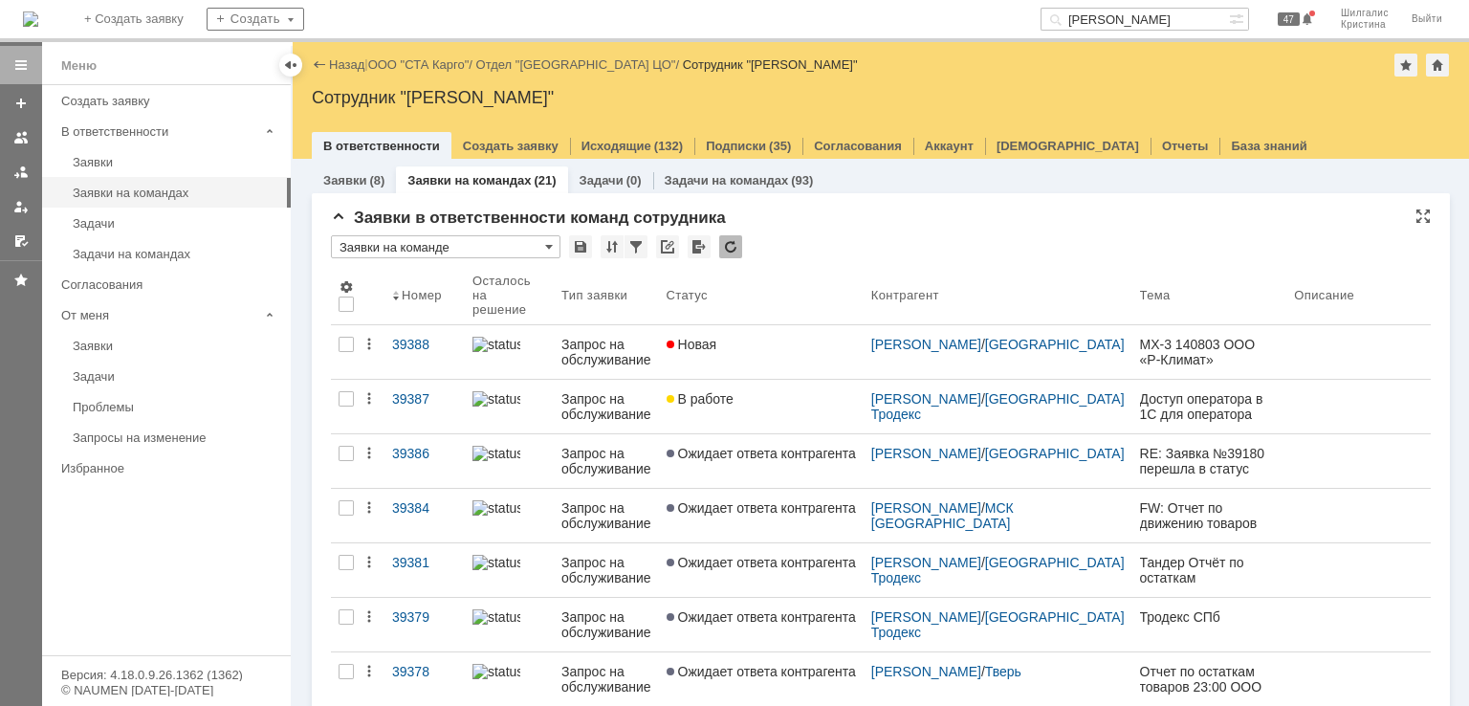
click at [892, 223] on div "Заявки в ответственности команд сотрудника" at bounding box center [881, 218] width 1100 height 19
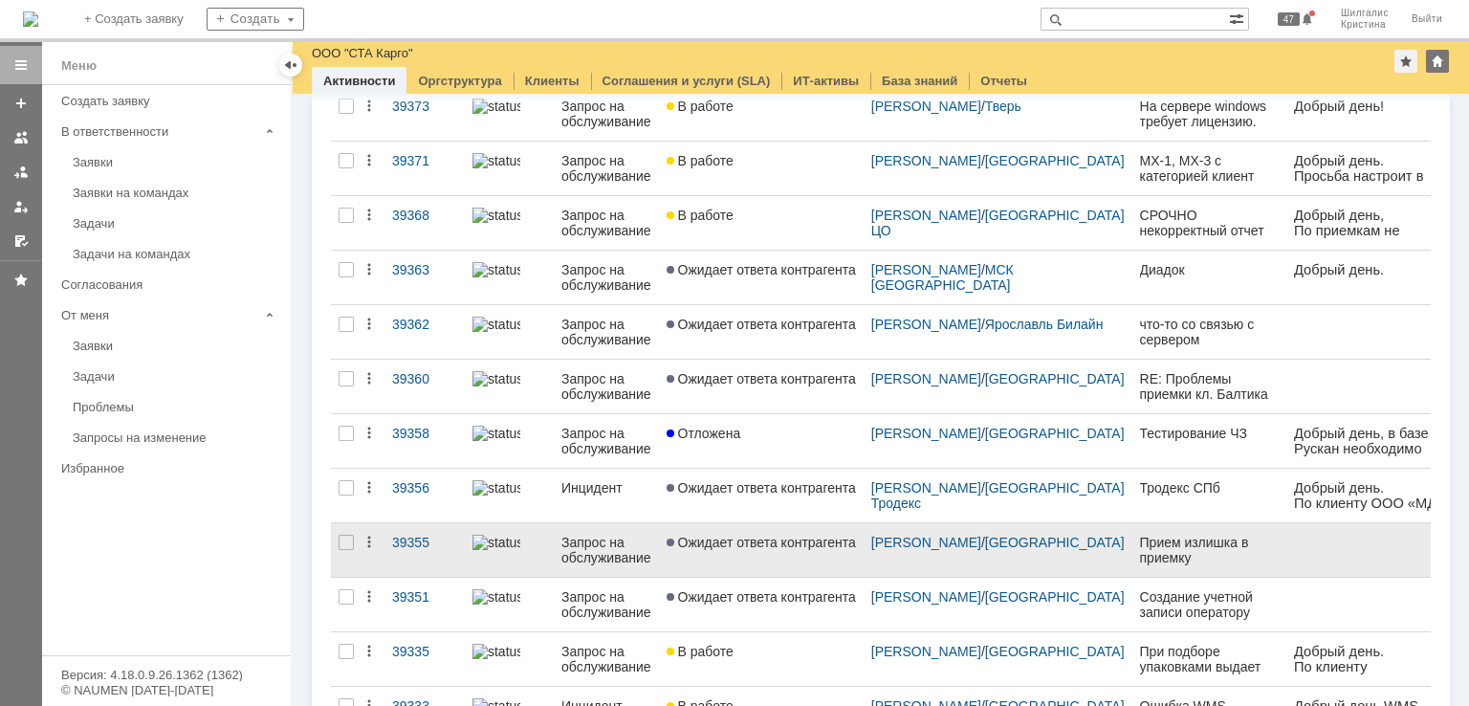
scroll to position [406, 0]
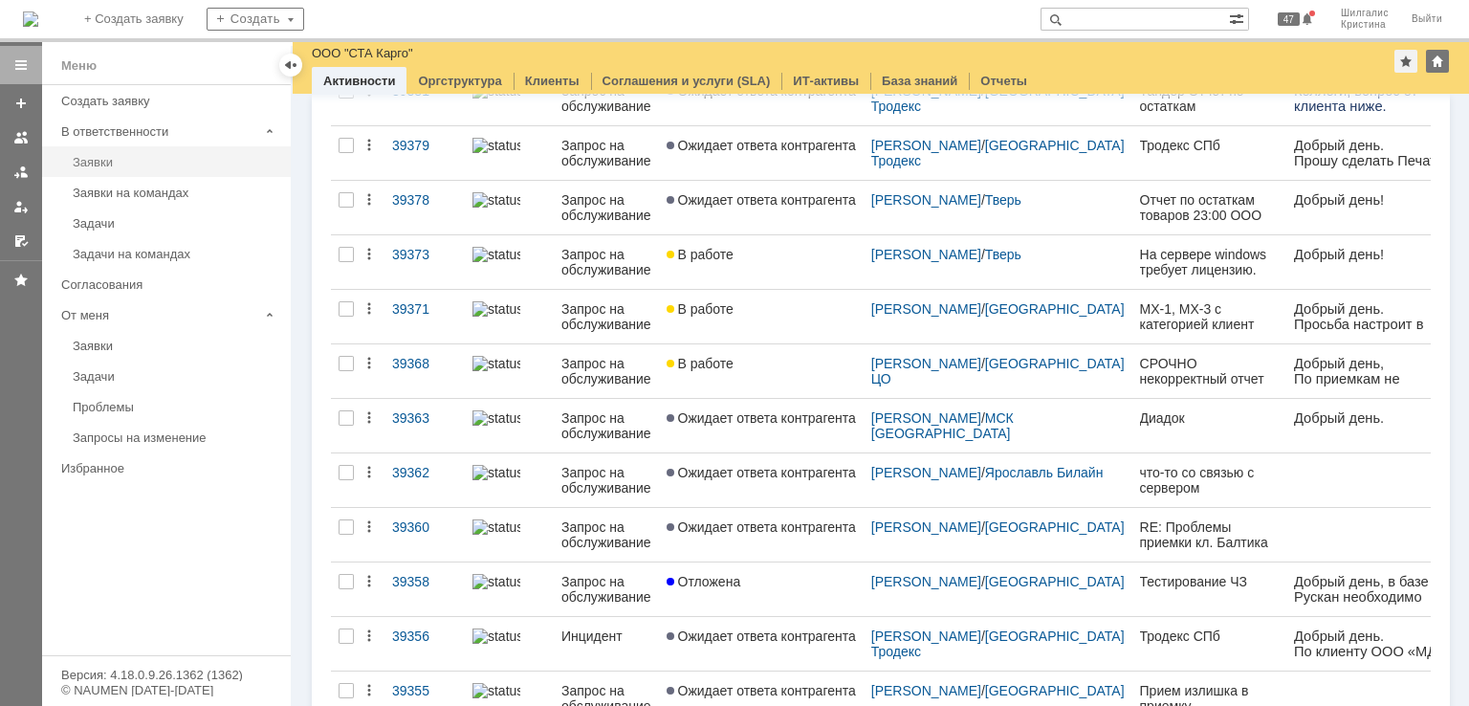
click at [99, 155] on div "Заявки" at bounding box center [176, 162] width 207 height 14
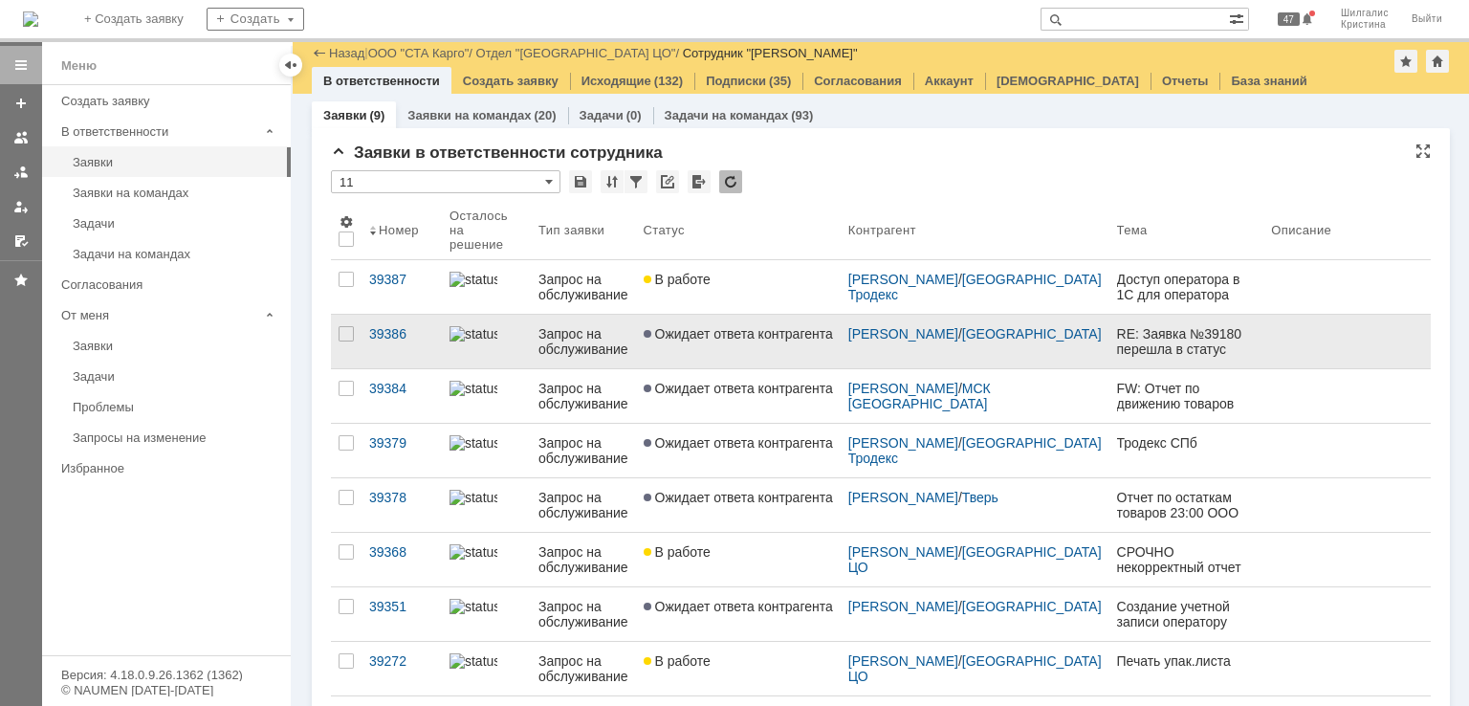
scroll to position [138, 0]
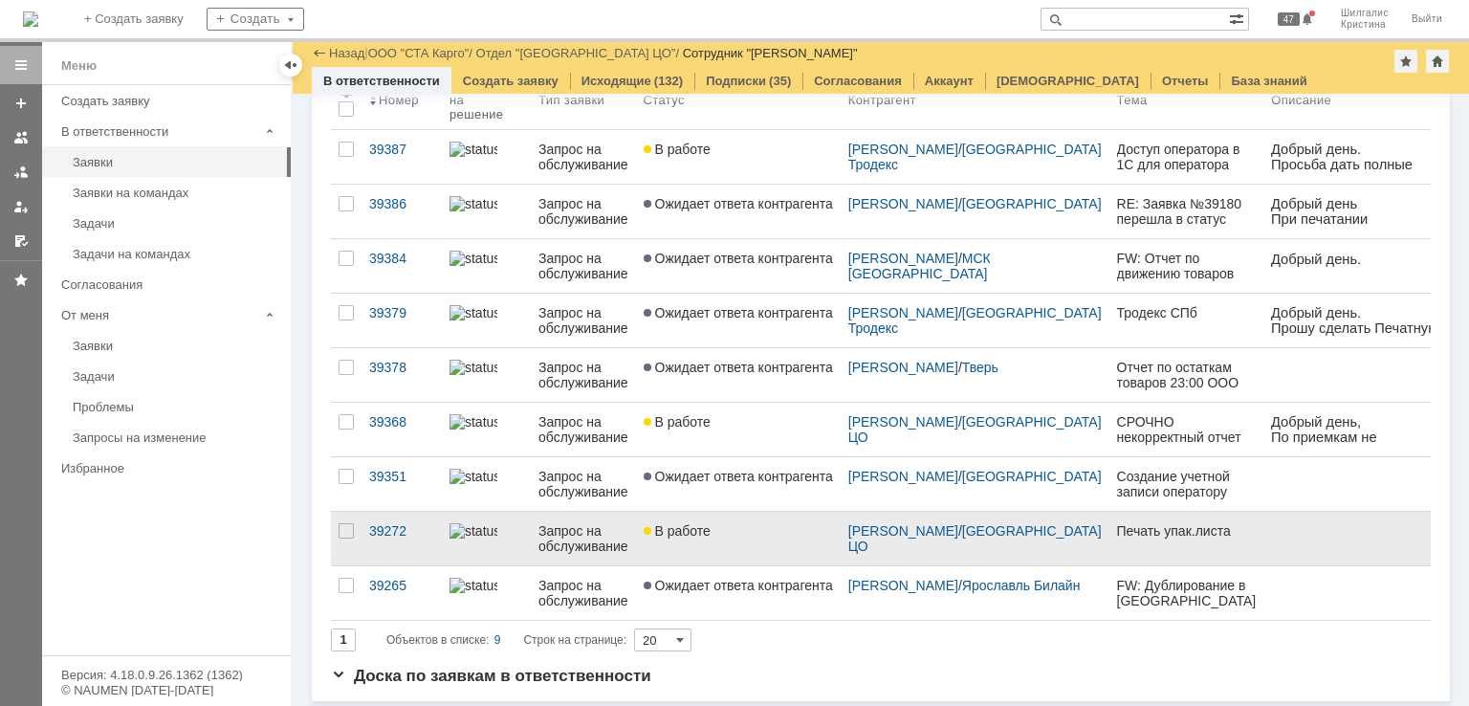
click at [740, 523] on div "В работе" at bounding box center [738, 530] width 189 height 15
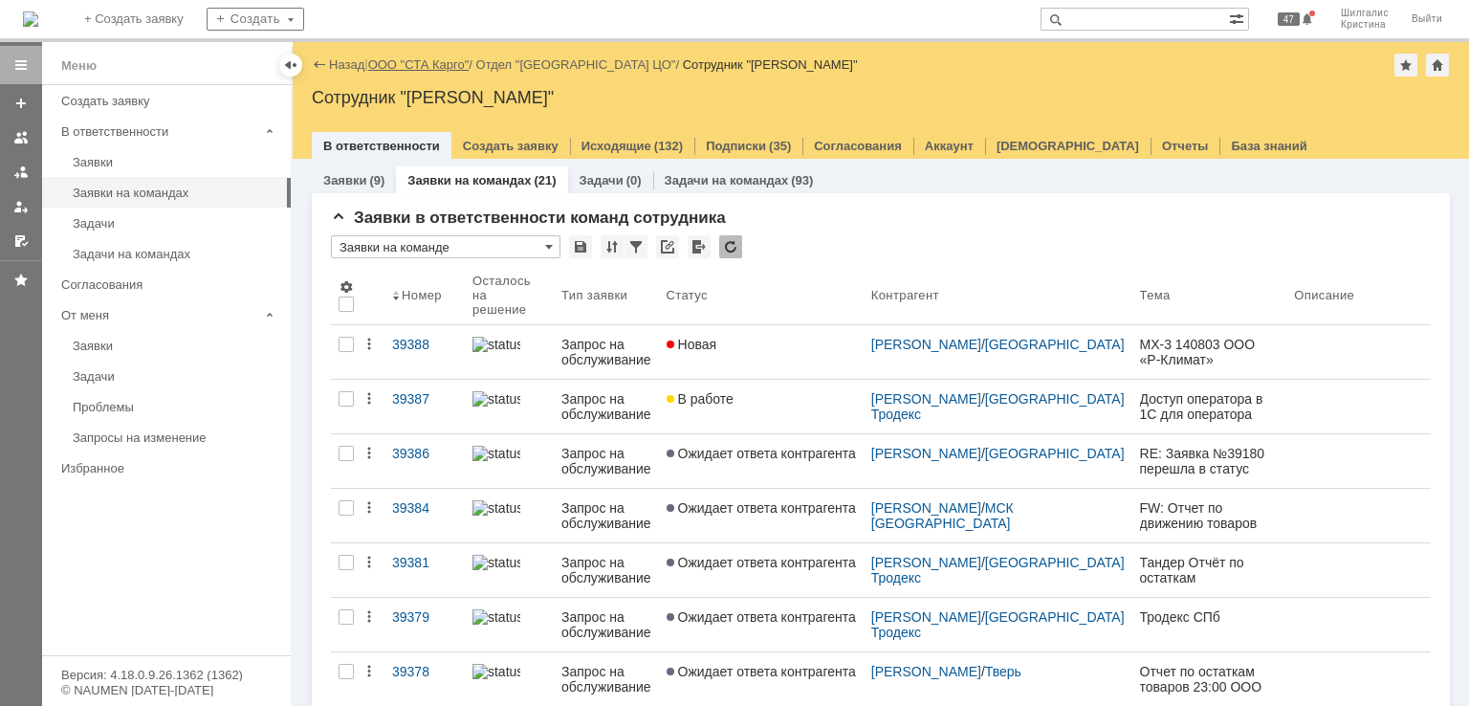
click at [408, 58] on link "ООО "СТА Карго"" at bounding box center [418, 64] width 101 height 14
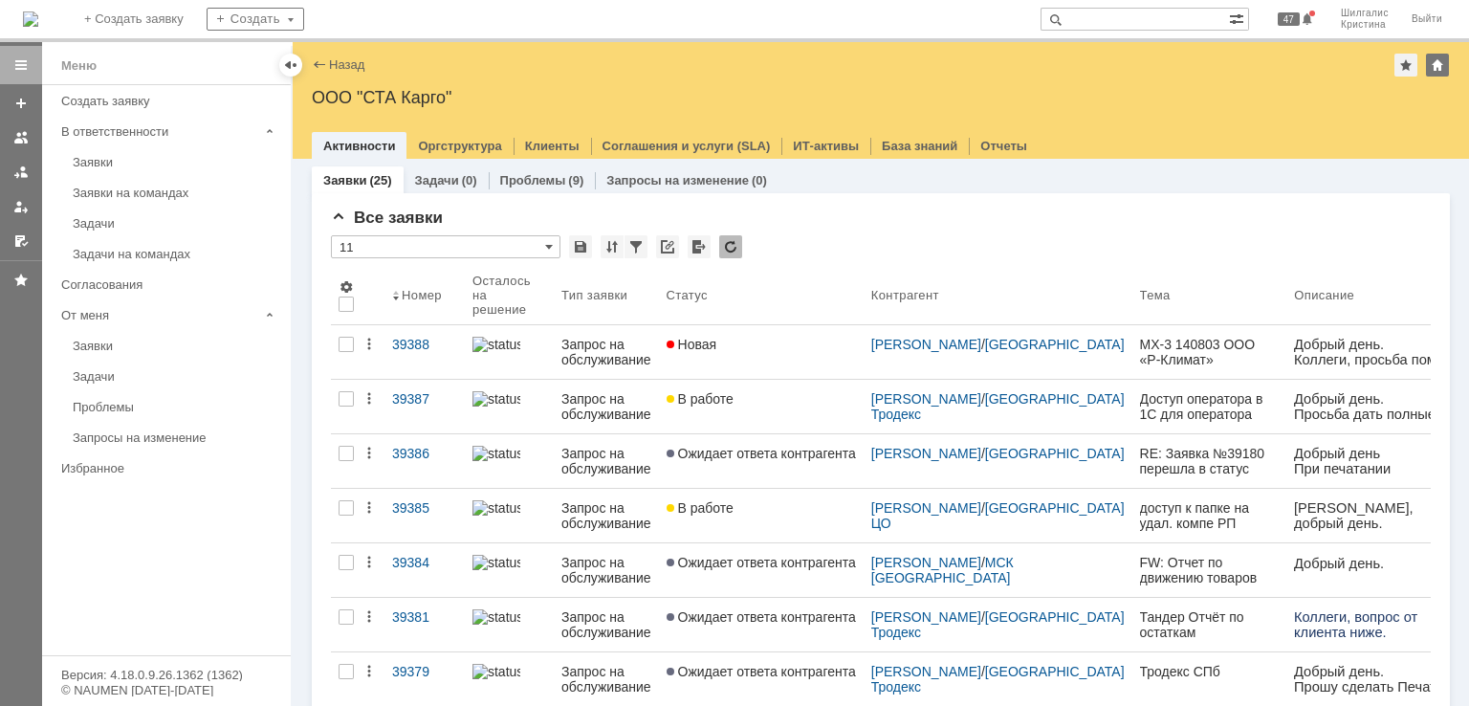
click at [1183, 22] on input "text" at bounding box center [1135, 19] width 188 height 23
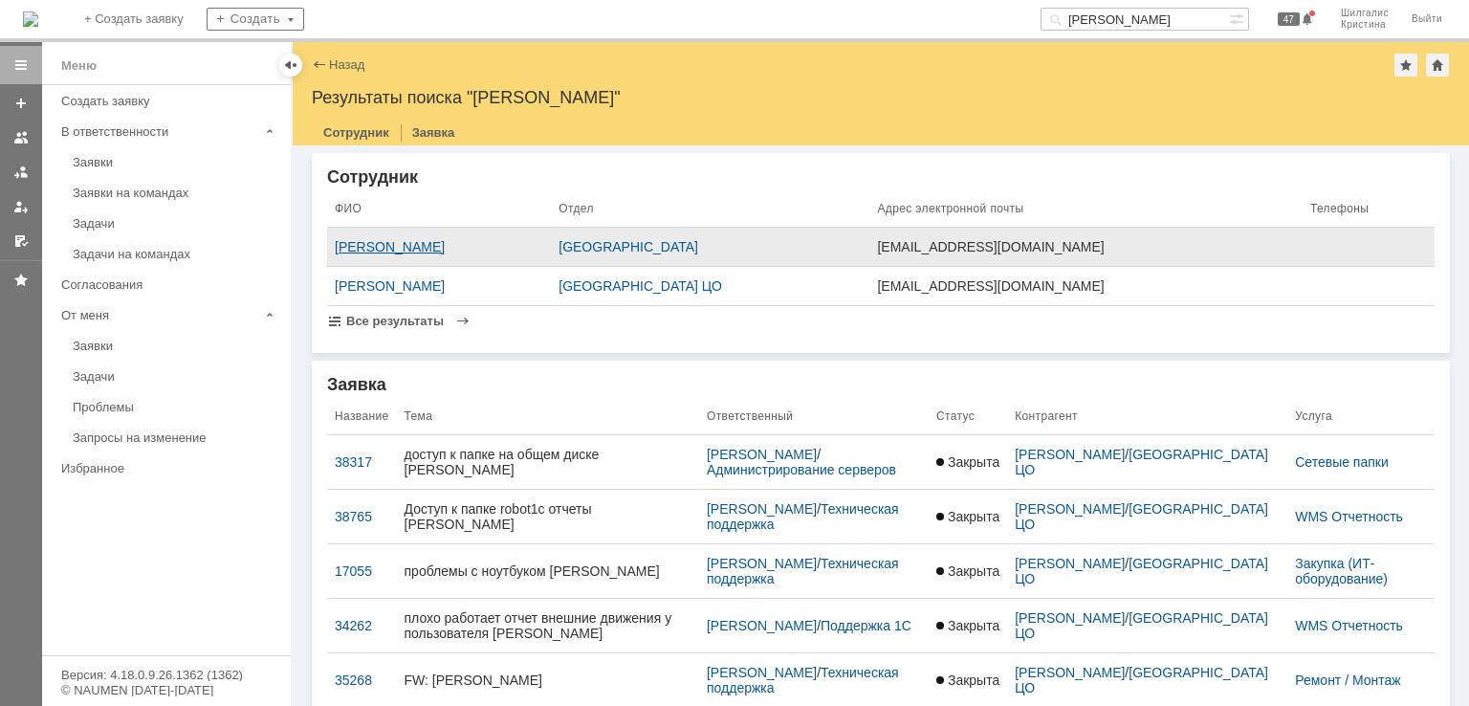
click at [426, 247] on div "[PERSON_NAME]" at bounding box center [439, 246] width 209 height 15
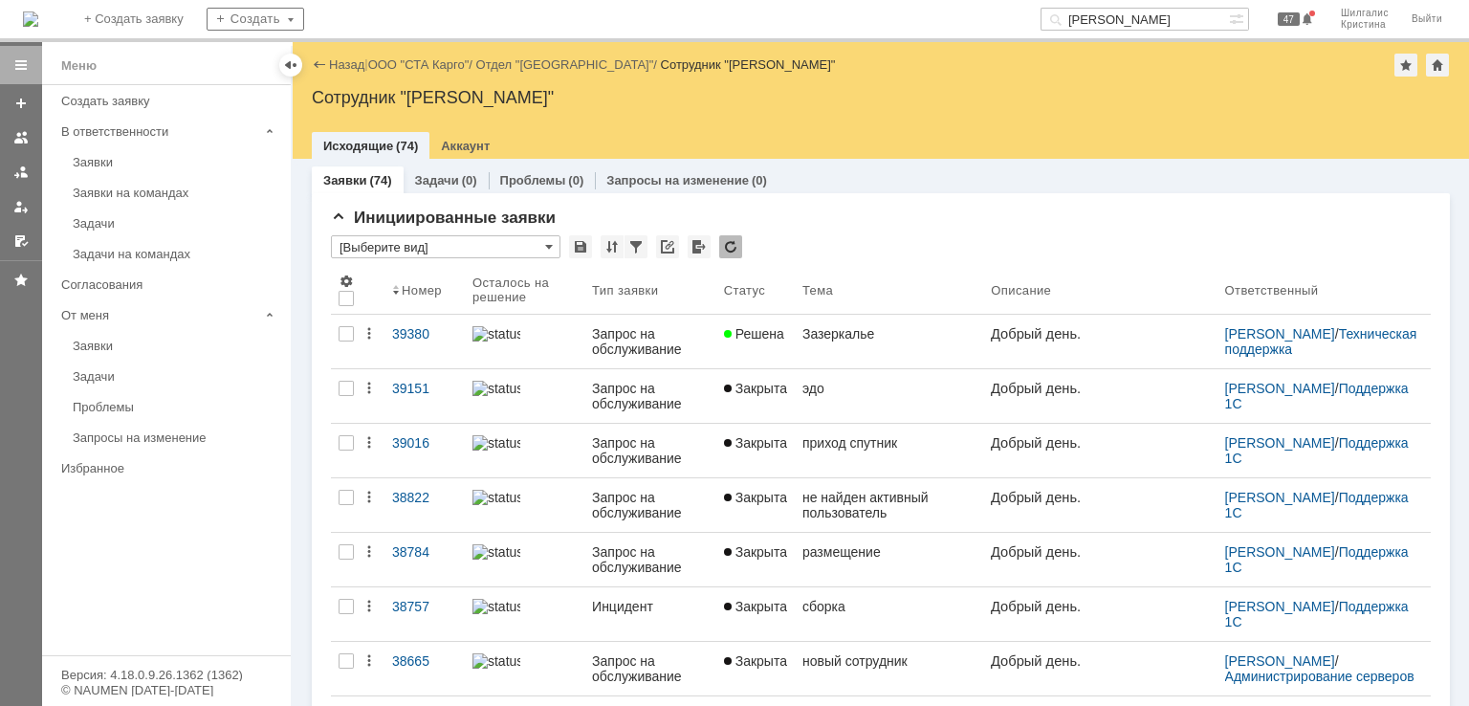
click at [1177, 22] on input "[PERSON_NAME]" at bounding box center [1135, 19] width 188 height 23
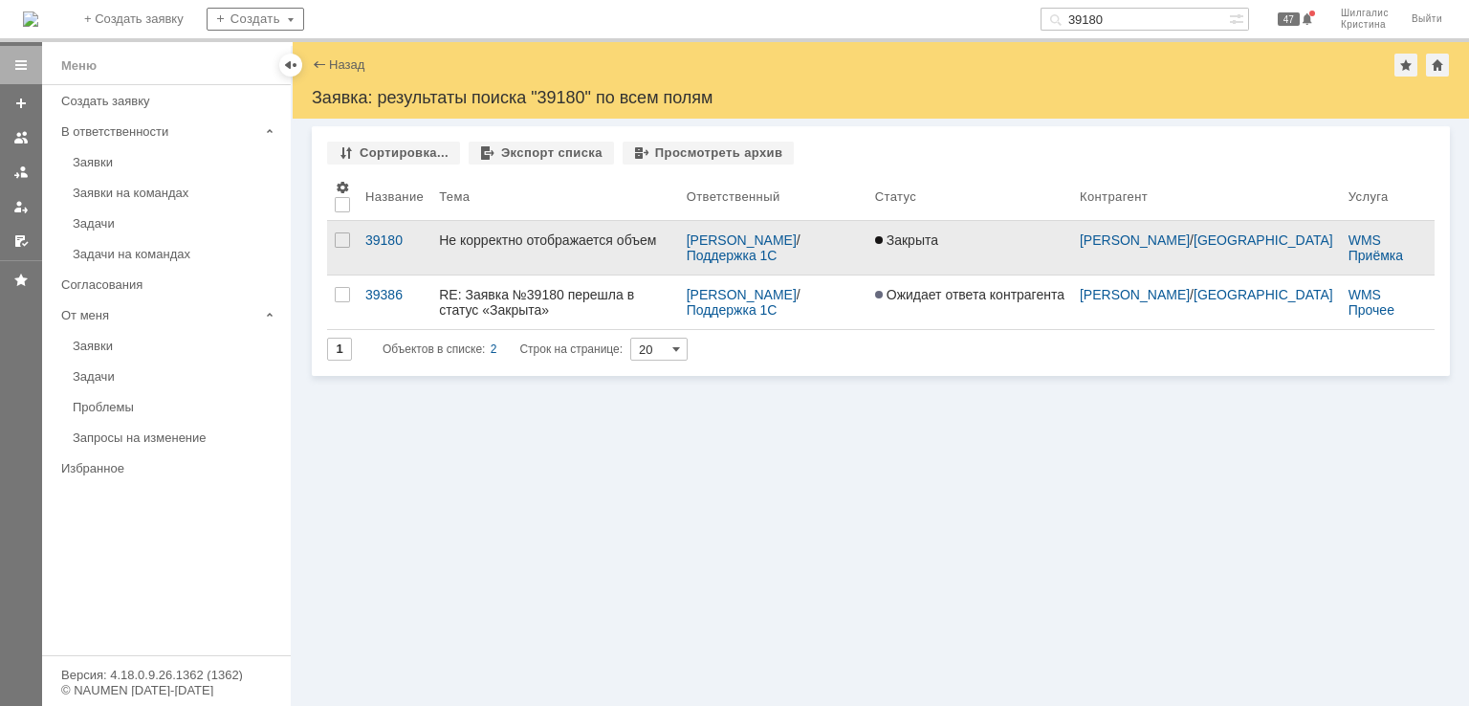
click at [589, 250] on link "Не корректно отображается объем" at bounding box center [554, 248] width 247 height 54
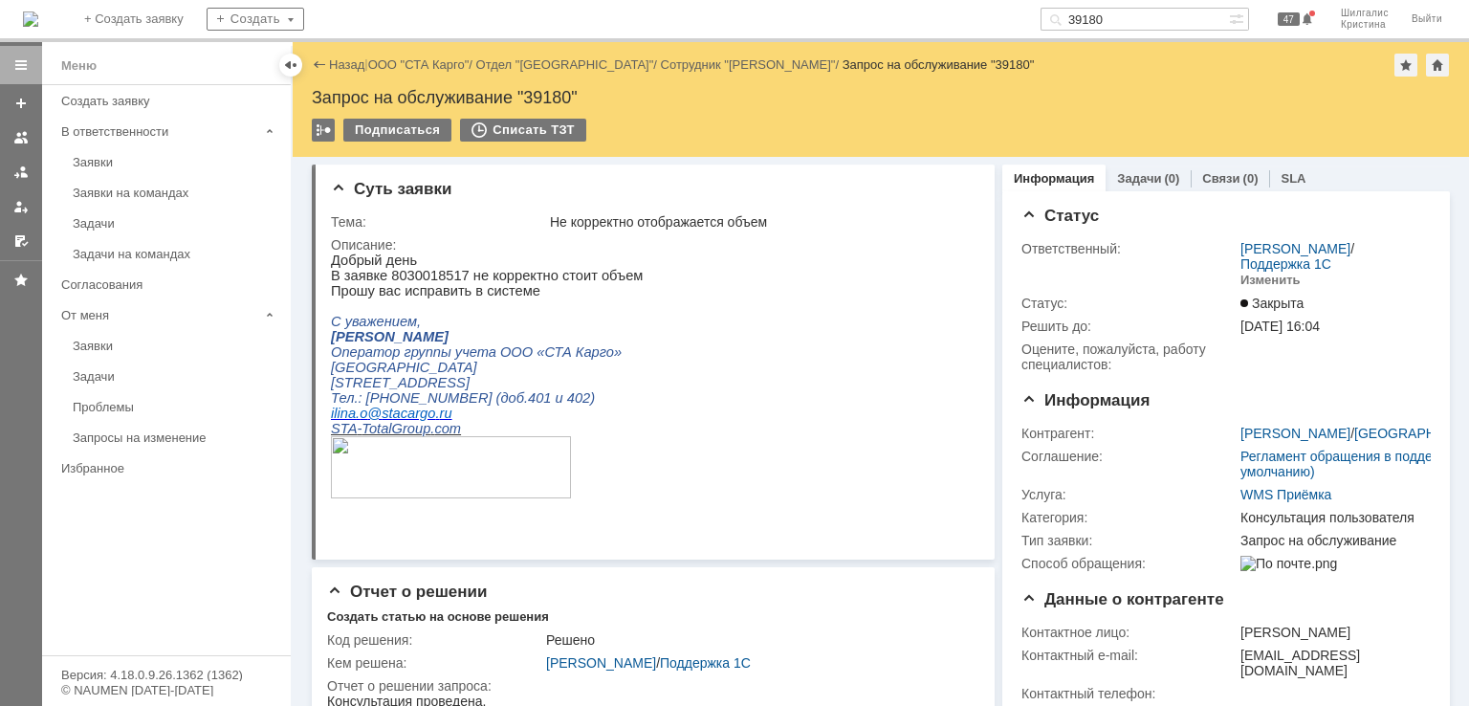
click at [1129, 20] on input "39180" at bounding box center [1135, 19] width 188 height 23
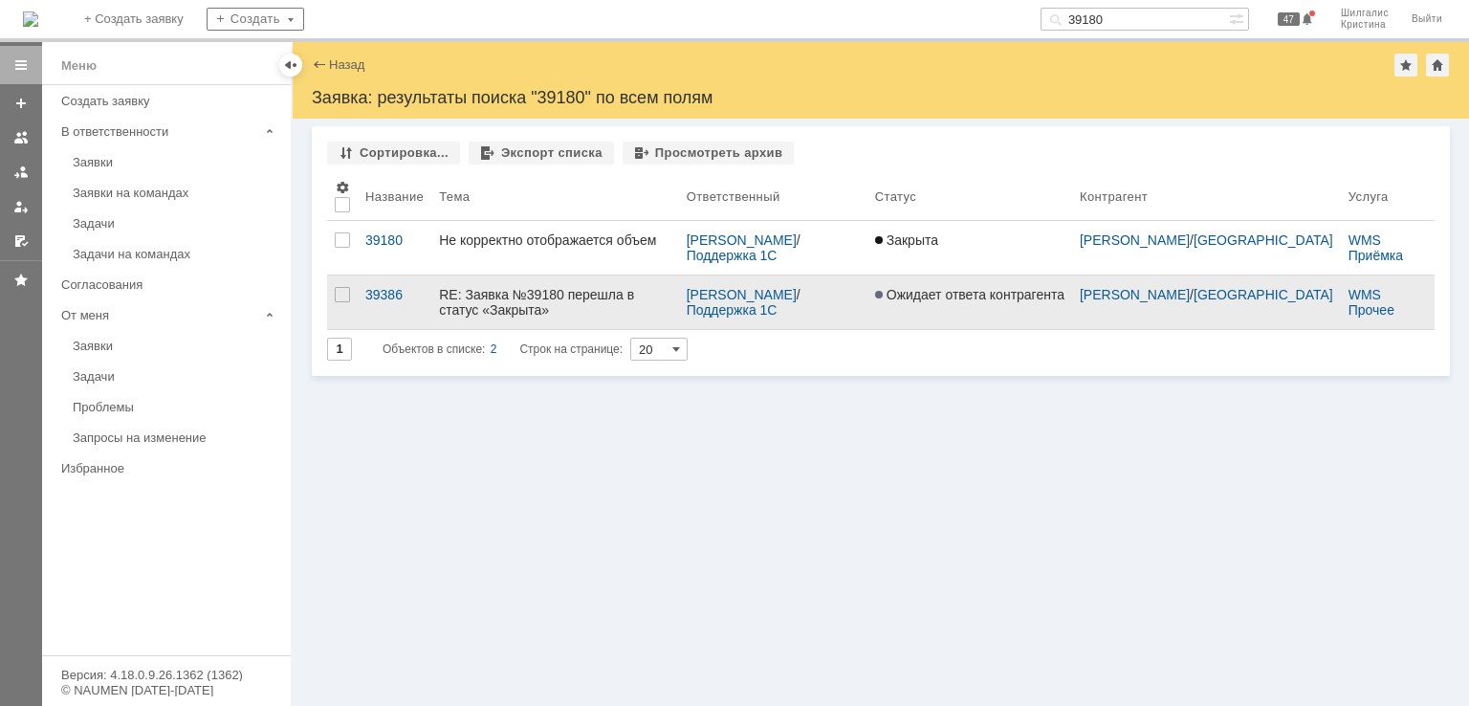
click at [499, 308] on div "RE: Заявка №39180 перешла в статус «Закрыта»" at bounding box center [554, 302] width 231 height 31
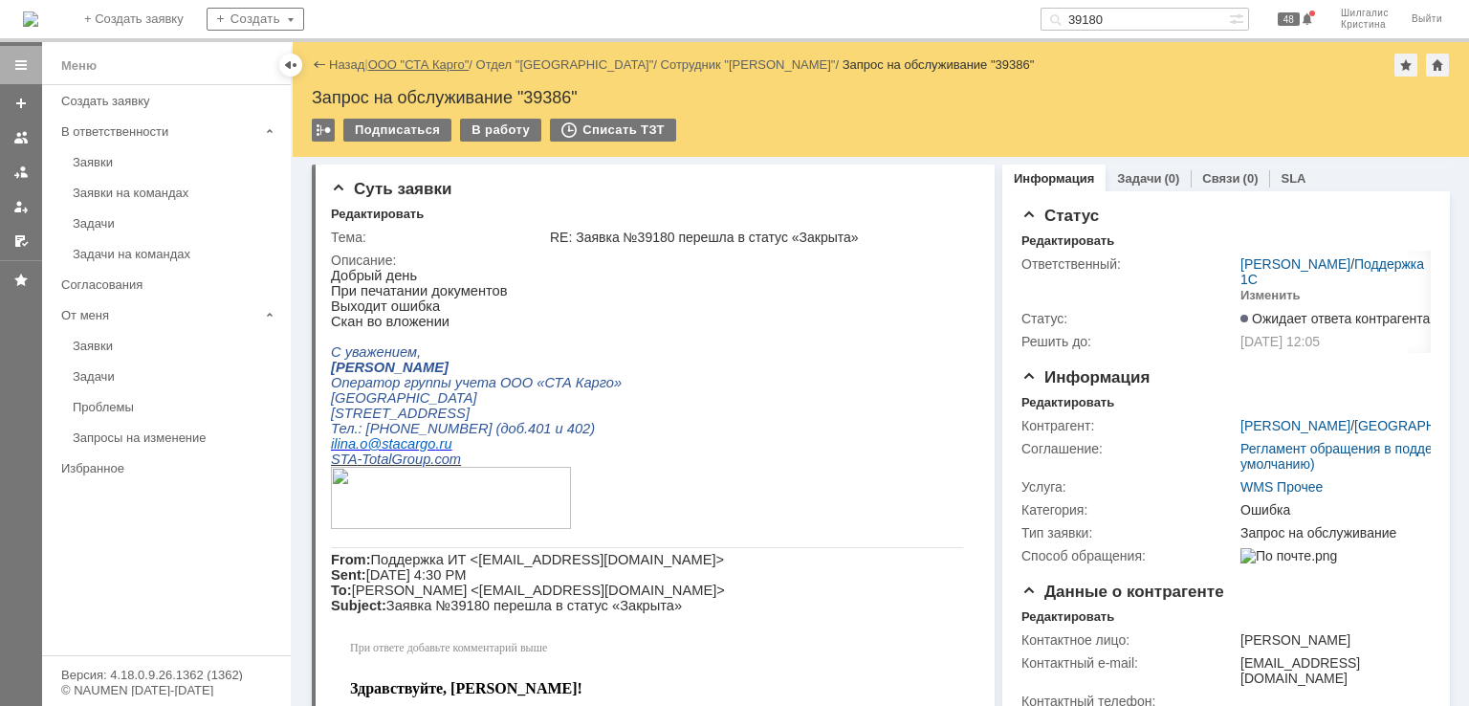
click at [404, 65] on link "ООО "СТА Карго"" at bounding box center [418, 64] width 101 height 14
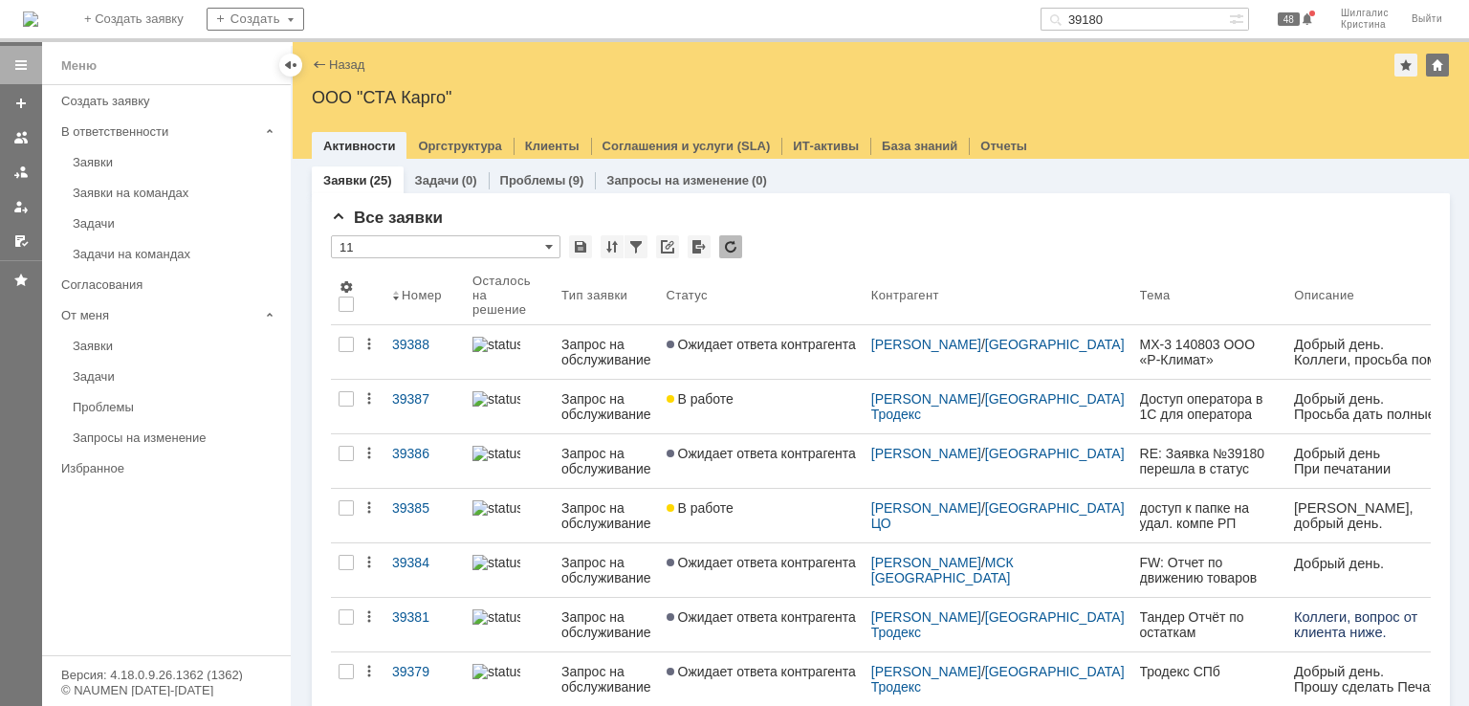
drag, startPoint x: 980, startPoint y: 11, endPoint x: 959, endPoint y: 1, distance: 23.5
click at [964, 5] on div "На домашнюю + Создать заявку Создать 39180 48 Шилгалис [PERSON_NAME]" at bounding box center [734, 21] width 1469 height 42
type input "[PERSON_NAME]"
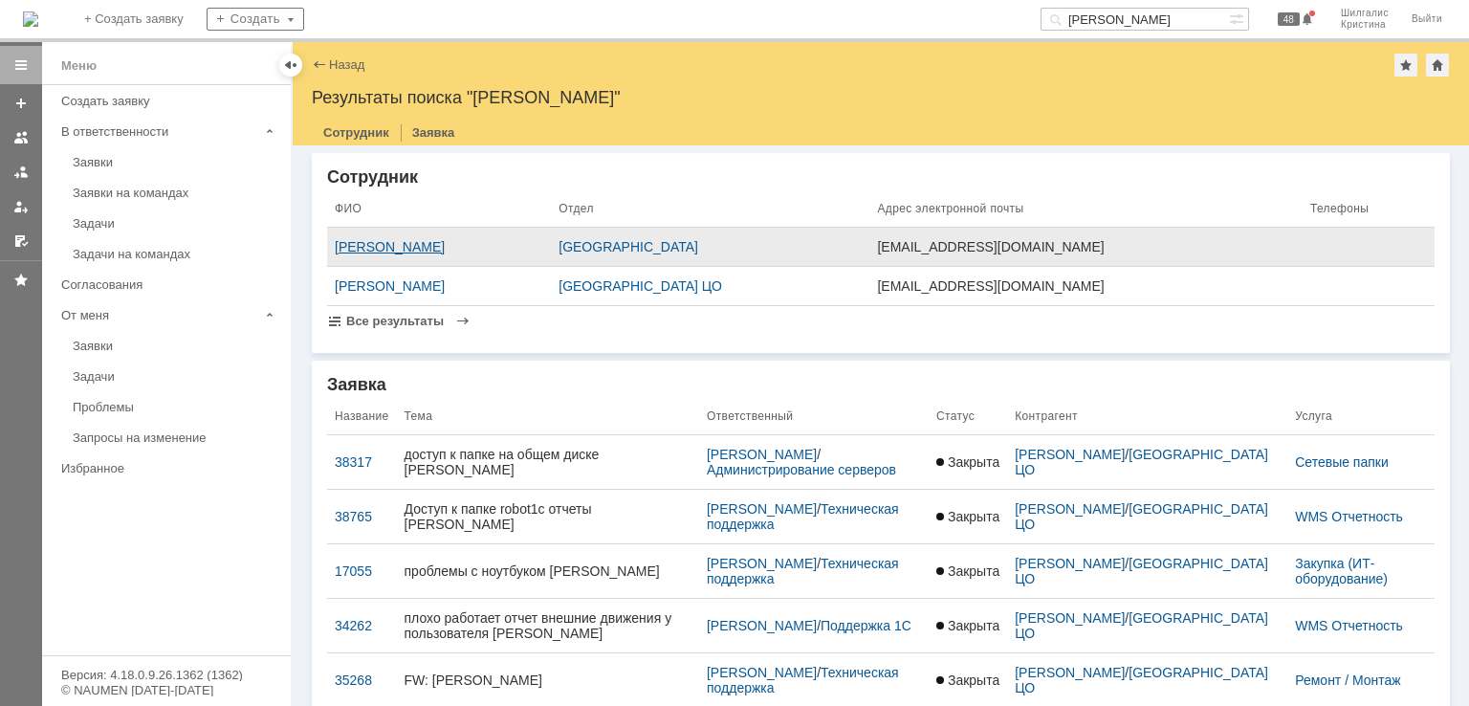
click at [427, 252] on div "[PERSON_NAME]" at bounding box center [439, 246] width 209 height 15
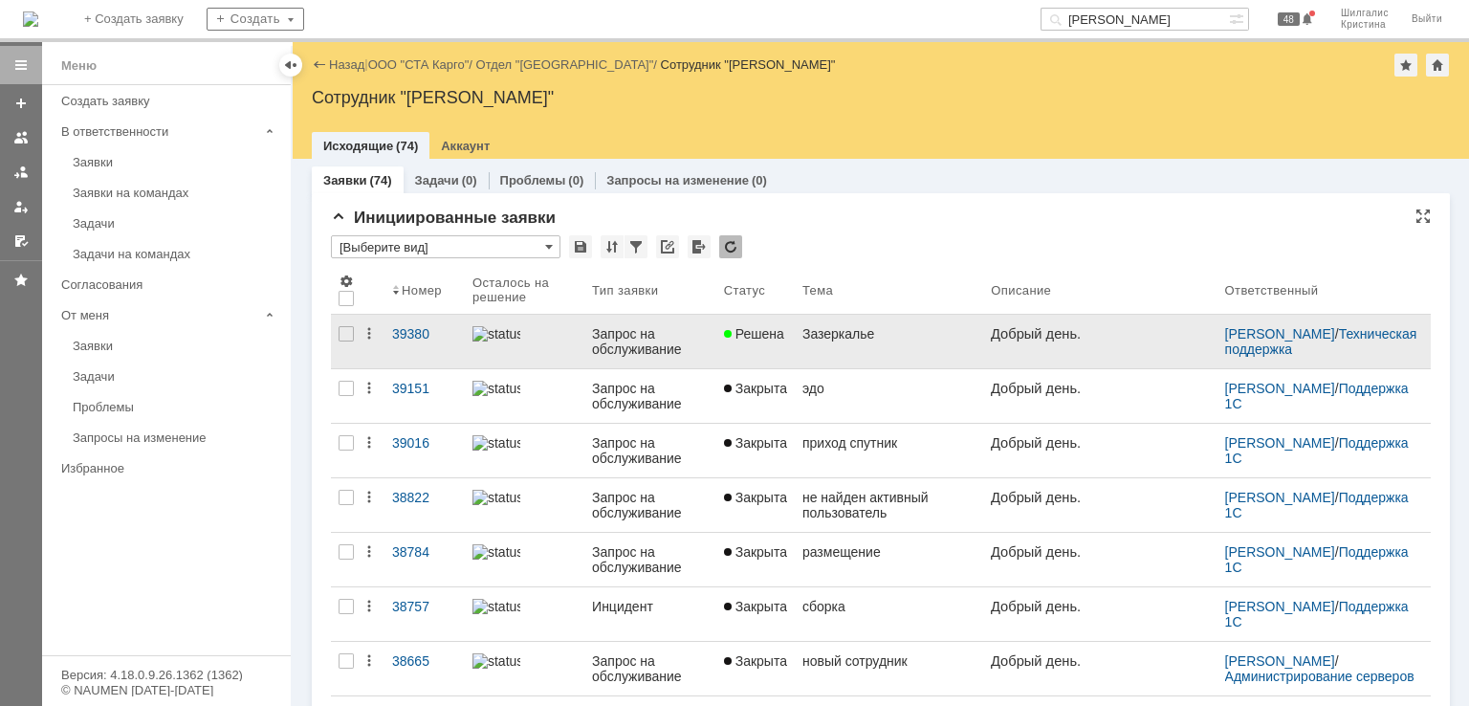
click at [838, 344] on link "Зазеркалье" at bounding box center [889, 342] width 188 height 54
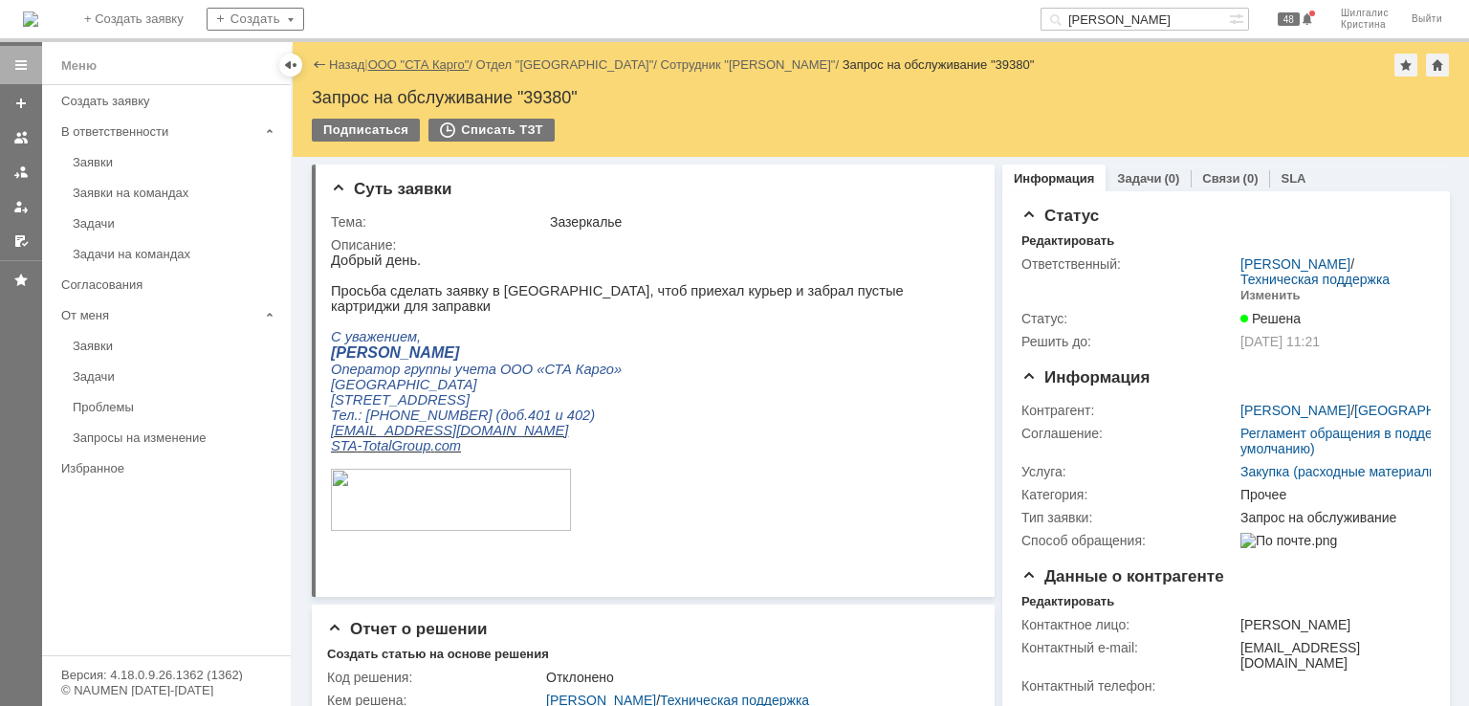
click at [413, 67] on link "ООО "СТА Карго"" at bounding box center [418, 64] width 101 height 14
